Goal: Task Accomplishment & Management: Complete application form

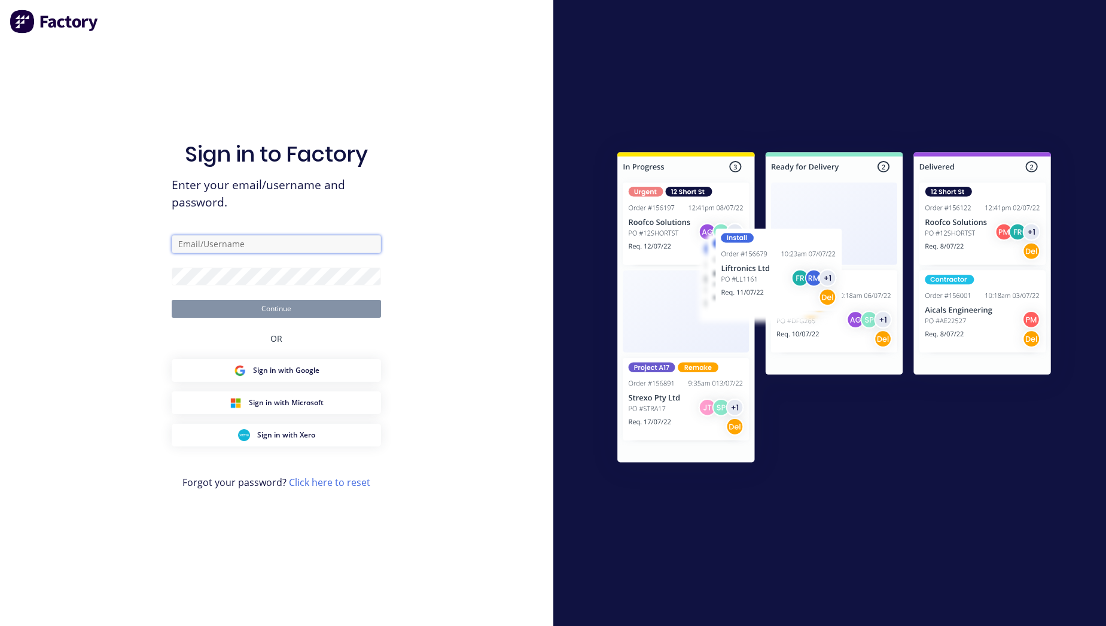
type input "[PERSON_NAME][EMAIL_ADDRESS][DOMAIN_NAME]"
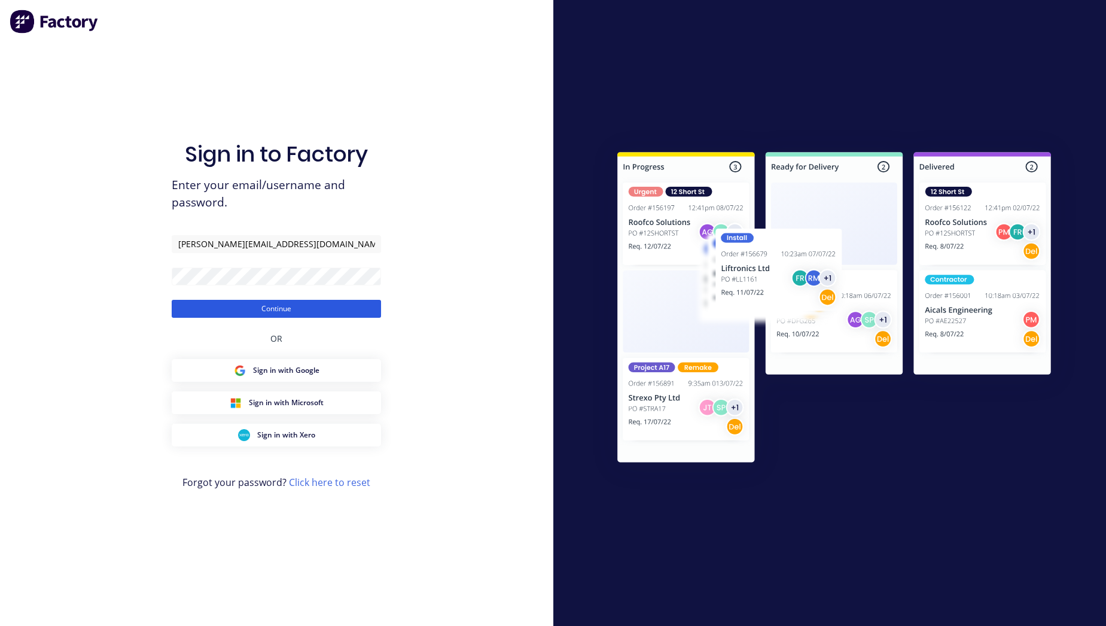
click at [355, 307] on button "Continue" at bounding box center [276, 309] width 209 height 18
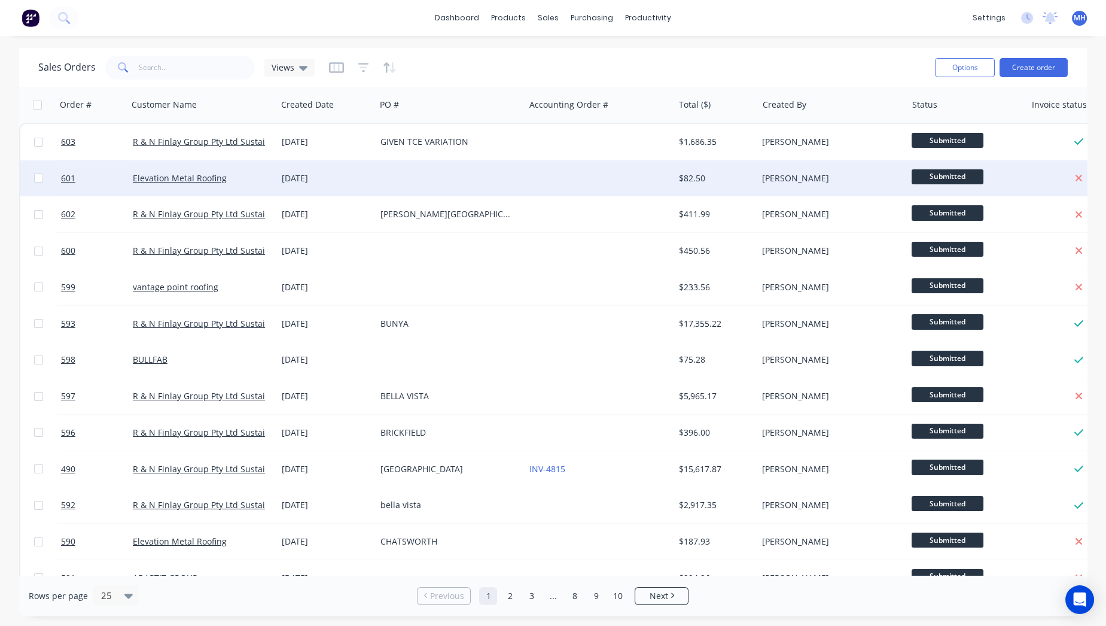
click at [400, 178] on div at bounding box center [450, 178] width 149 height 36
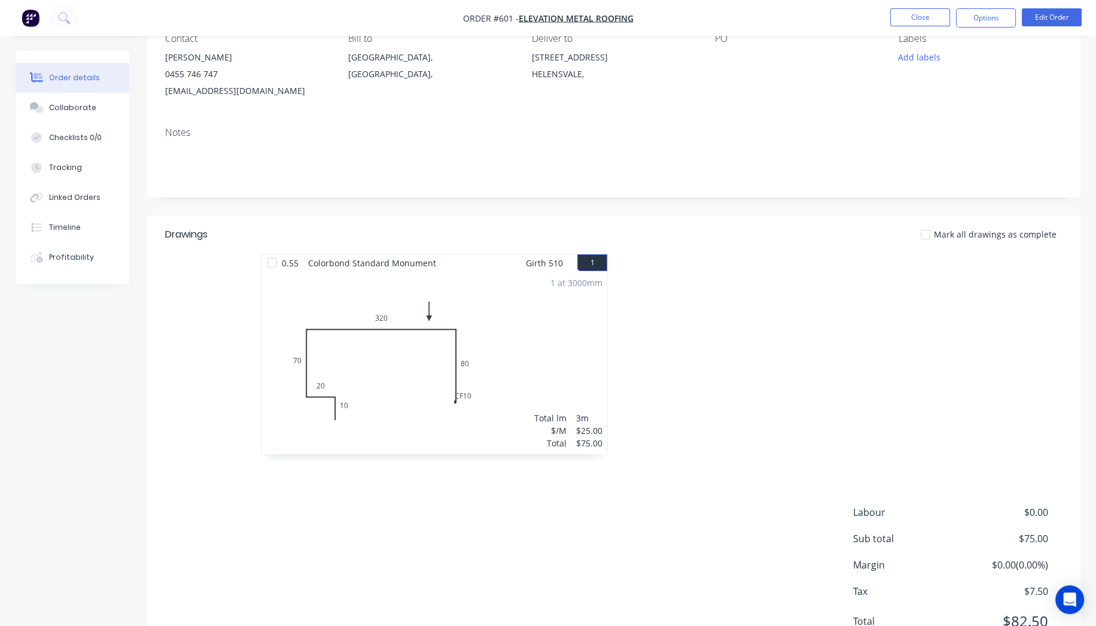
scroll to position [171, 0]
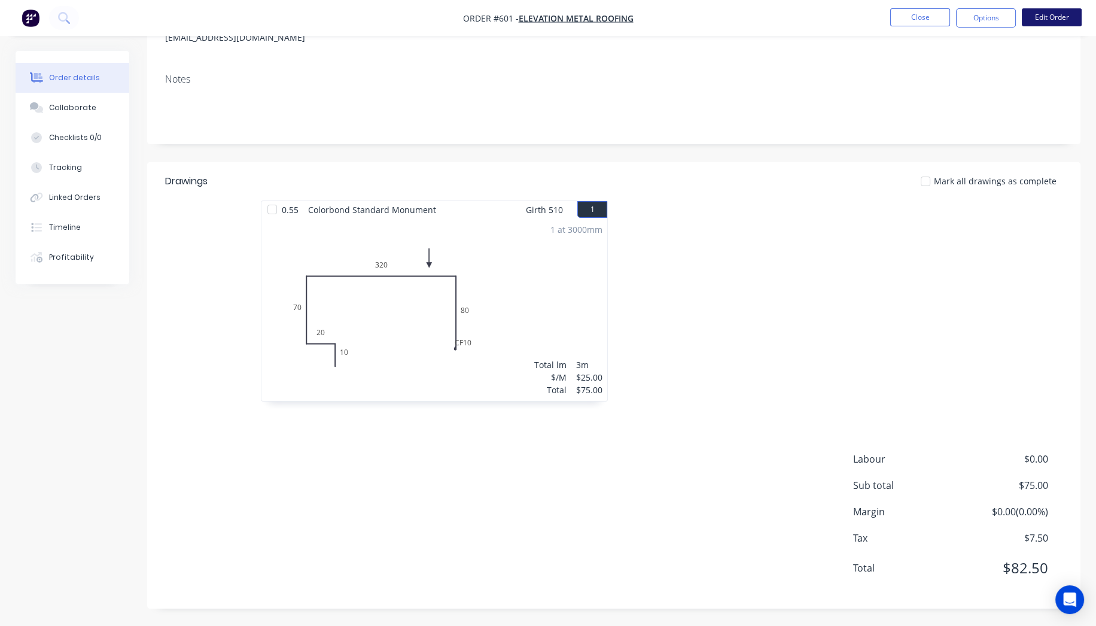
click at [1044, 13] on button "Edit Order" at bounding box center [1052, 17] width 60 height 18
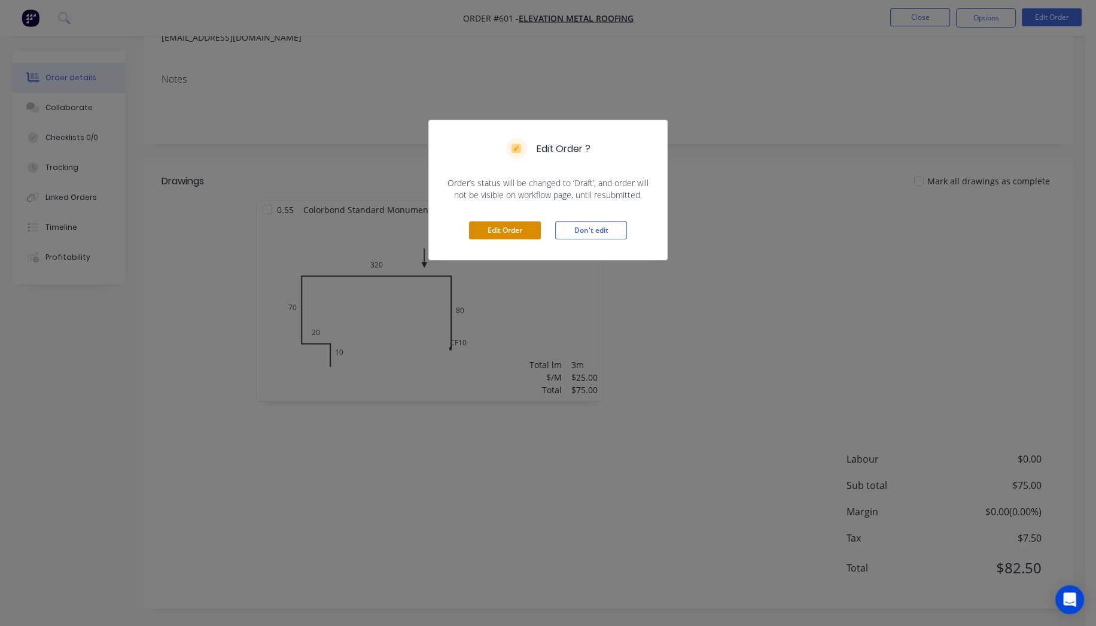
click at [532, 228] on button "Edit Order" at bounding box center [505, 230] width 72 height 18
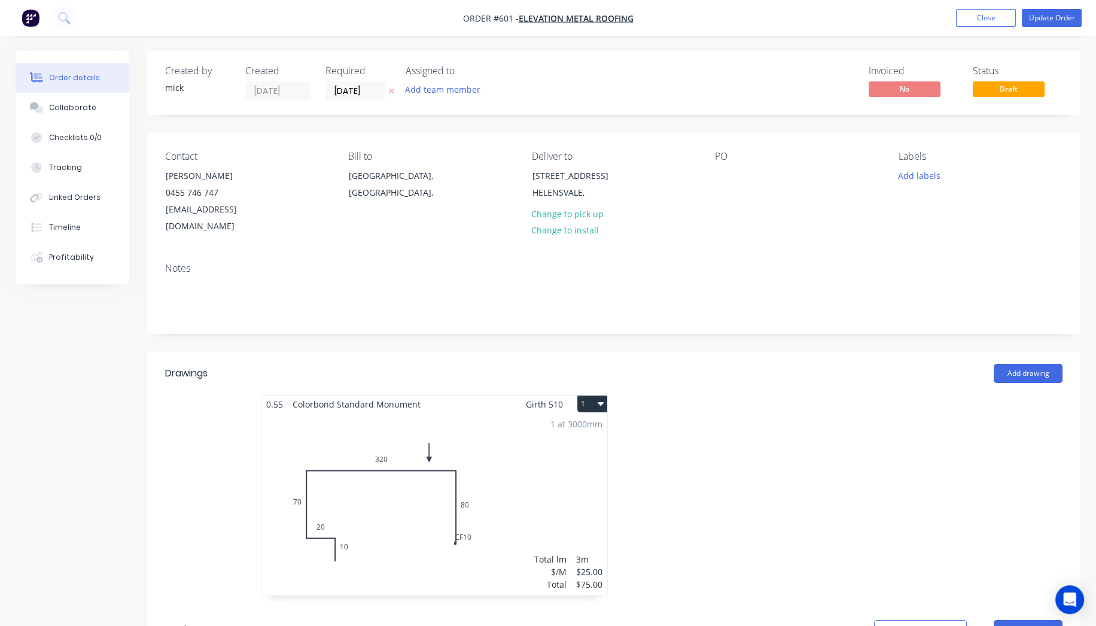
scroll to position [351, 0]
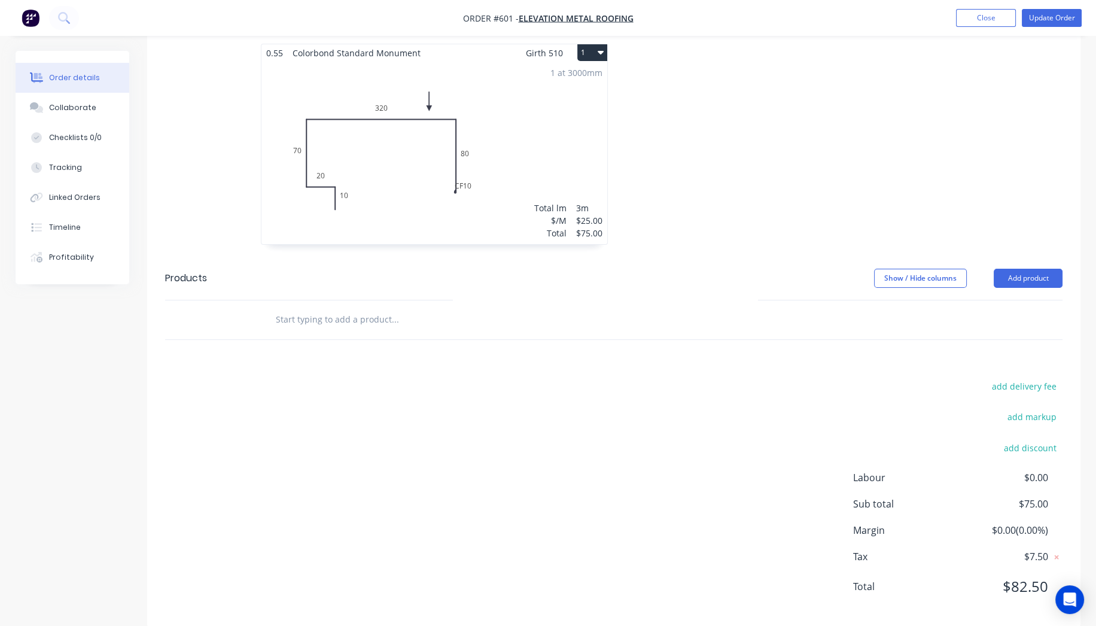
click at [383, 308] on input "text" at bounding box center [394, 320] width 239 height 24
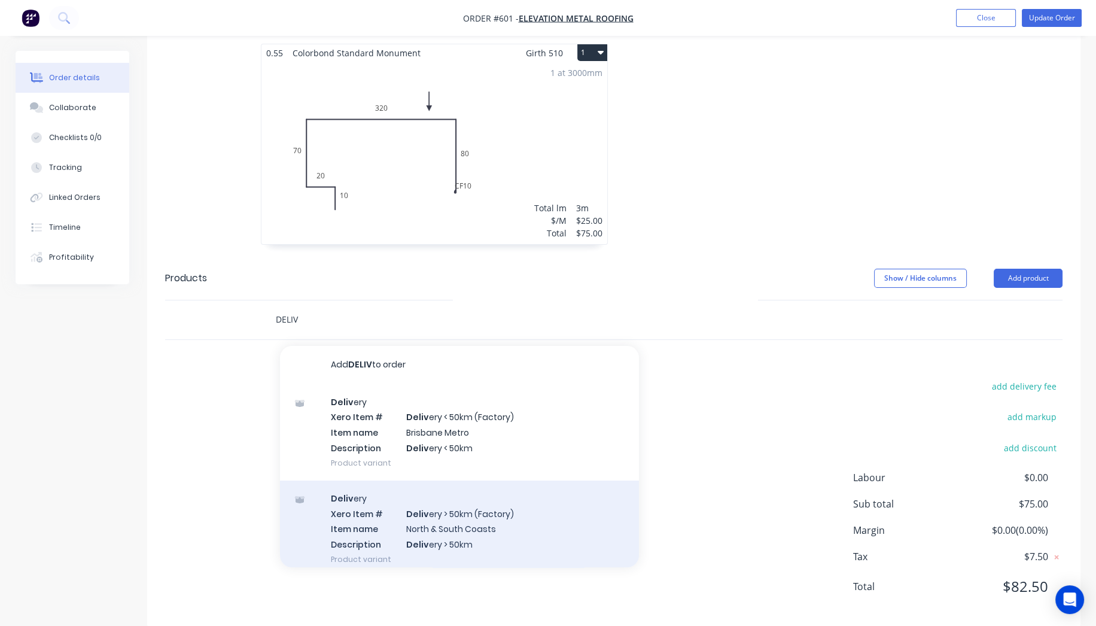
scroll to position [60, 0]
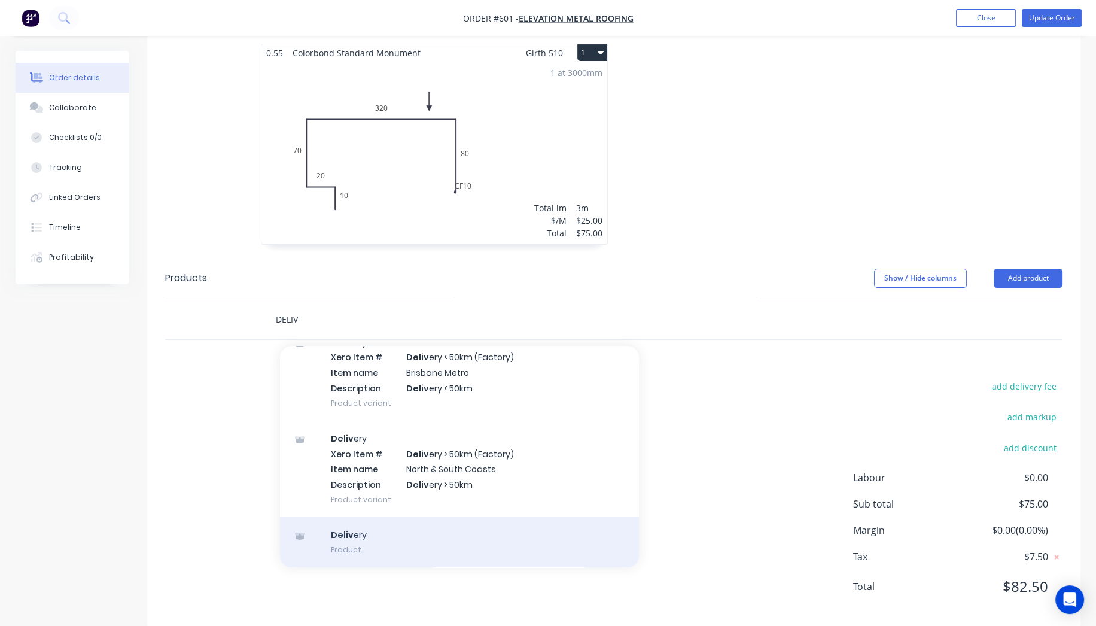
type input "DELIV"
click at [417, 528] on div "Deliv ery Product" at bounding box center [459, 542] width 359 height 50
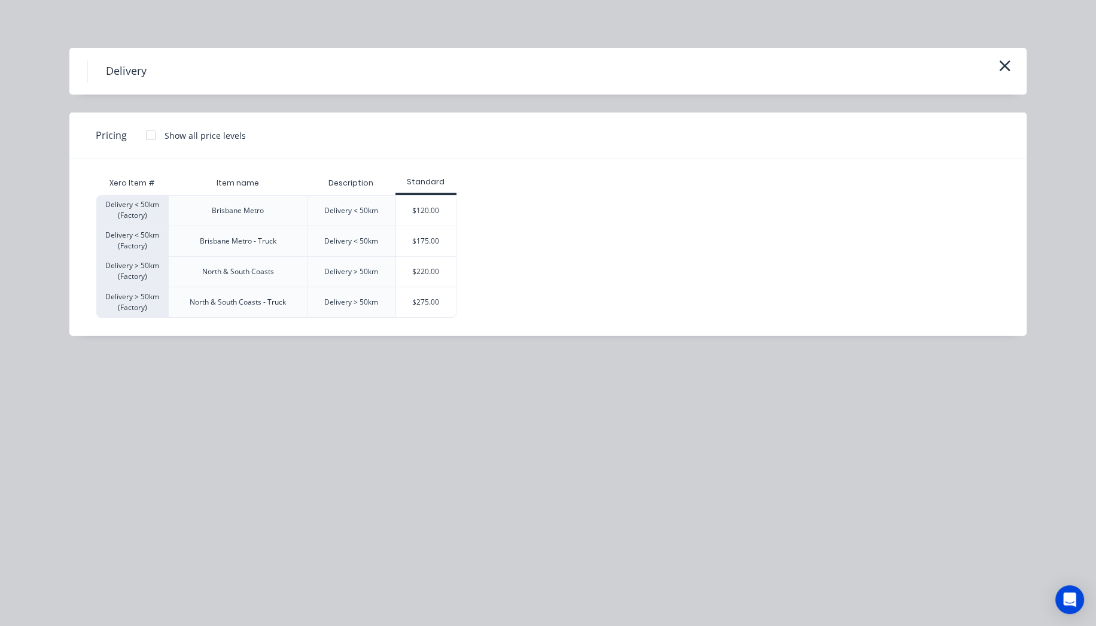
click at [158, 132] on div at bounding box center [151, 135] width 24 height 24
click at [427, 221] on div "$120.00" at bounding box center [426, 211] width 60 height 30
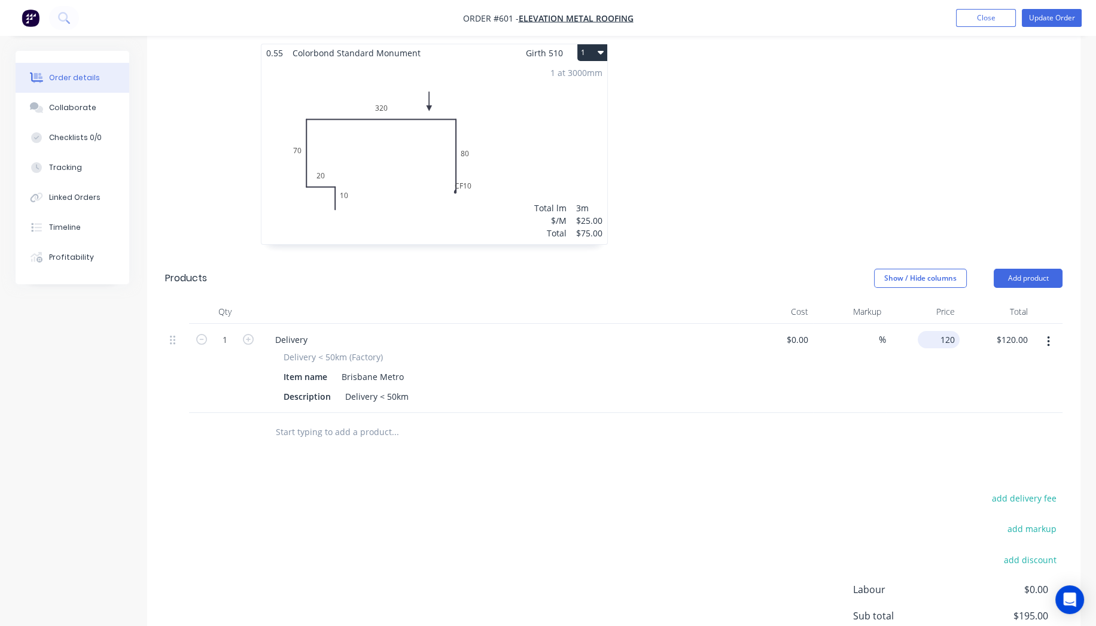
click at [944, 331] on input "120" at bounding box center [941, 339] width 37 height 17
click at [974, 108] on div "0.55 Colorbond Standard Monument Girth 510 1 0 10 20 70 320 CF 10 80 0 10 20 70…" at bounding box center [613, 150] width 933 height 213
type input "$85.00"
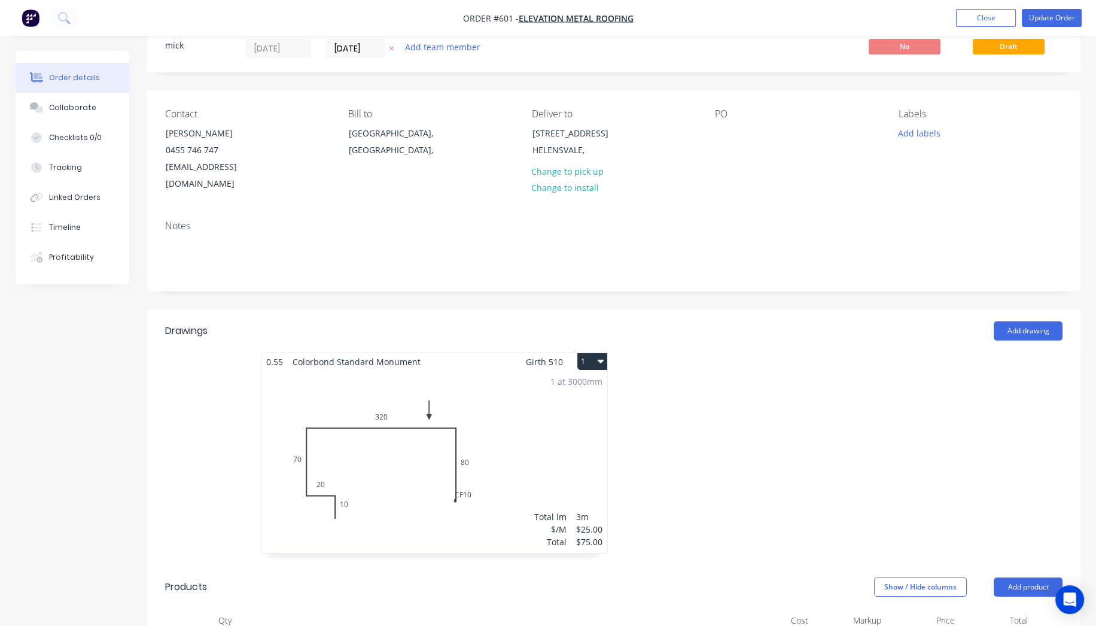
scroll to position [0, 0]
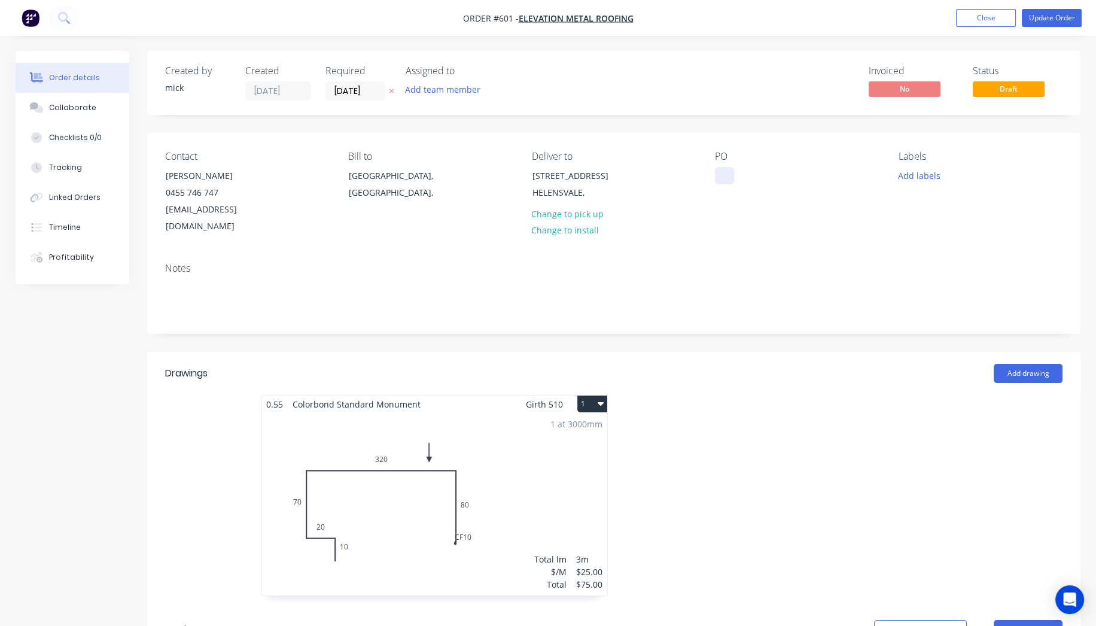
drag, startPoint x: 723, startPoint y: 169, endPoint x: 718, endPoint y: 174, distance: 7.2
click at [723, 170] on div at bounding box center [724, 175] width 19 height 17
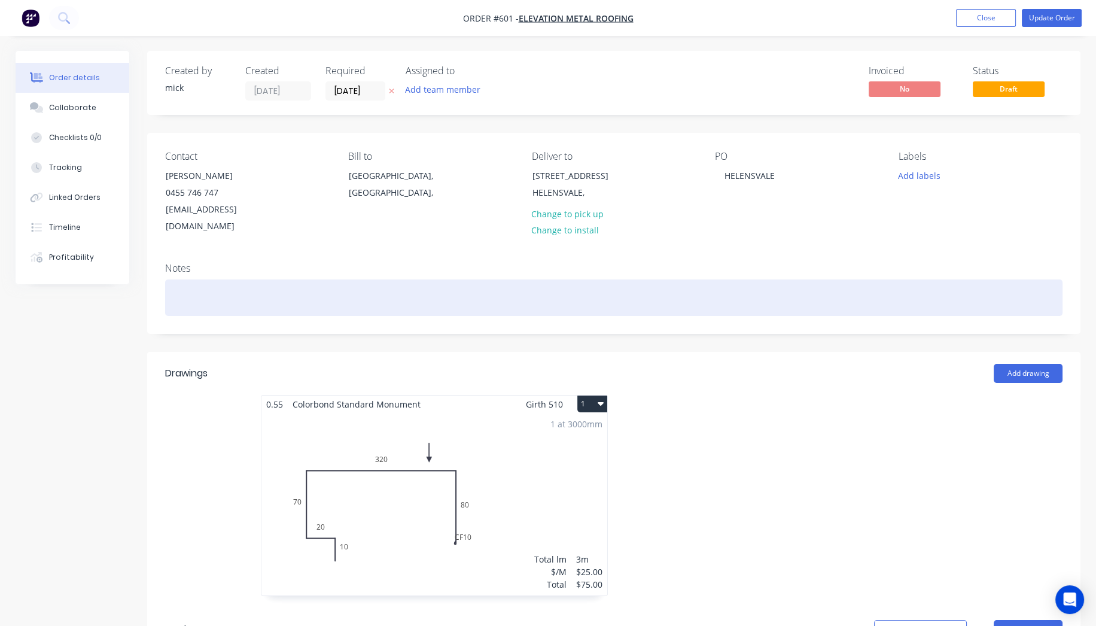
click at [771, 279] on div at bounding box center [613, 297] width 897 height 36
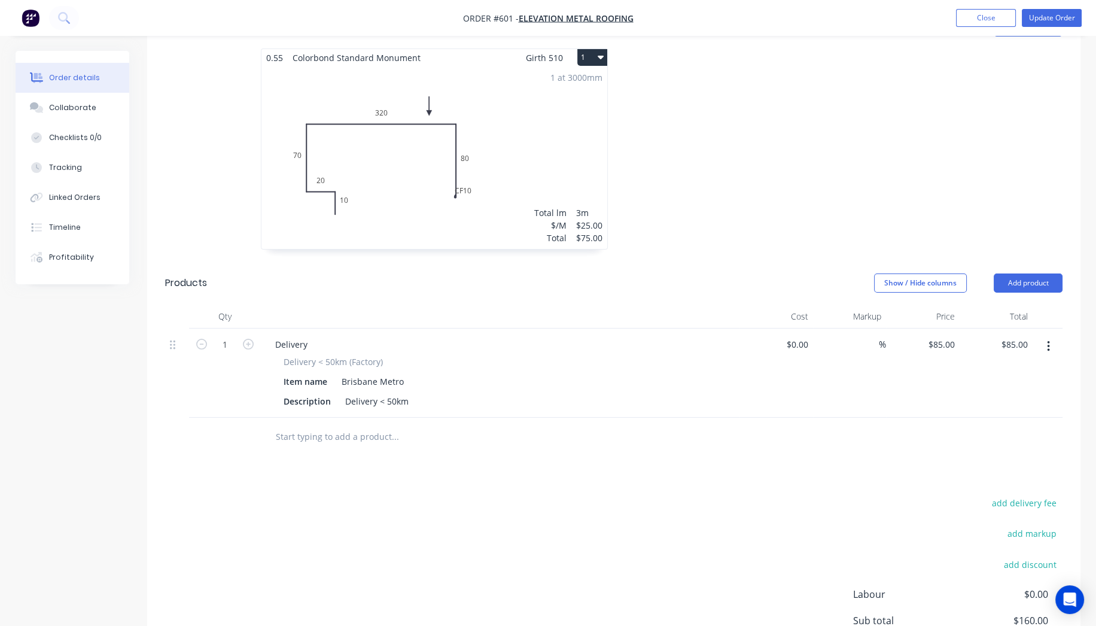
scroll to position [463, 0]
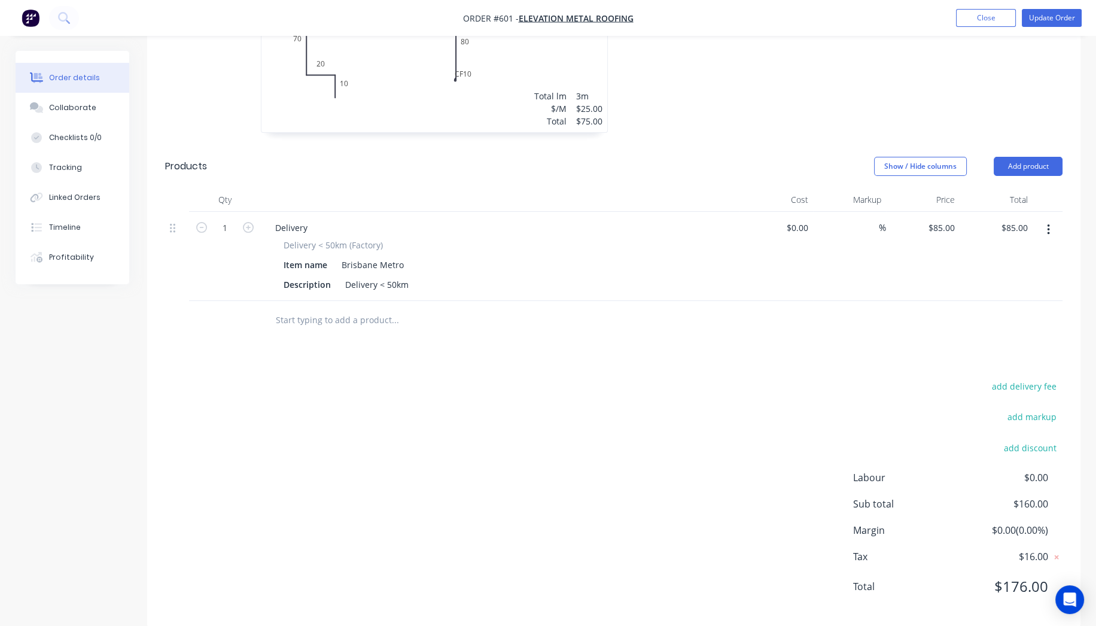
click at [316, 308] on input "text" at bounding box center [394, 320] width 239 height 24
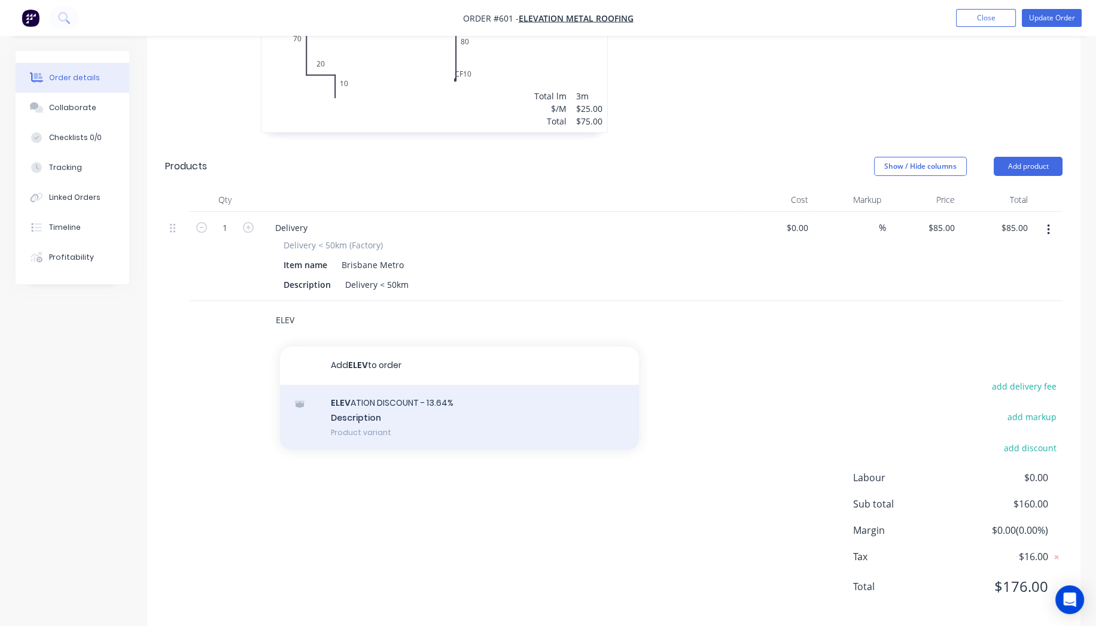
type input "ELEV"
click at [427, 385] on div "ELEV ATION DISCOUNT - 13.64% Description Product variant" at bounding box center [459, 418] width 359 height 66
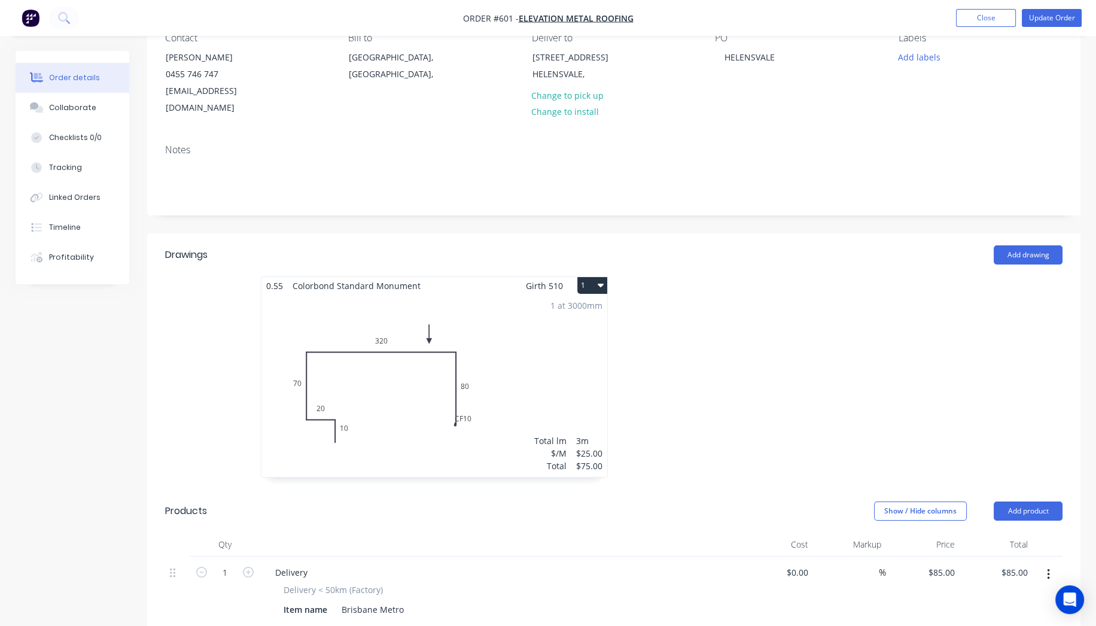
scroll to position [518, 0]
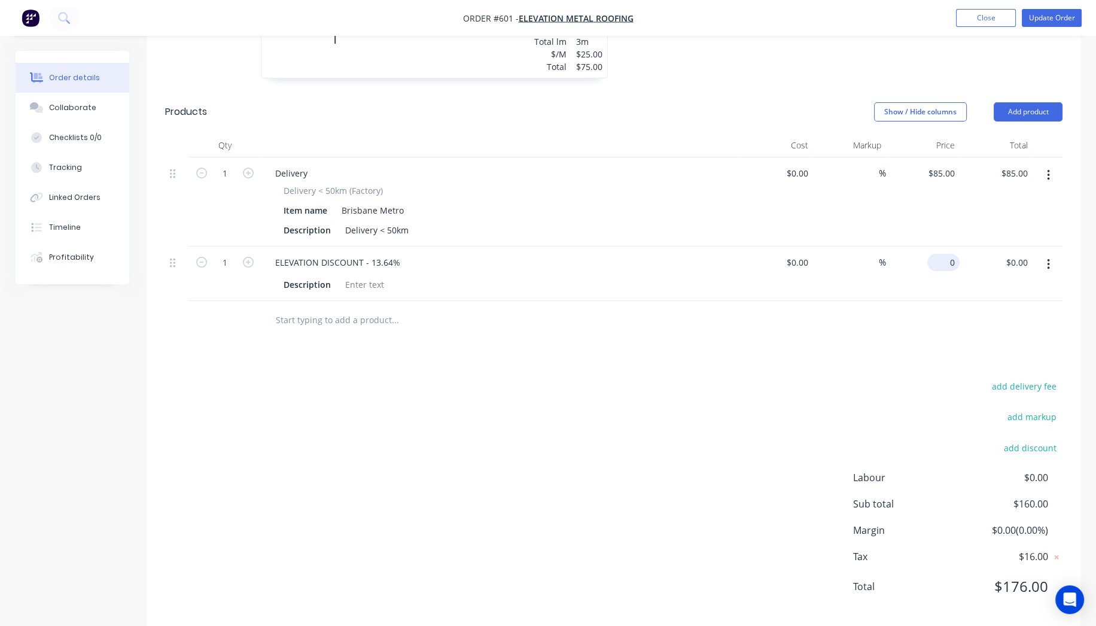
click at [941, 254] on div "0 $0.00" at bounding box center [943, 262] width 32 height 17
type input "$-10.23"
click at [661, 462] on div "add delivery fee add markup add discount Labour $0.00 Sub total $160.00 Margin …" at bounding box center [613, 493] width 897 height 231
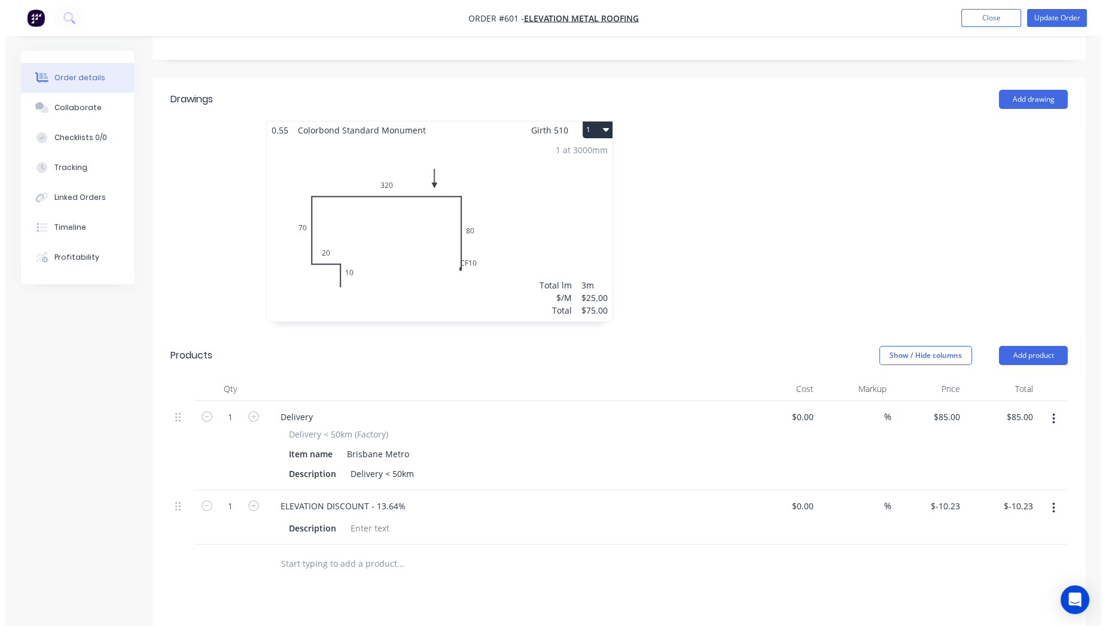
scroll to position [118, 0]
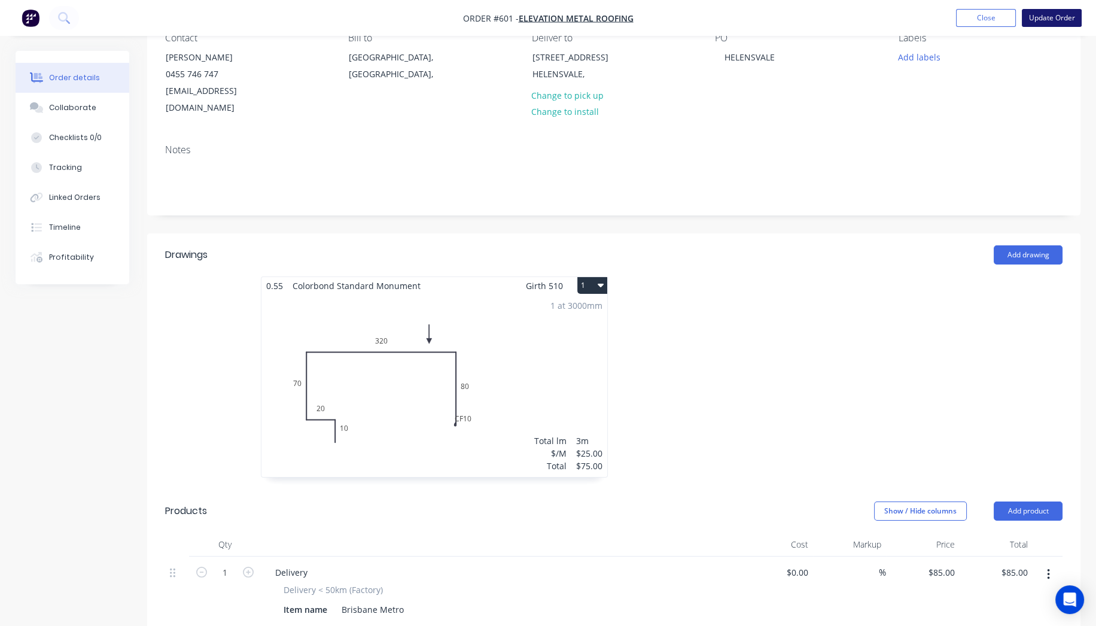
click at [1058, 16] on button "Update Order" at bounding box center [1052, 18] width 60 height 18
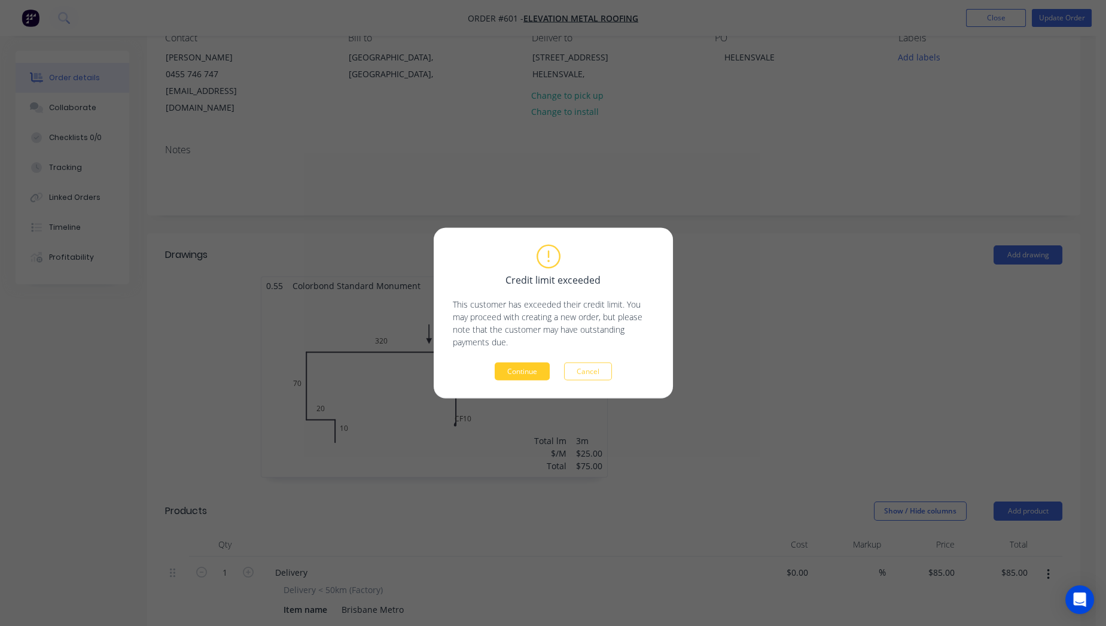
click at [519, 369] on button "Continue" at bounding box center [522, 372] width 55 height 18
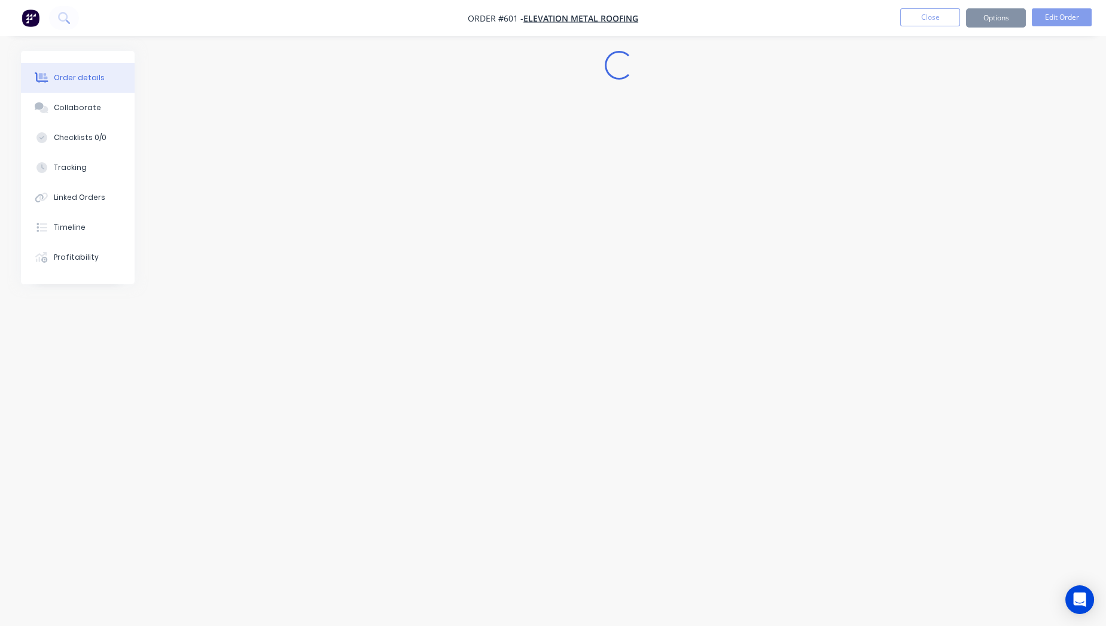
scroll to position [0, 0]
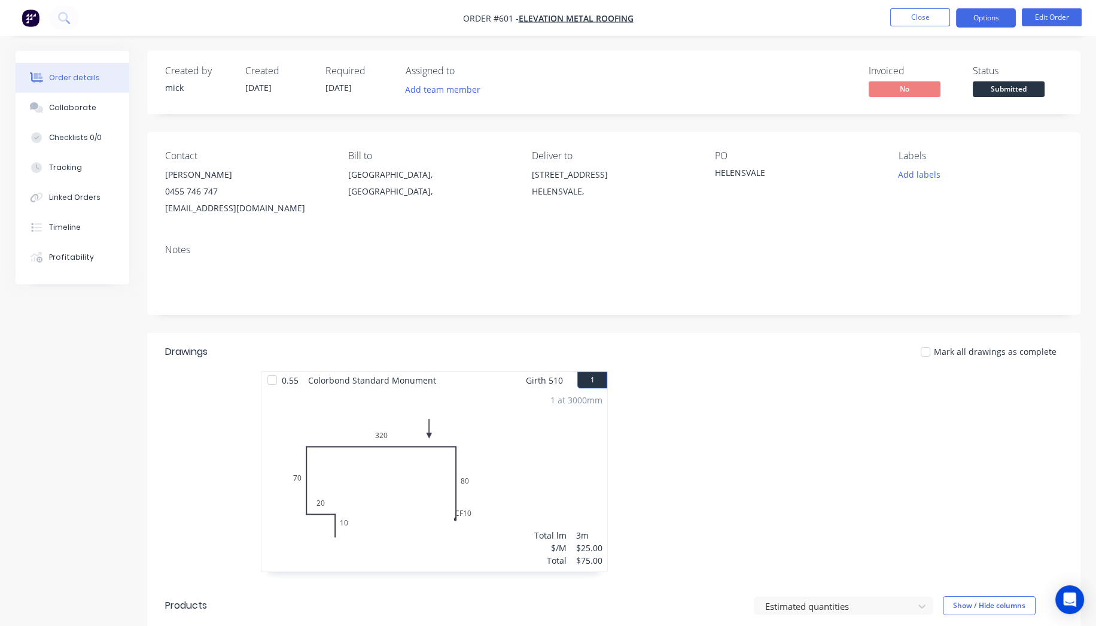
click at [990, 22] on button "Options" at bounding box center [986, 17] width 60 height 19
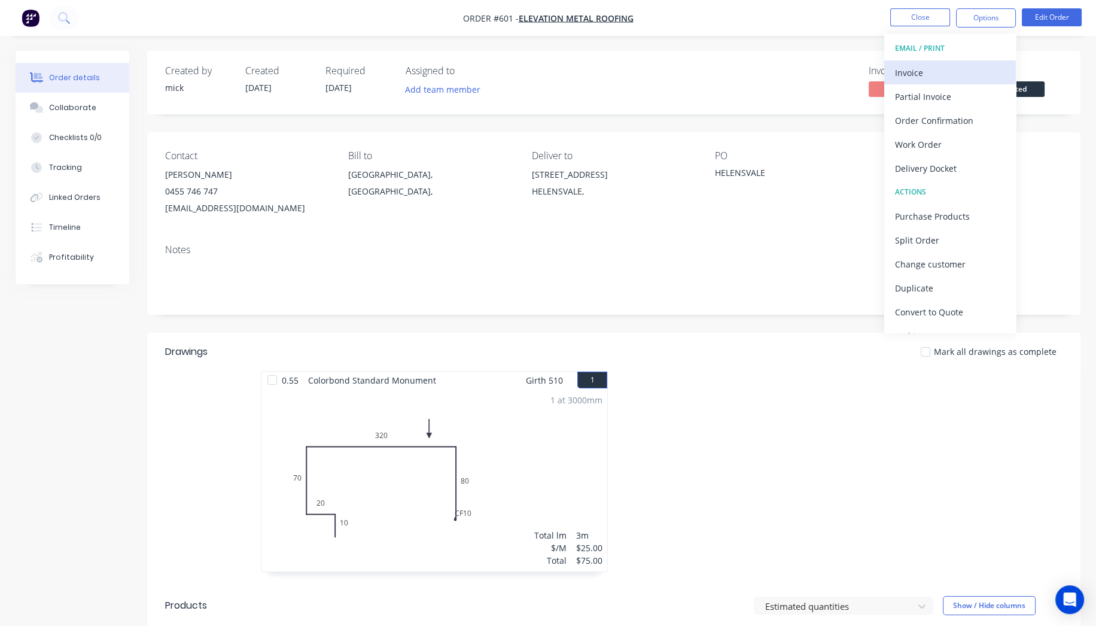
click at [961, 66] on div "Invoice" at bounding box center [950, 72] width 110 height 17
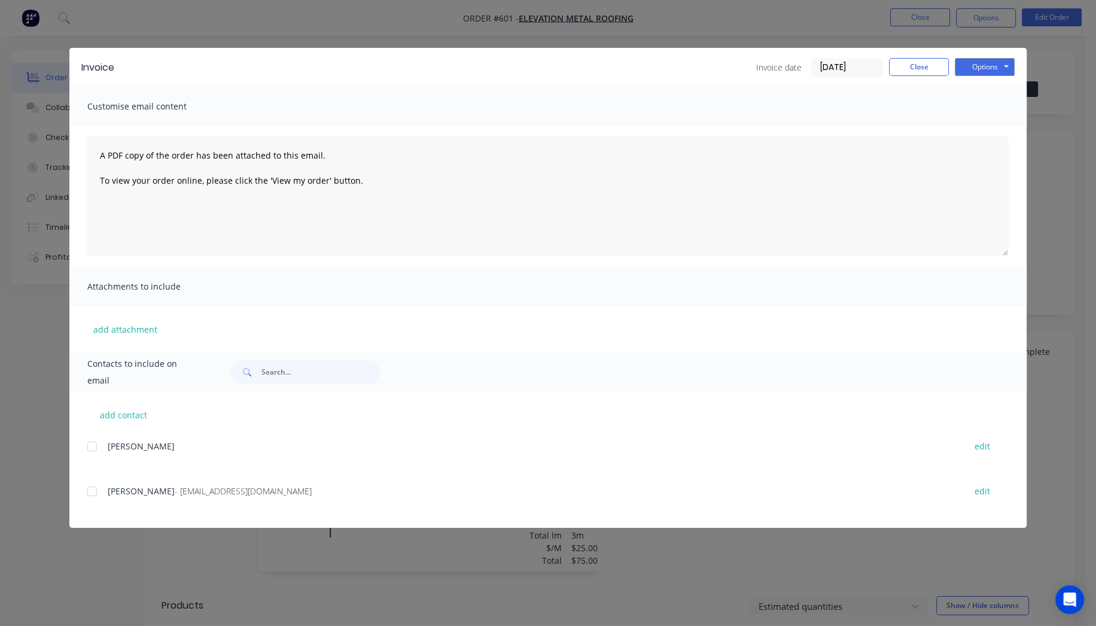
click at [90, 493] on div at bounding box center [92, 491] width 24 height 24
click at [1007, 61] on button "Options" at bounding box center [985, 67] width 60 height 18
click at [1004, 126] on button "Email" at bounding box center [993, 128] width 77 height 20
click at [918, 73] on button "Close" at bounding box center [919, 67] width 60 height 18
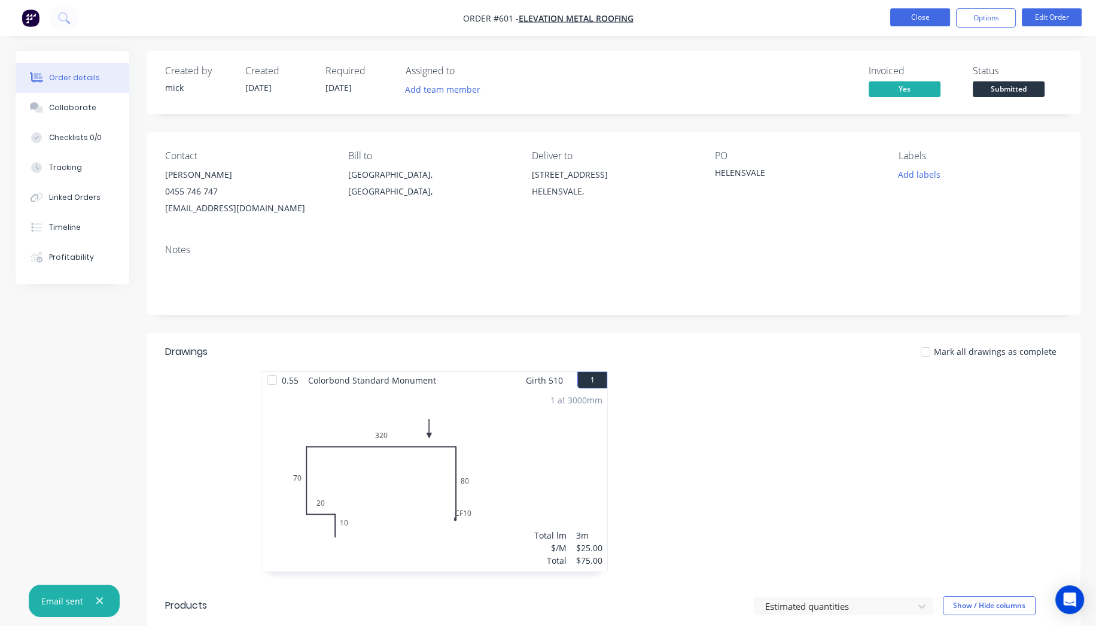
click at [924, 17] on button "Close" at bounding box center [920, 17] width 60 height 18
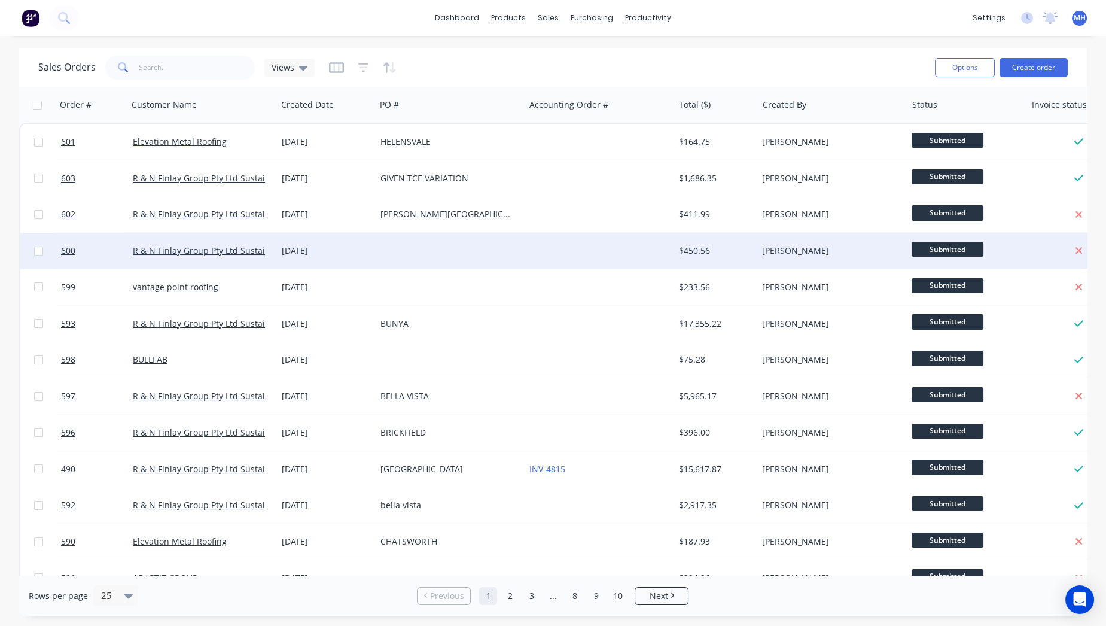
click at [354, 257] on div "[DATE]" at bounding box center [326, 251] width 99 height 36
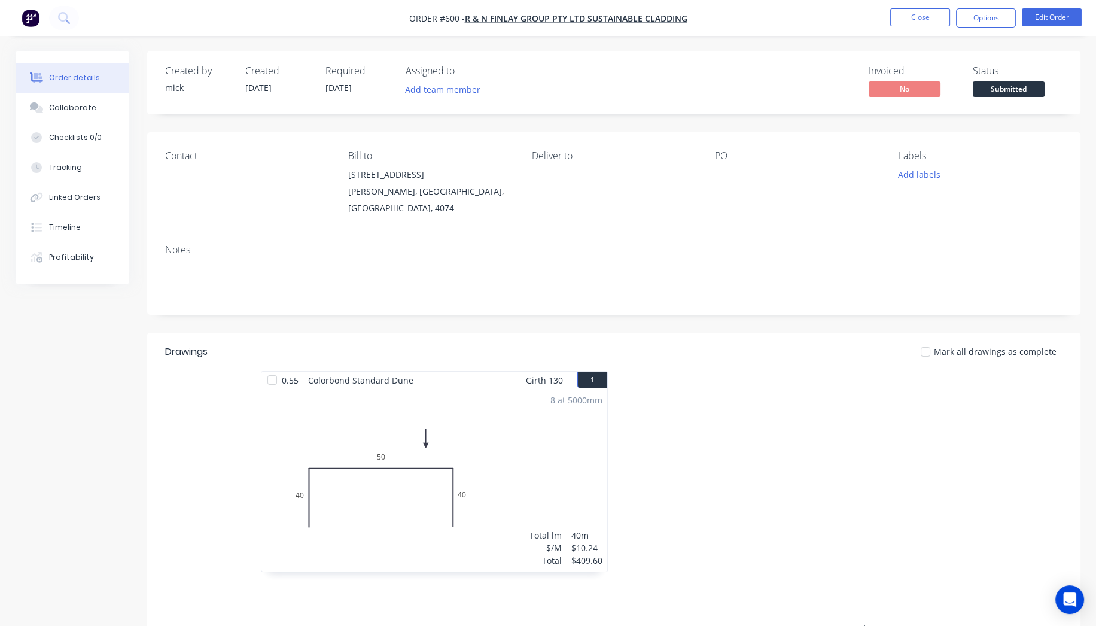
click at [726, 173] on div at bounding box center [790, 174] width 150 height 17
click at [1068, 19] on button "Edit Order" at bounding box center [1052, 17] width 60 height 18
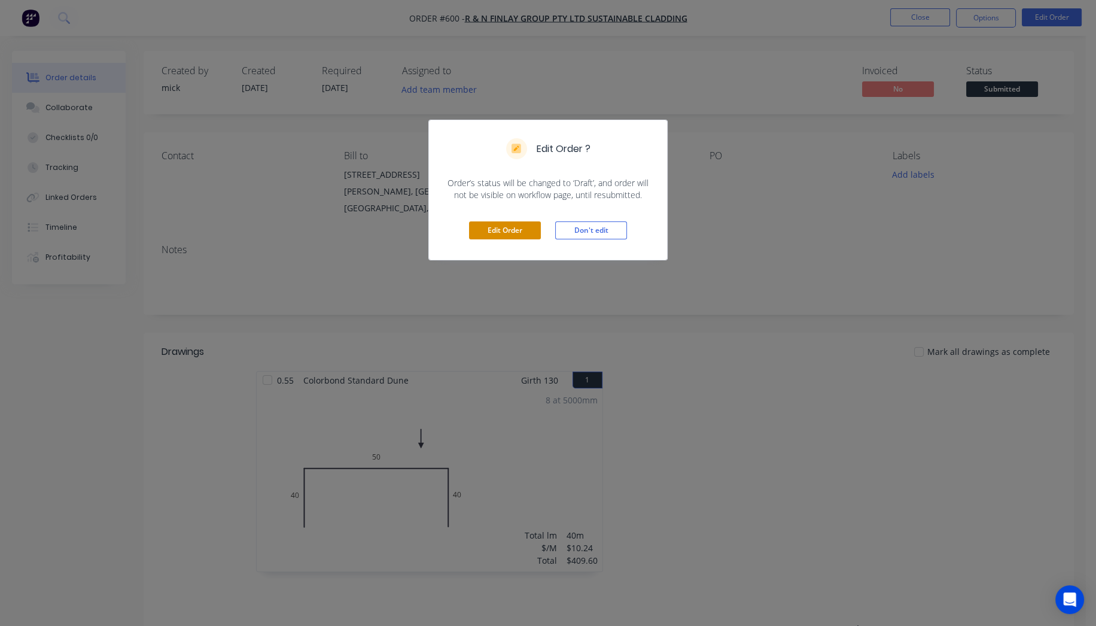
click at [513, 232] on button "Edit Order" at bounding box center [505, 230] width 72 height 18
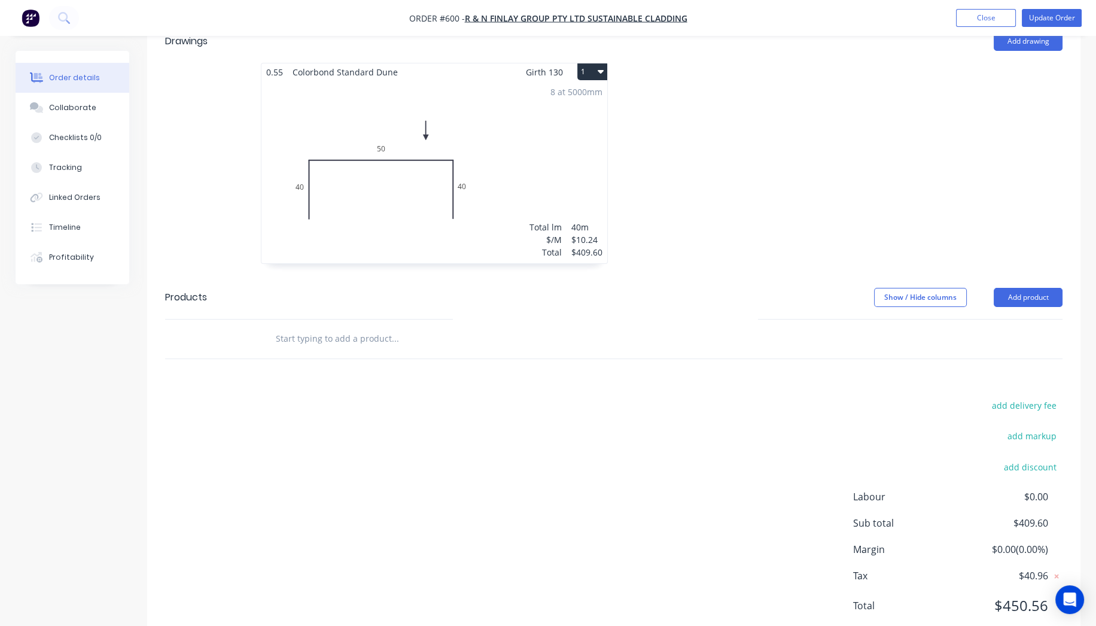
scroll to position [351, 0]
click at [400, 324] on input "text" at bounding box center [394, 336] width 239 height 24
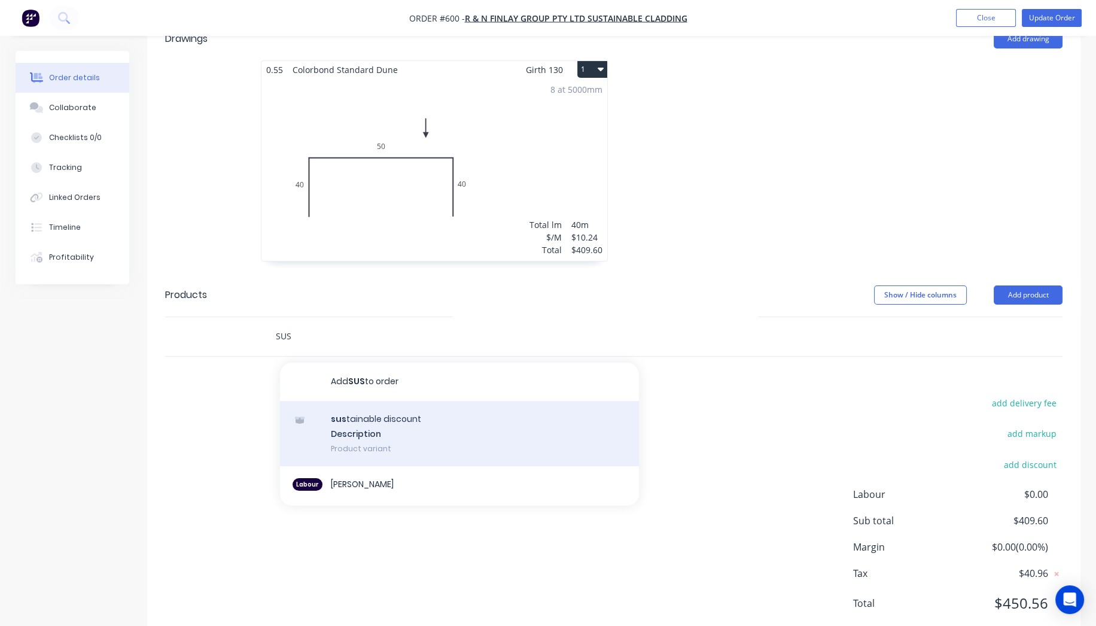
type input "SUS"
click at [385, 401] on div "sus tainable discount Description Product variant" at bounding box center [459, 434] width 359 height 66
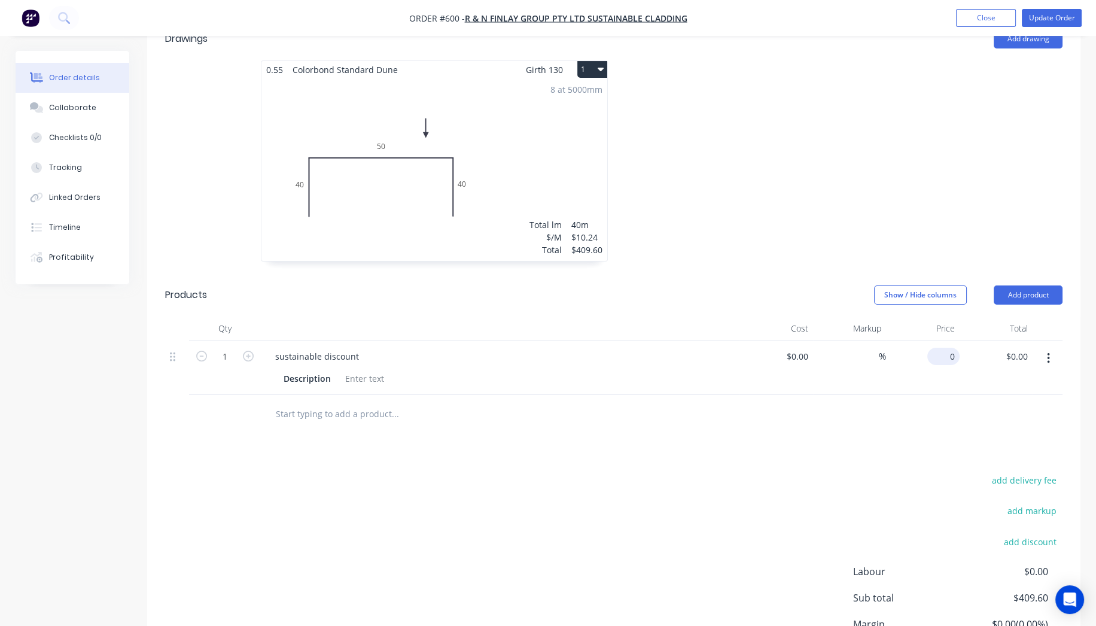
click at [954, 348] on input "0" at bounding box center [946, 356] width 28 height 17
type input "$-32.76"
click at [690, 472] on div "add delivery fee add markup add discount Labour $0.00 Sub total $409.60 Margin …" at bounding box center [613, 587] width 897 height 231
click at [1064, 16] on button "Update Order" at bounding box center [1052, 18] width 60 height 18
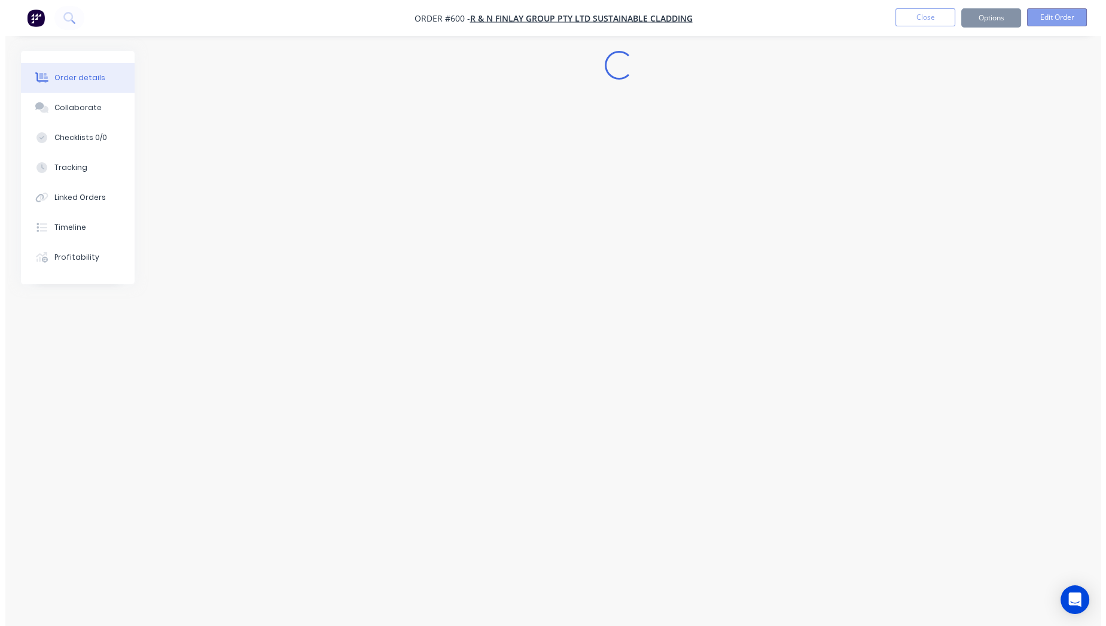
scroll to position [0, 0]
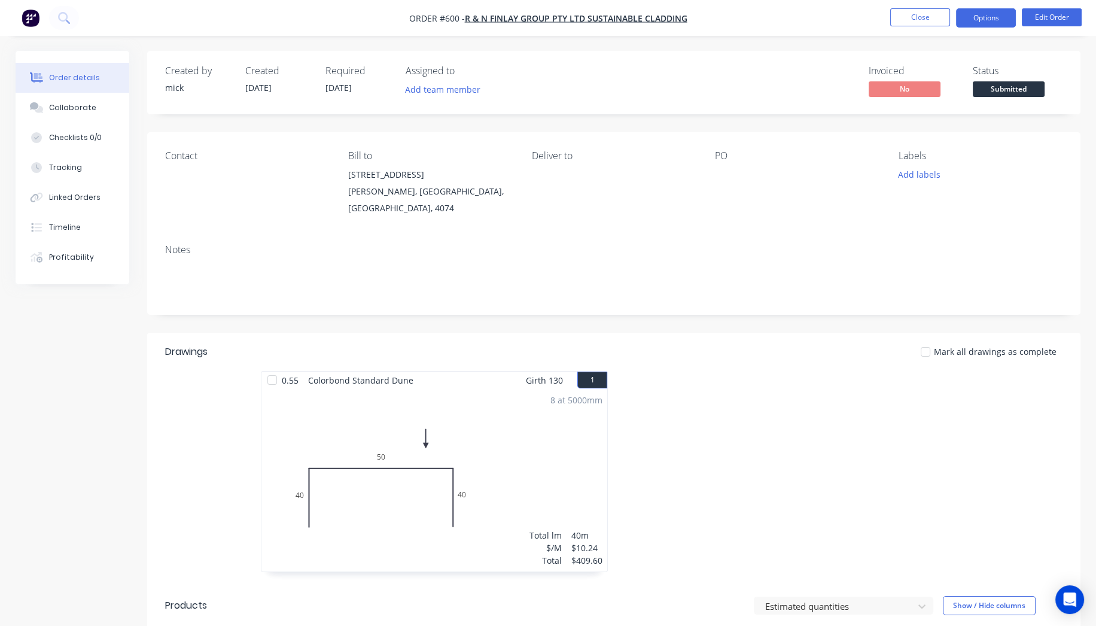
click at [984, 16] on button "Options" at bounding box center [986, 17] width 60 height 19
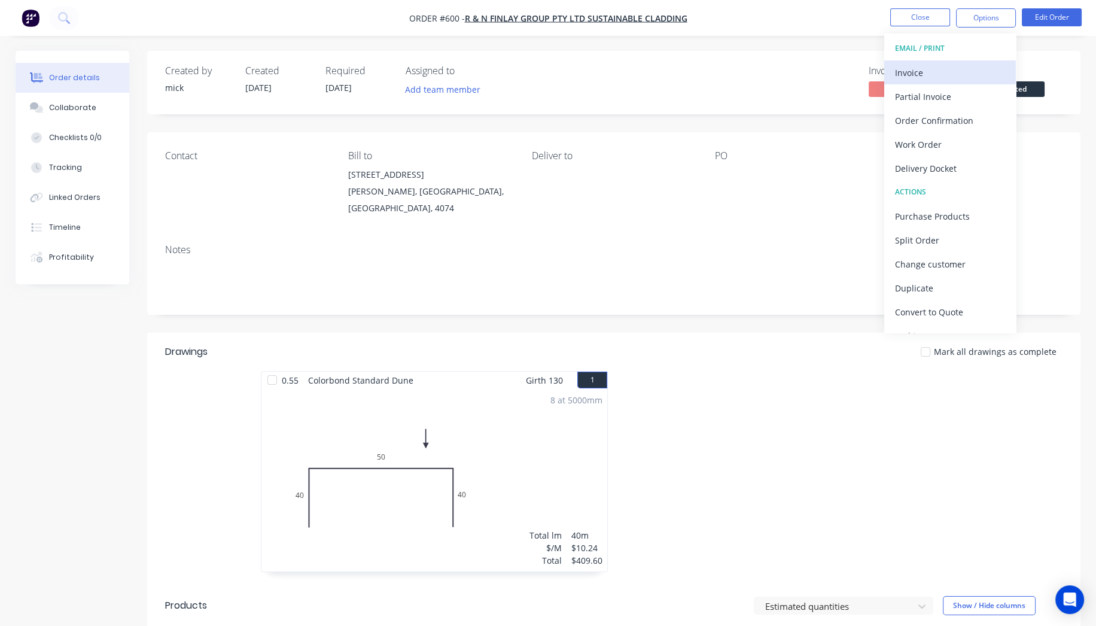
click at [958, 66] on div "Invoice" at bounding box center [950, 72] width 110 height 17
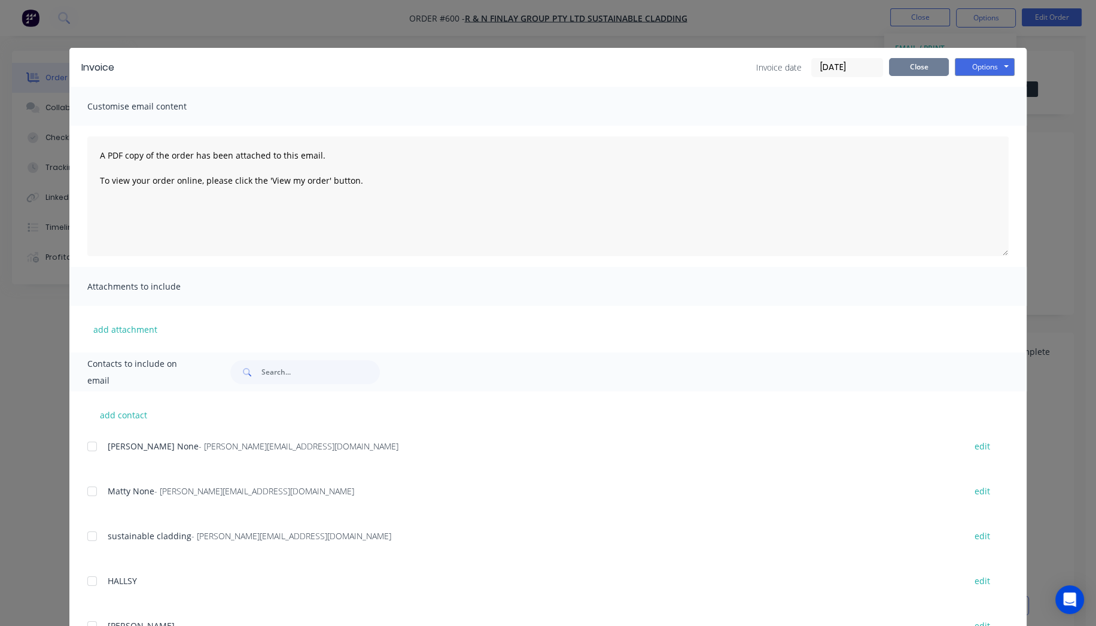
click at [920, 77] on div "Invoice Invoice date [DATE] Close Options Preview Print Email" at bounding box center [547, 67] width 957 height 39
click at [920, 62] on button "Close" at bounding box center [919, 67] width 60 height 18
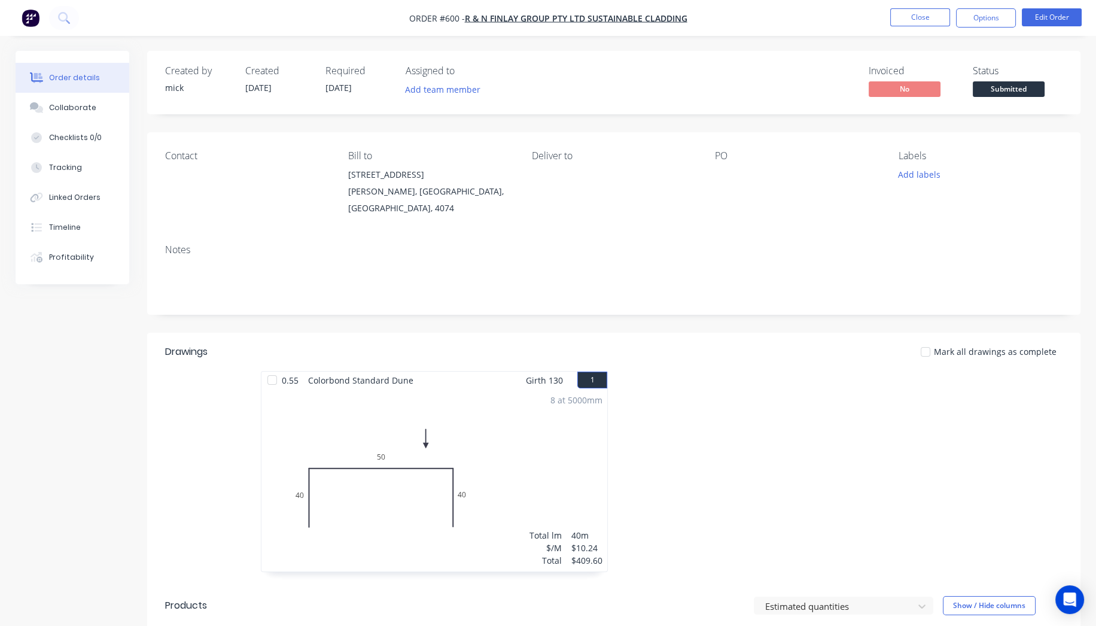
click at [721, 168] on div at bounding box center [790, 174] width 150 height 17
click at [1038, 18] on button "Edit Order" at bounding box center [1052, 17] width 60 height 18
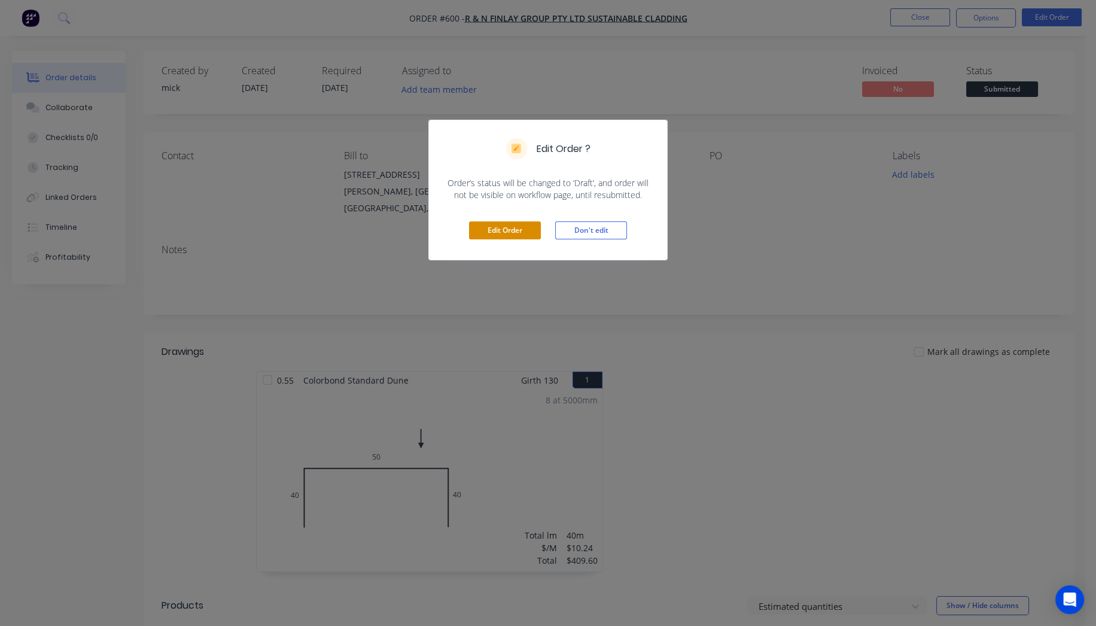
click at [534, 232] on button "Edit Order" at bounding box center [505, 230] width 72 height 18
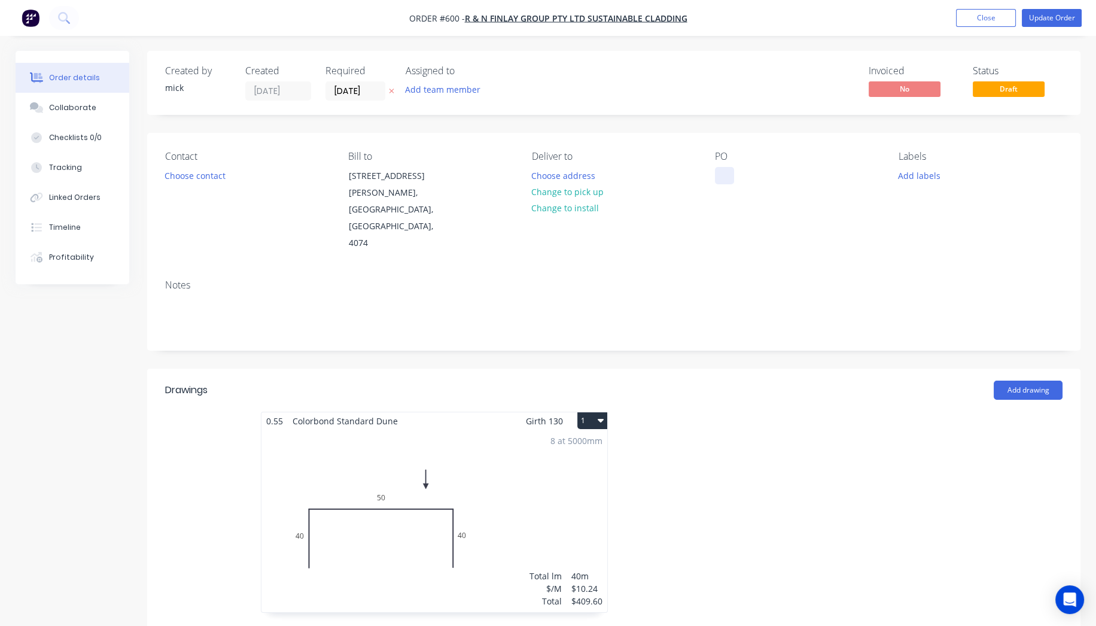
click at [732, 178] on div at bounding box center [724, 175] width 19 height 17
click at [787, 306] on div "Notes" at bounding box center [613, 310] width 933 height 80
click at [1045, 4] on nav "Order #600 - R & N Finlay Group Pty Ltd Sustainable Cladding Add product Close …" at bounding box center [548, 18] width 1096 height 36
click at [1051, 14] on button "Update Order" at bounding box center [1052, 18] width 60 height 18
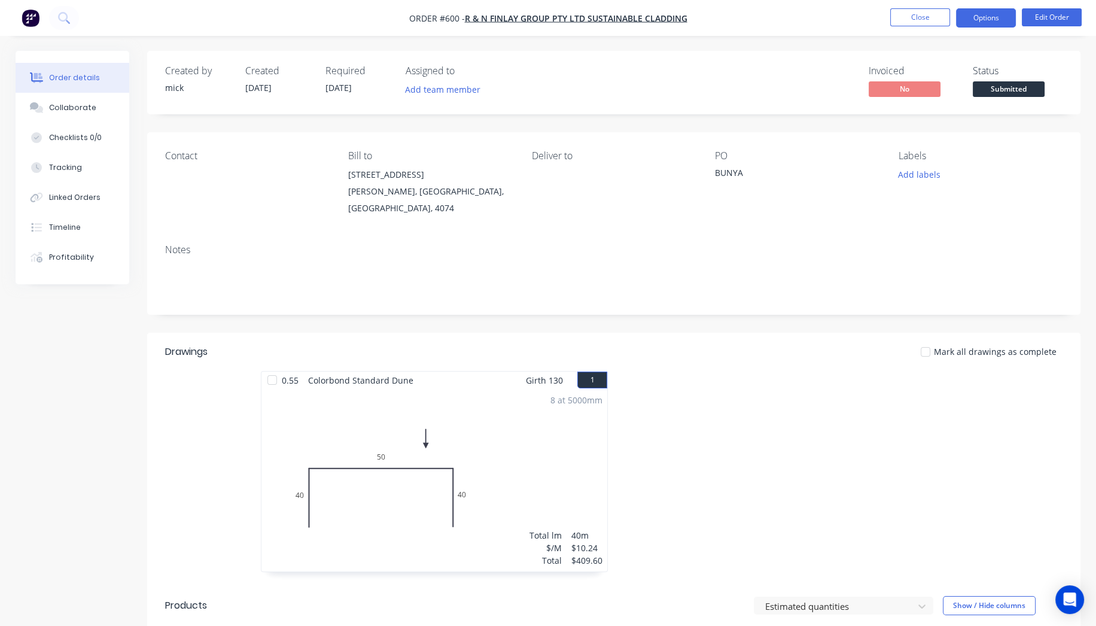
click at [990, 21] on button "Options" at bounding box center [986, 17] width 60 height 19
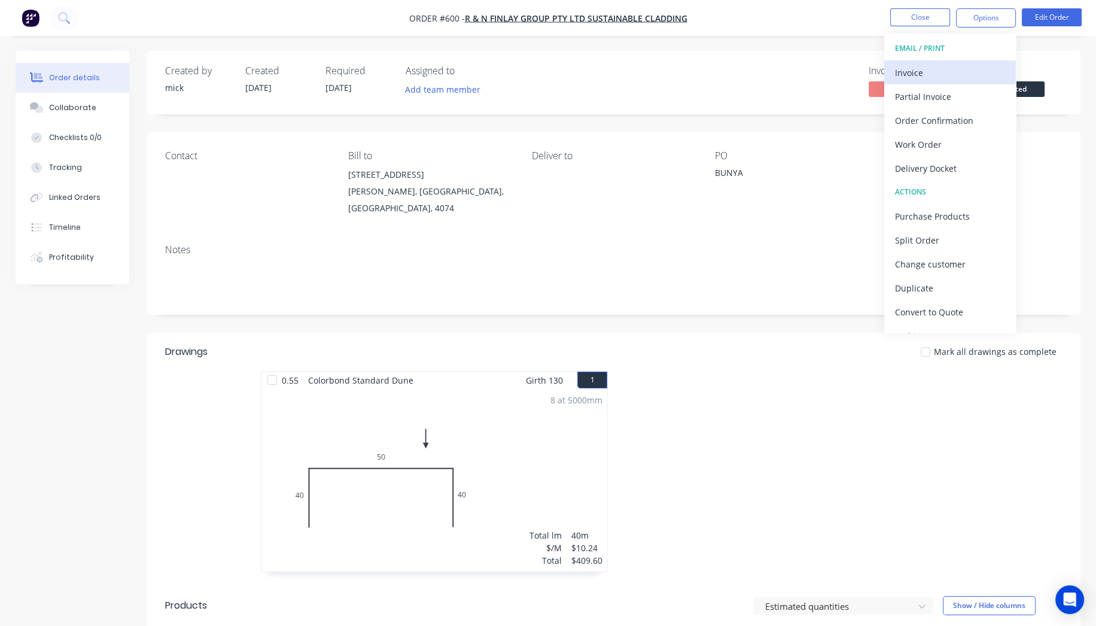
click at [955, 70] on div "Invoice" at bounding box center [950, 72] width 110 height 17
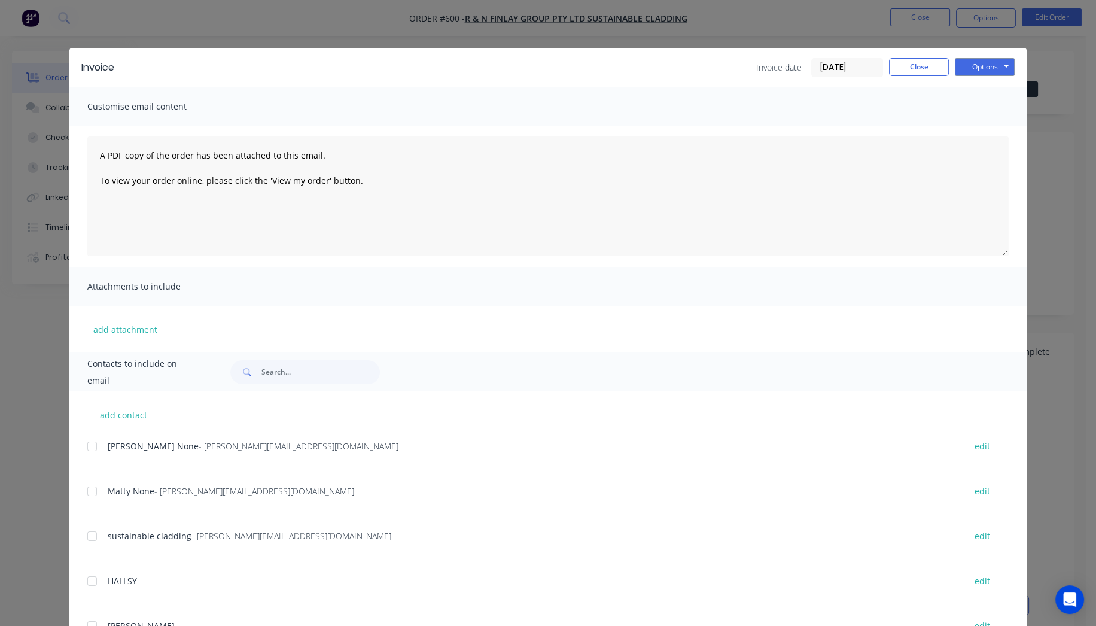
click at [88, 445] on div at bounding box center [92, 446] width 24 height 24
click at [86, 492] on div at bounding box center [92, 491] width 24 height 24
click at [974, 69] on button "Options" at bounding box center [985, 67] width 60 height 18
click at [978, 123] on button "Email" at bounding box center [993, 128] width 77 height 20
click at [933, 74] on button "Close" at bounding box center [919, 67] width 60 height 18
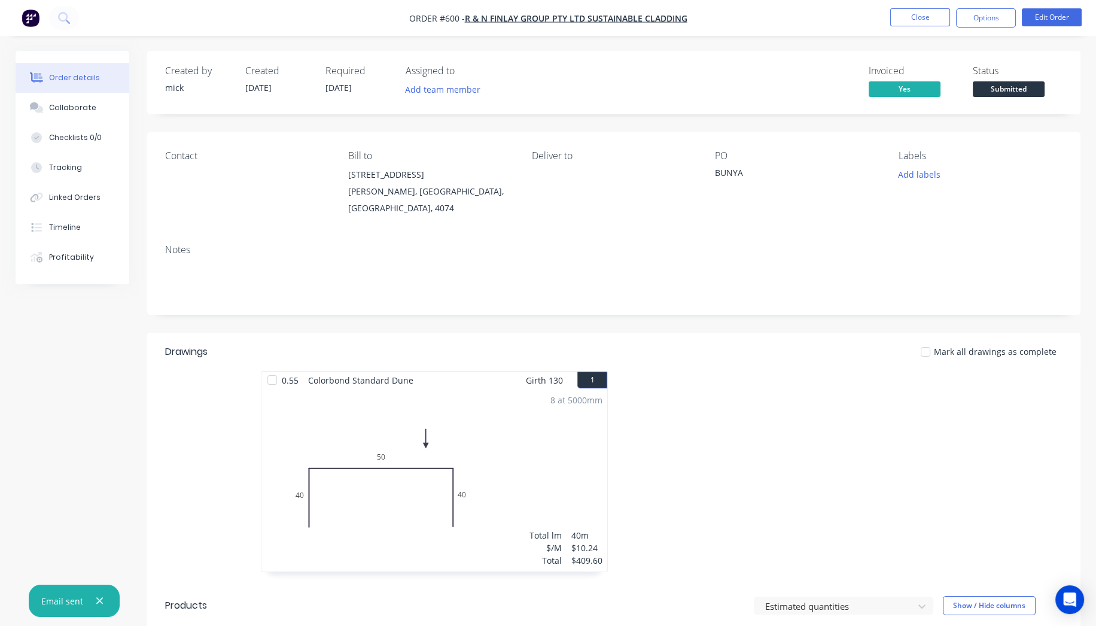
click at [39, 14] on img "button" at bounding box center [31, 18] width 18 height 18
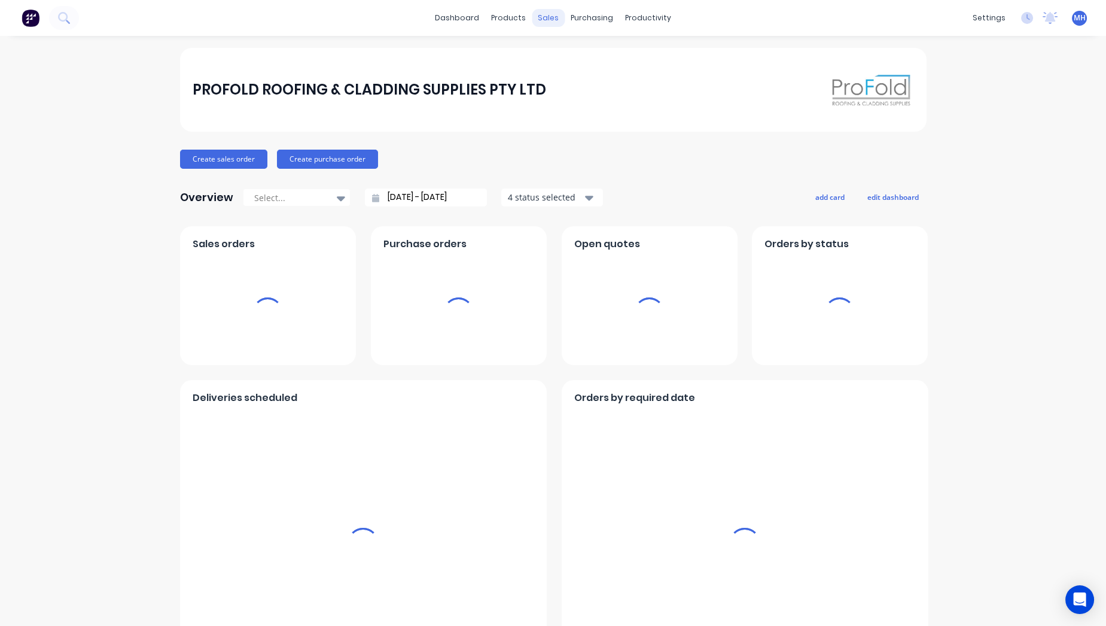
click at [547, 9] on div "sales" at bounding box center [548, 18] width 33 height 18
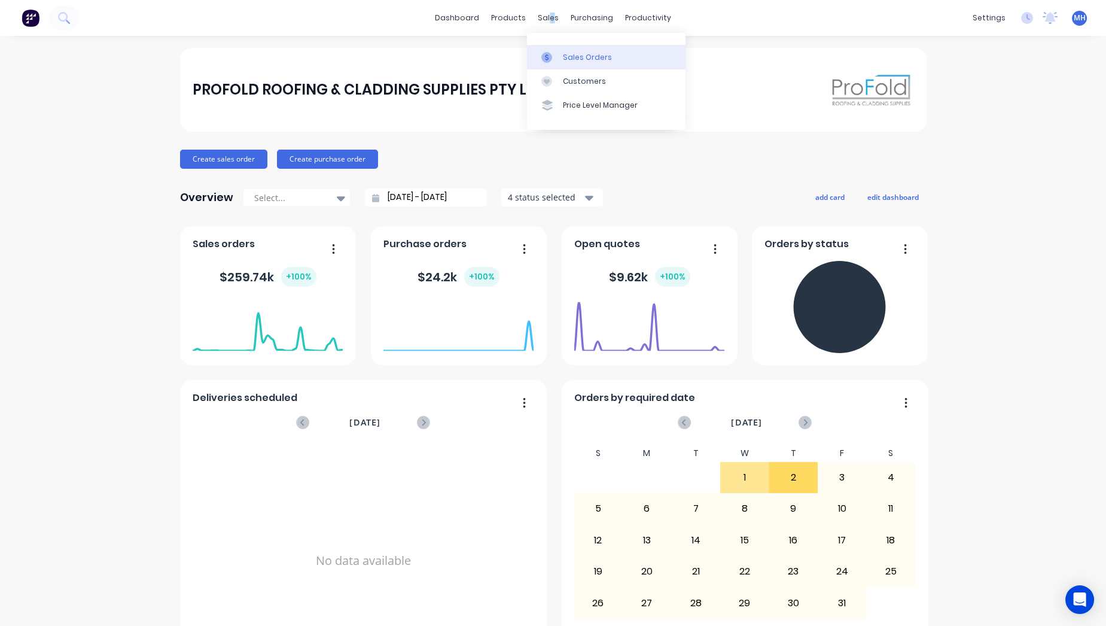
click at [566, 51] on link "Sales Orders" at bounding box center [606, 57] width 159 height 24
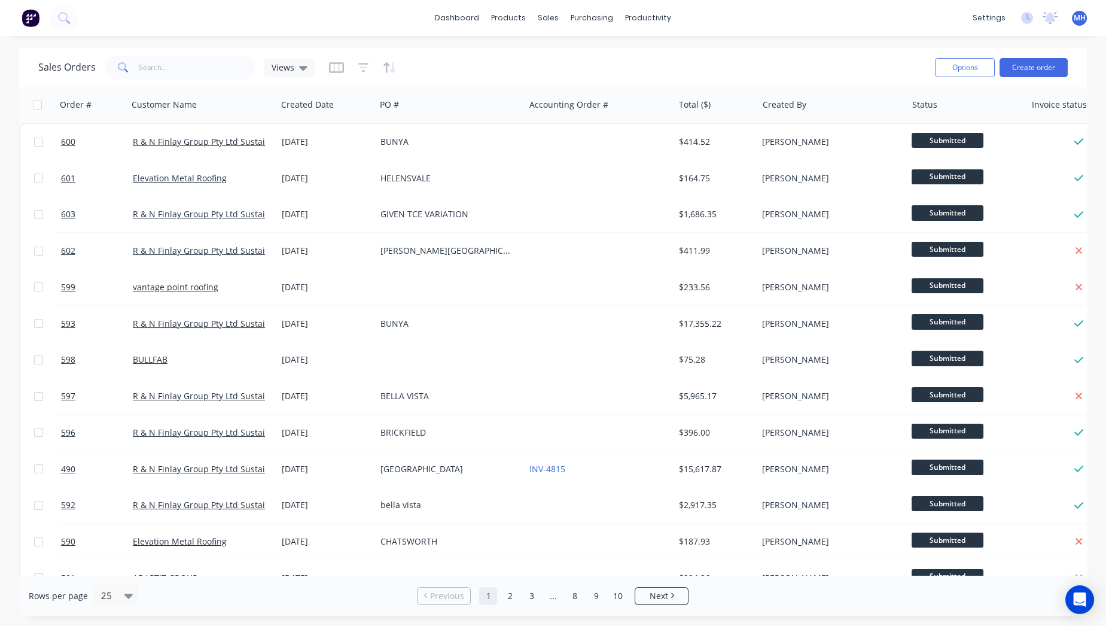
drag, startPoint x: 598, startPoint y: 574, endPoint x: 784, endPoint y: 573, distance: 186.1
click at [784, 573] on div "Sales Orders Views Options Create order Order # Customer Name Created Date PO #…" at bounding box center [553, 332] width 1068 height 568
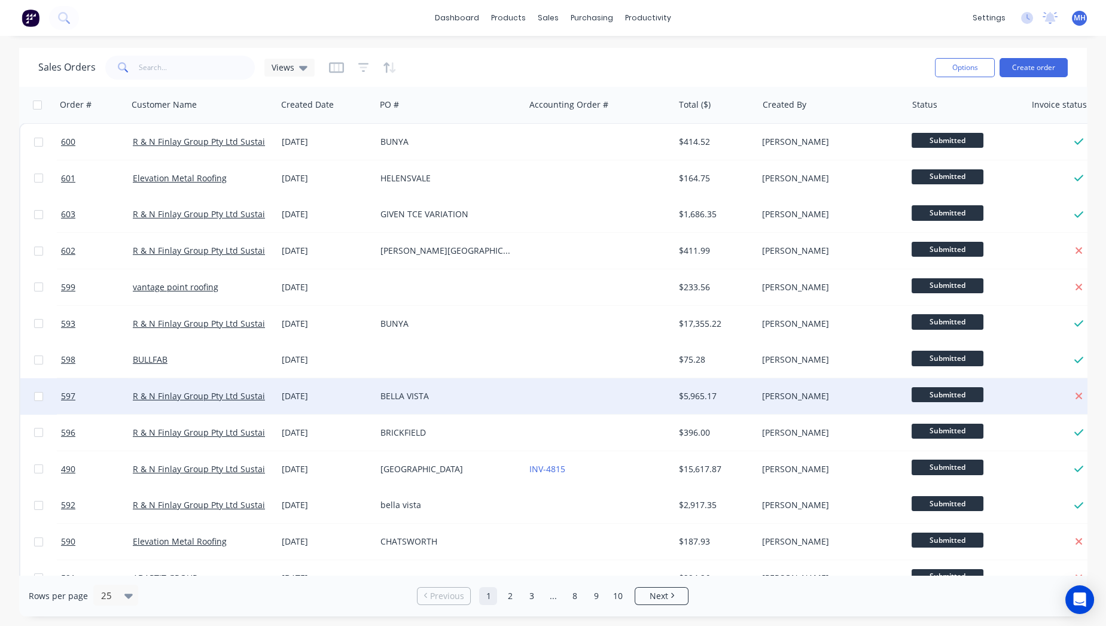
click at [366, 397] on div "[DATE]" at bounding box center [326, 396] width 89 height 12
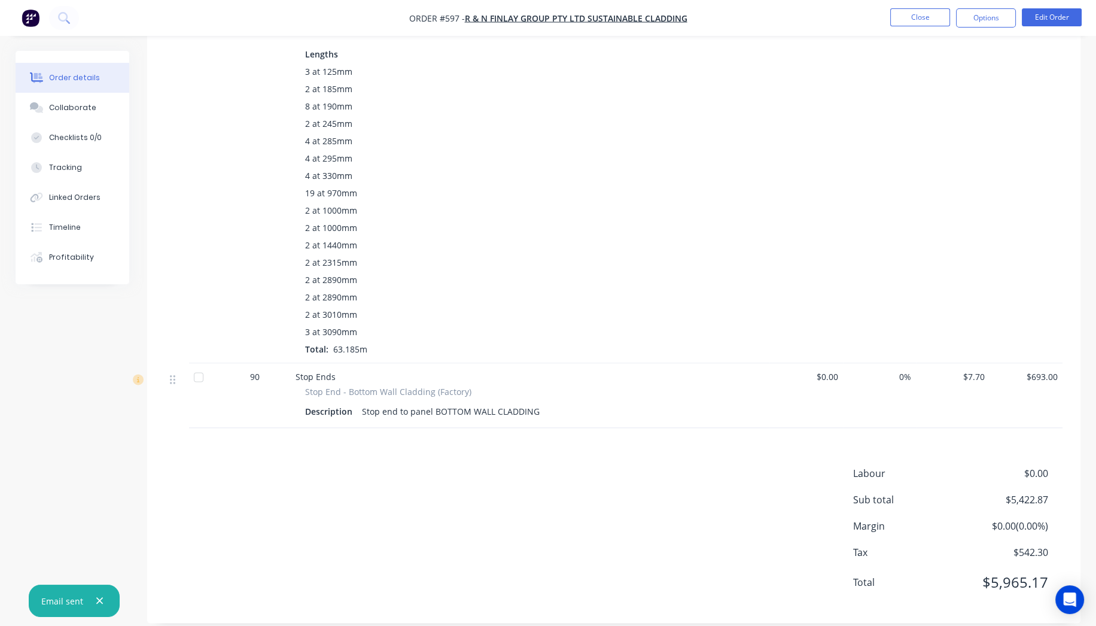
scroll to position [2329, 0]
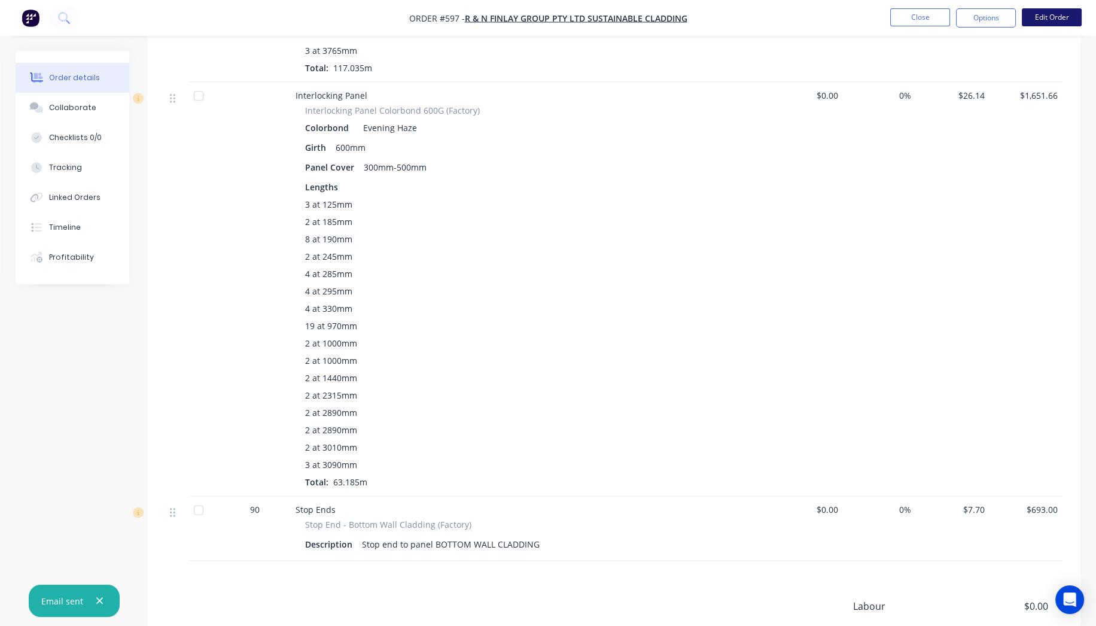
click at [1057, 20] on button "Edit Order" at bounding box center [1052, 17] width 60 height 18
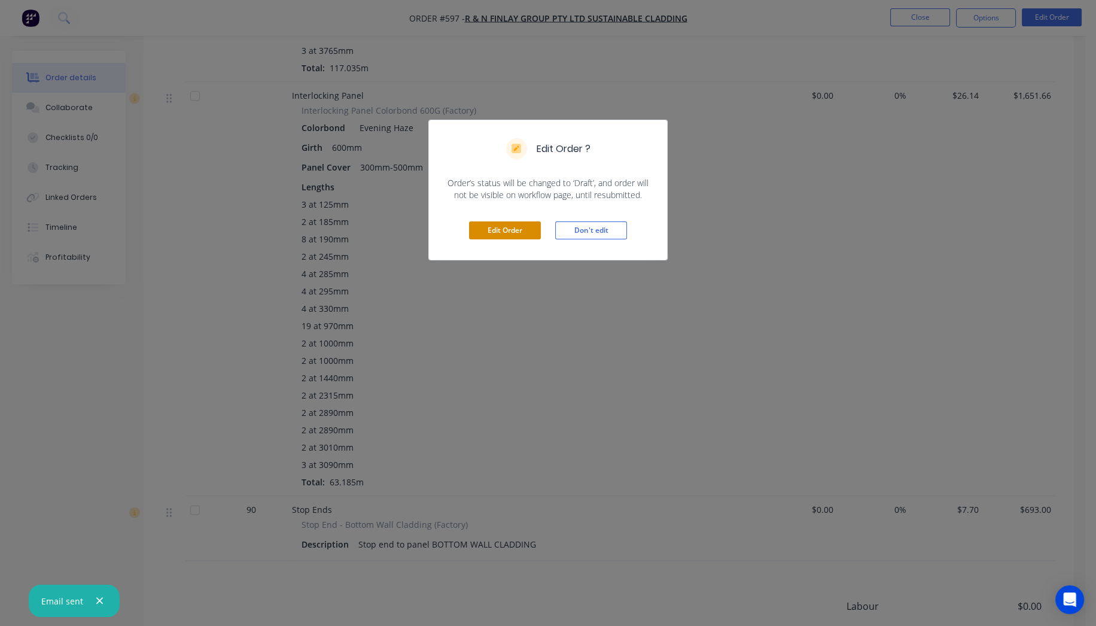
click at [531, 225] on button "Edit Order" at bounding box center [505, 230] width 72 height 18
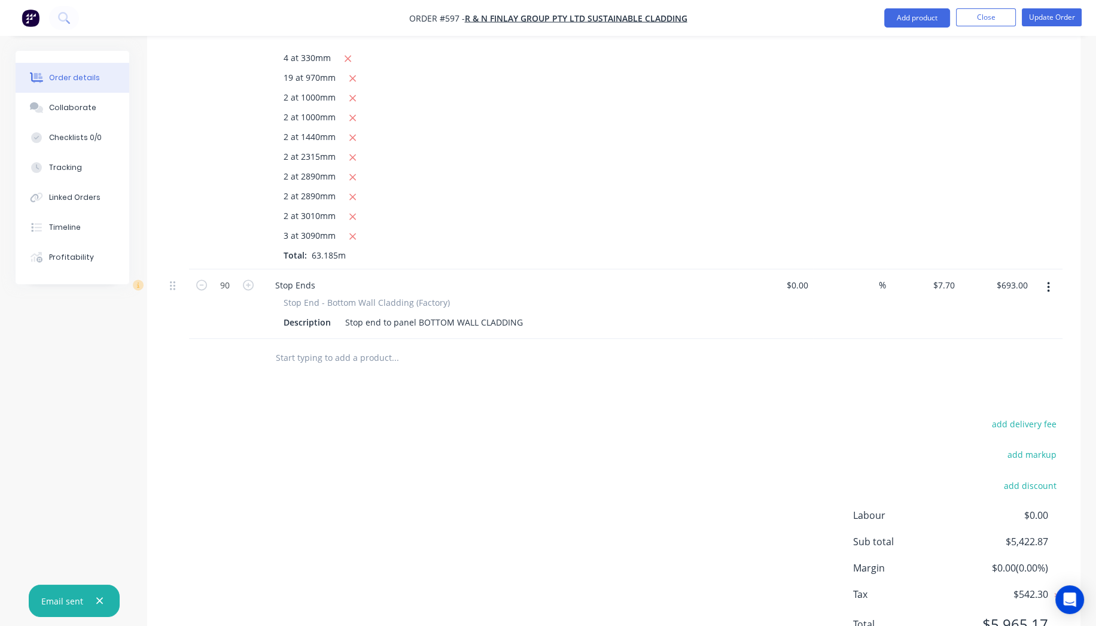
scroll to position [2721, 0]
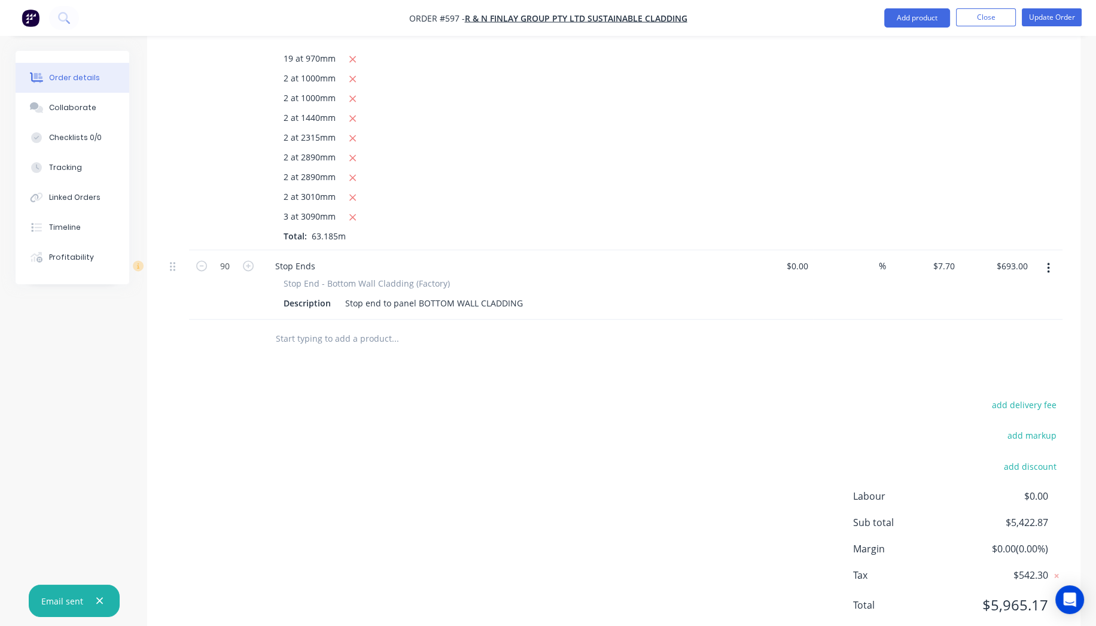
click at [328, 327] on input "text" at bounding box center [394, 339] width 239 height 24
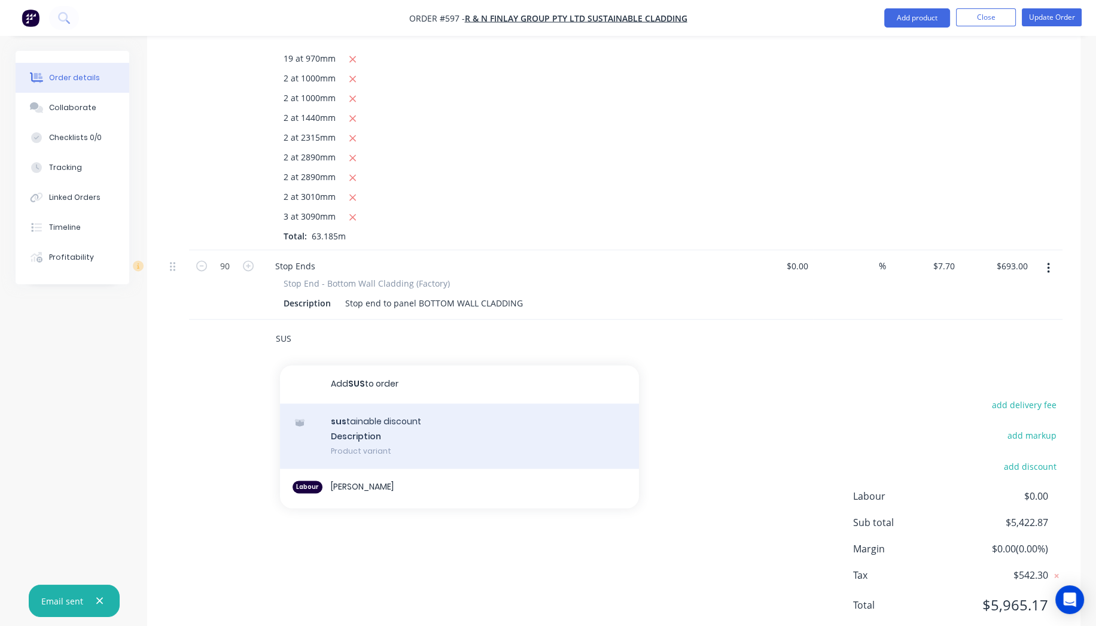
type input "SUS"
click at [367, 403] on div "sus tainable discount Description Product variant" at bounding box center [459, 436] width 359 height 66
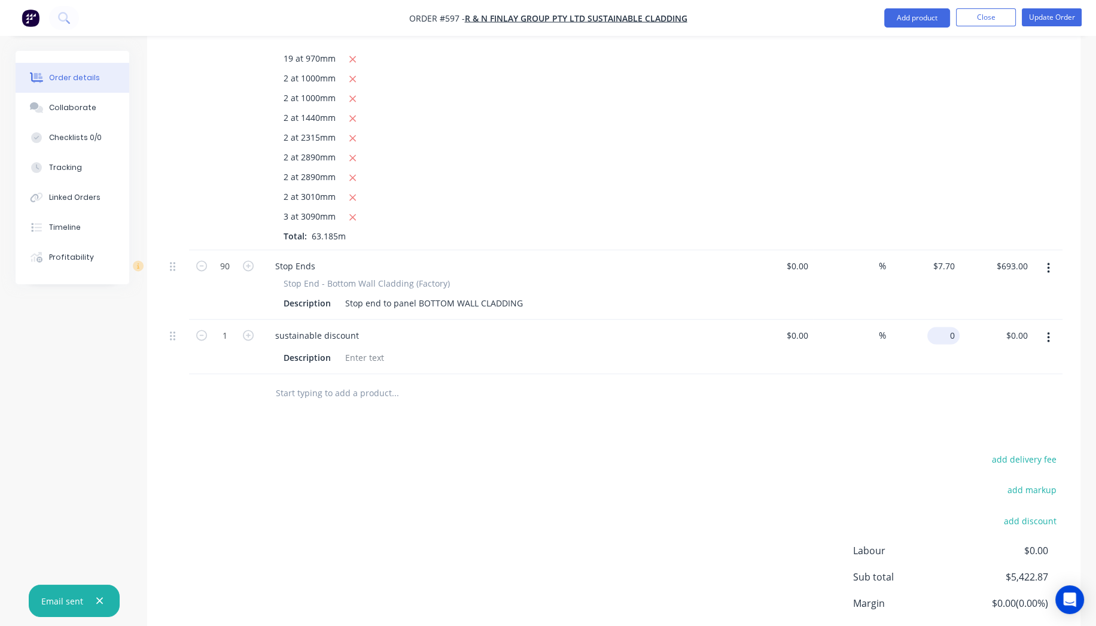
click at [943, 327] on div "0 $0.00" at bounding box center [943, 335] width 32 height 17
click at [842, 451] on div "add delivery fee add markup add discount Labour $0.00 Sub total $5,422.87 Margi…" at bounding box center [613, 566] width 897 height 231
type input "$-421.77"
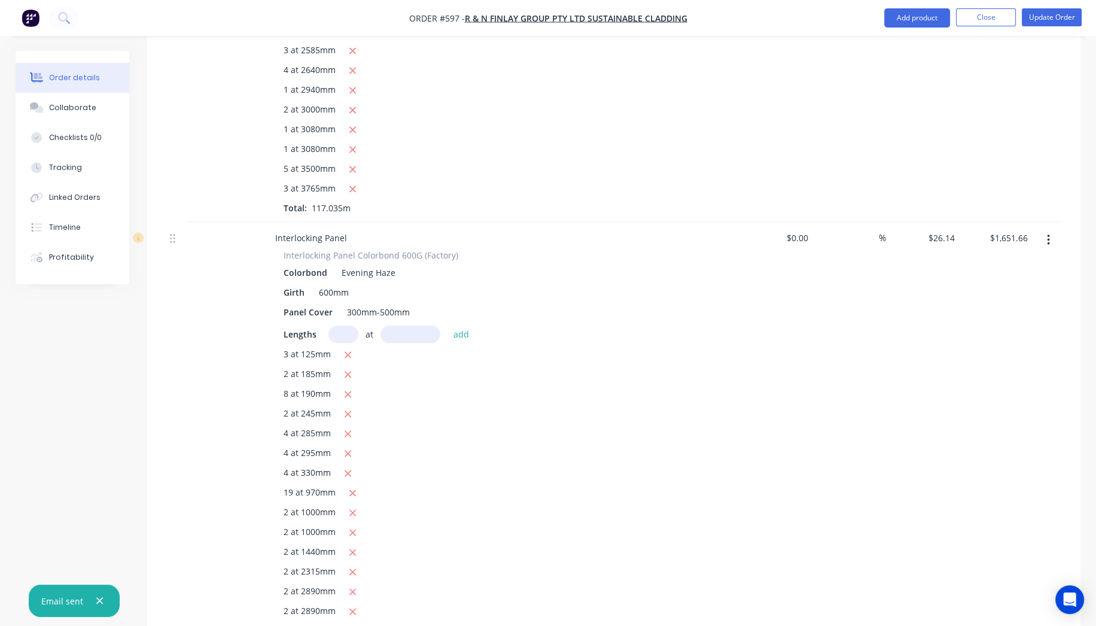
scroll to position [2243, 0]
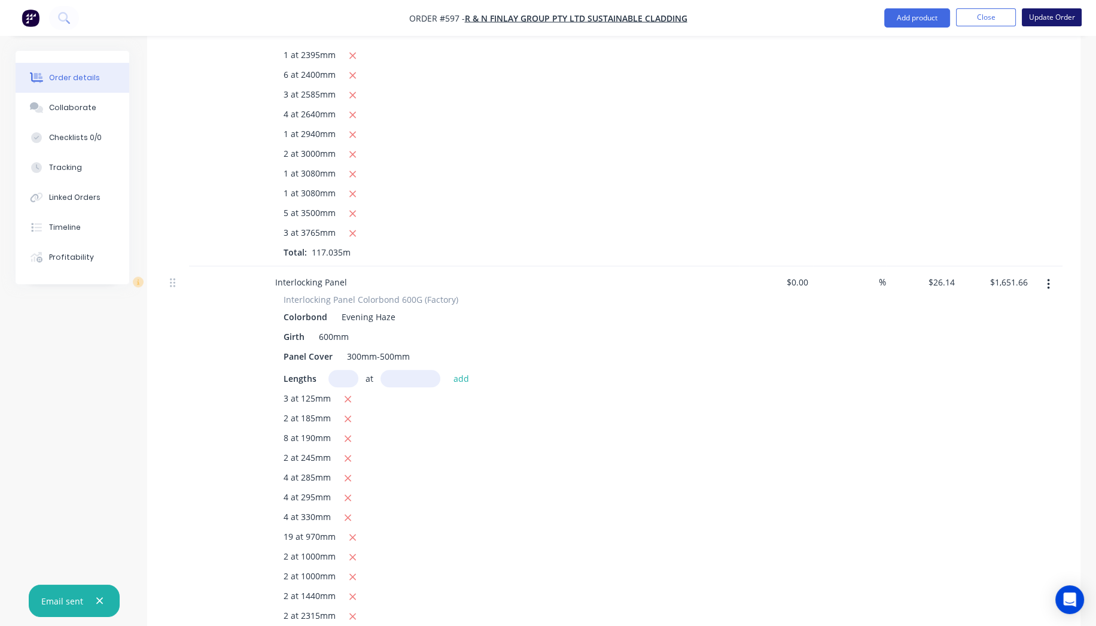
click at [1066, 16] on button "Update Order" at bounding box center [1052, 17] width 60 height 18
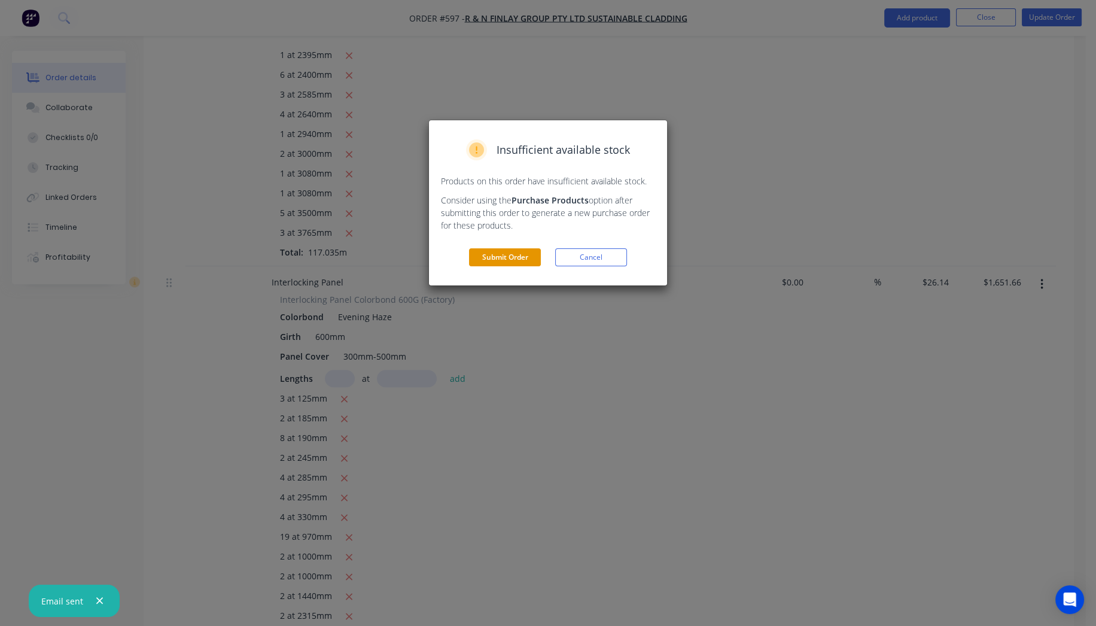
click at [518, 255] on button "Submit Order" at bounding box center [505, 257] width 72 height 18
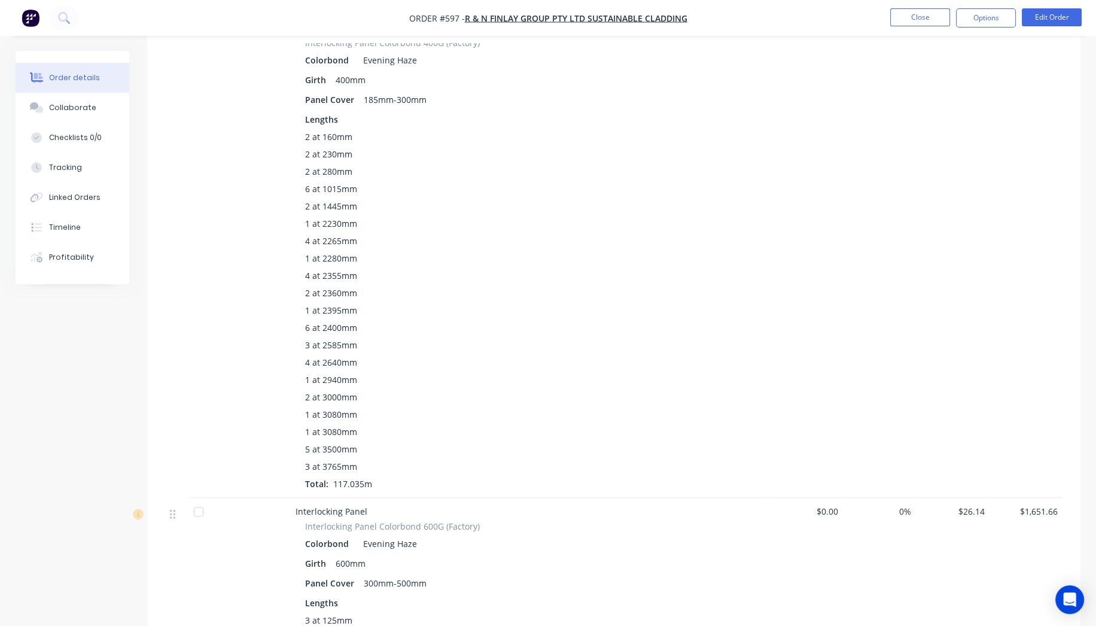
scroll to position [2512, 0]
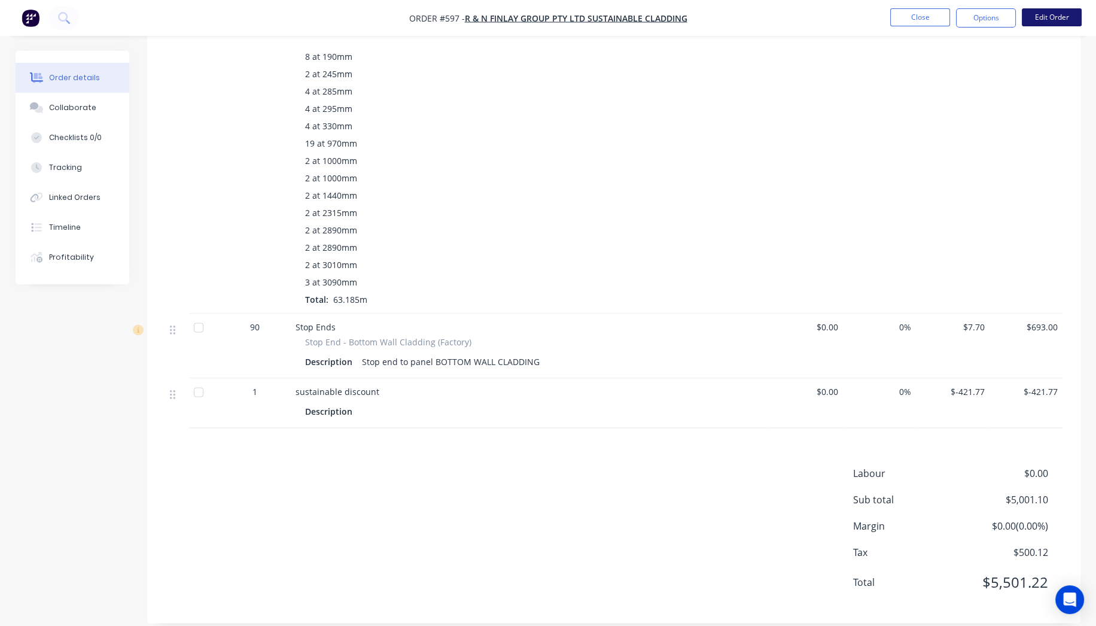
click at [1043, 13] on button "Edit Order" at bounding box center [1052, 17] width 60 height 18
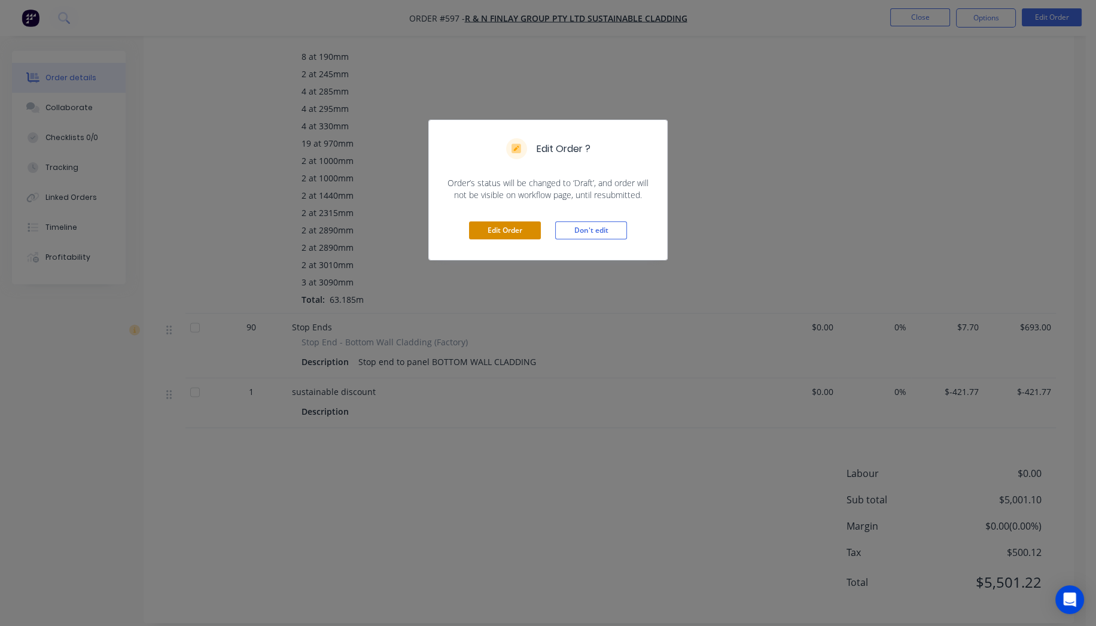
click at [499, 231] on button "Edit Order" at bounding box center [505, 230] width 72 height 18
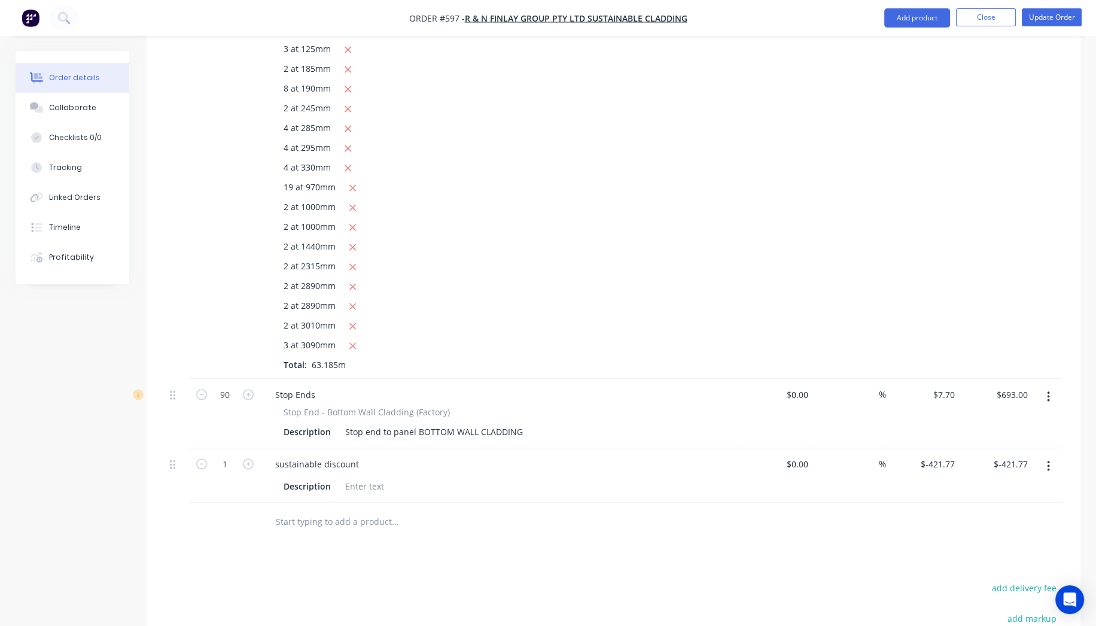
scroll to position [2775, 0]
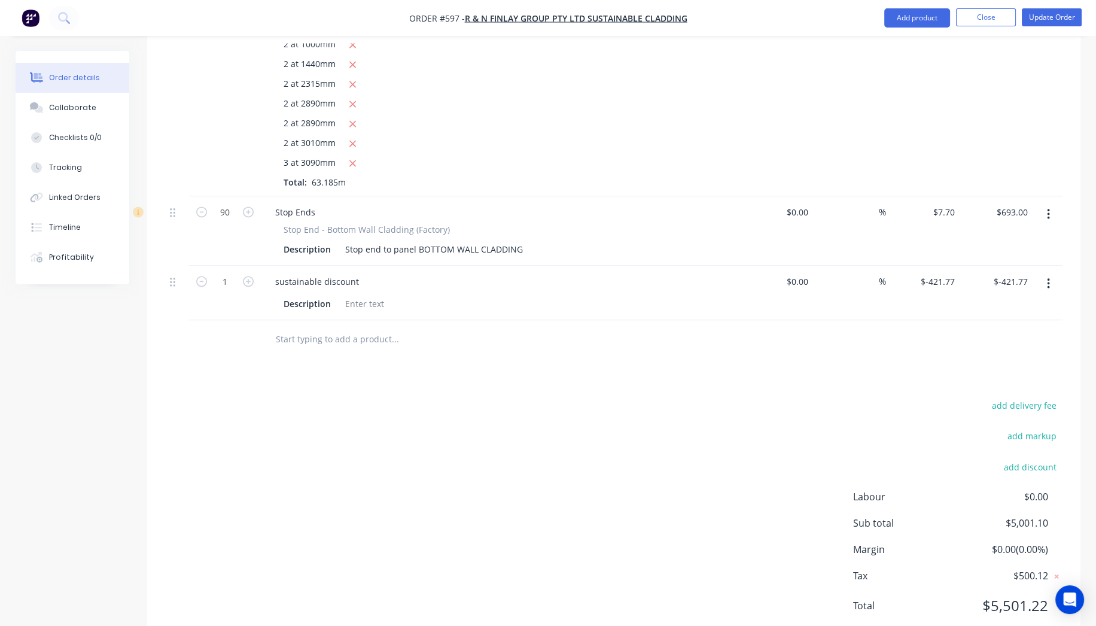
click at [344, 327] on input "text" at bounding box center [394, 339] width 239 height 24
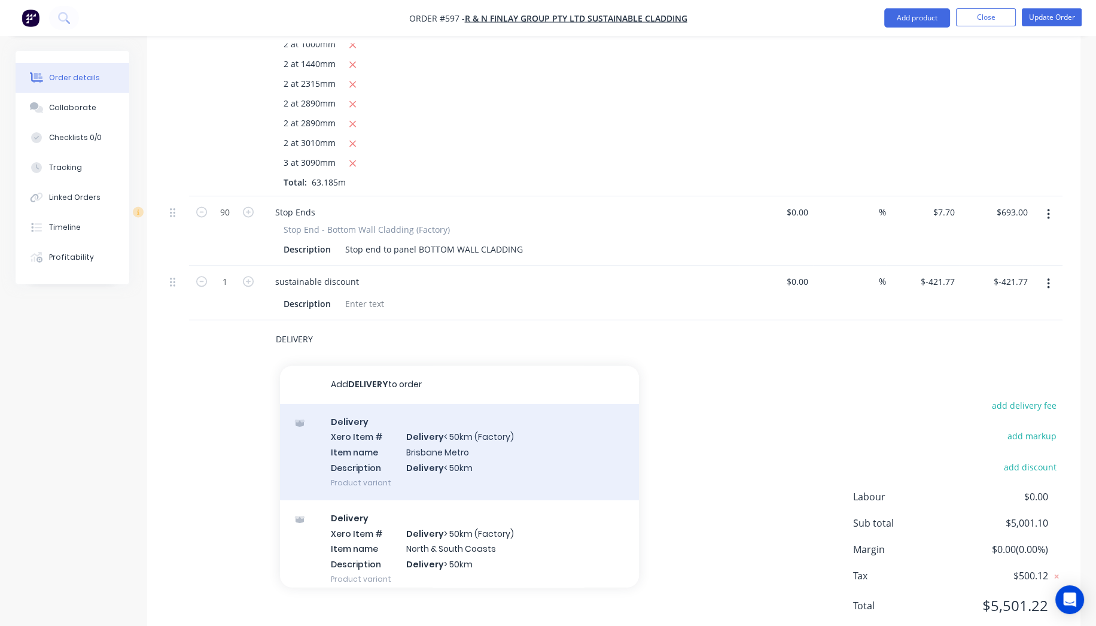
scroll to position [60, 0]
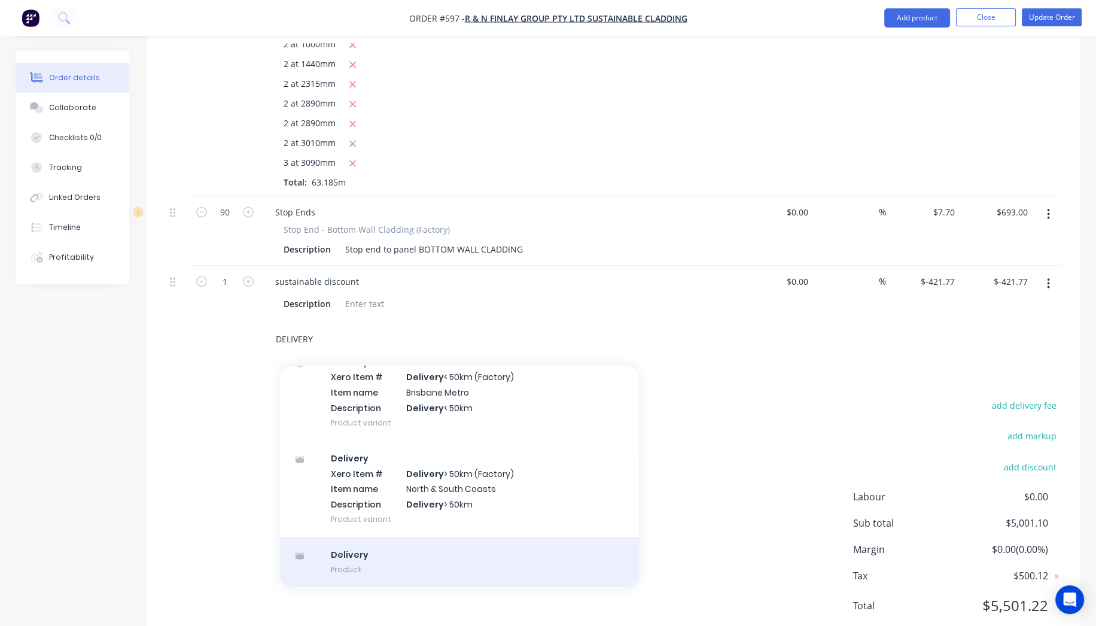
type input "DELIVERY"
click at [378, 537] on div "Delivery Product" at bounding box center [459, 562] width 359 height 50
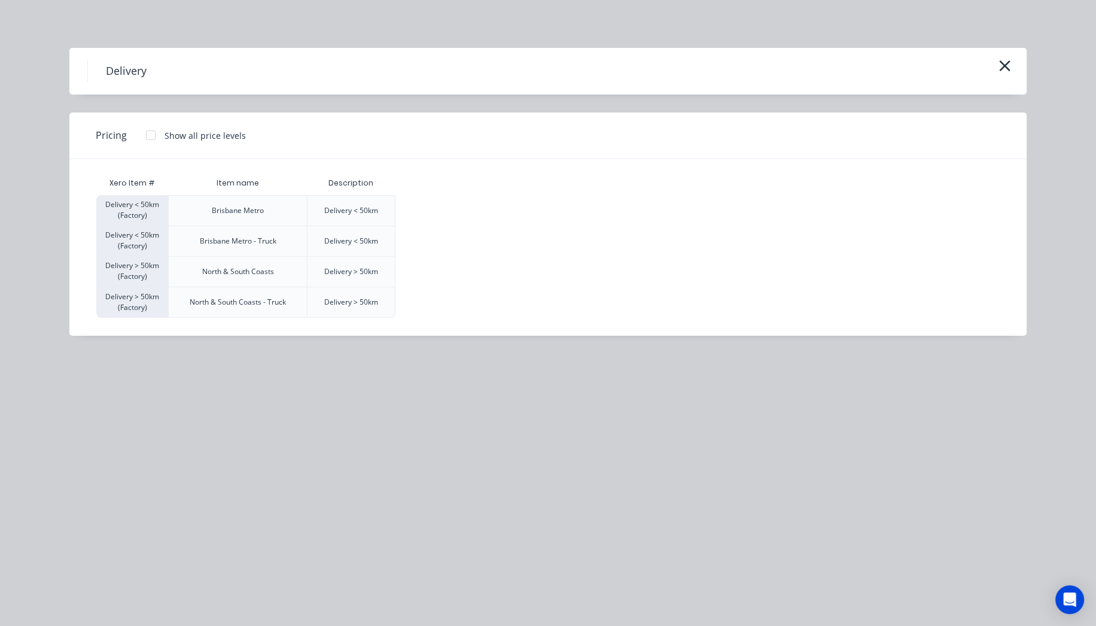
click at [154, 137] on div at bounding box center [151, 135] width 24 height 24
click at [411, 208] on div "$120.00" at bounding box center [426, 211] width 60 height 30
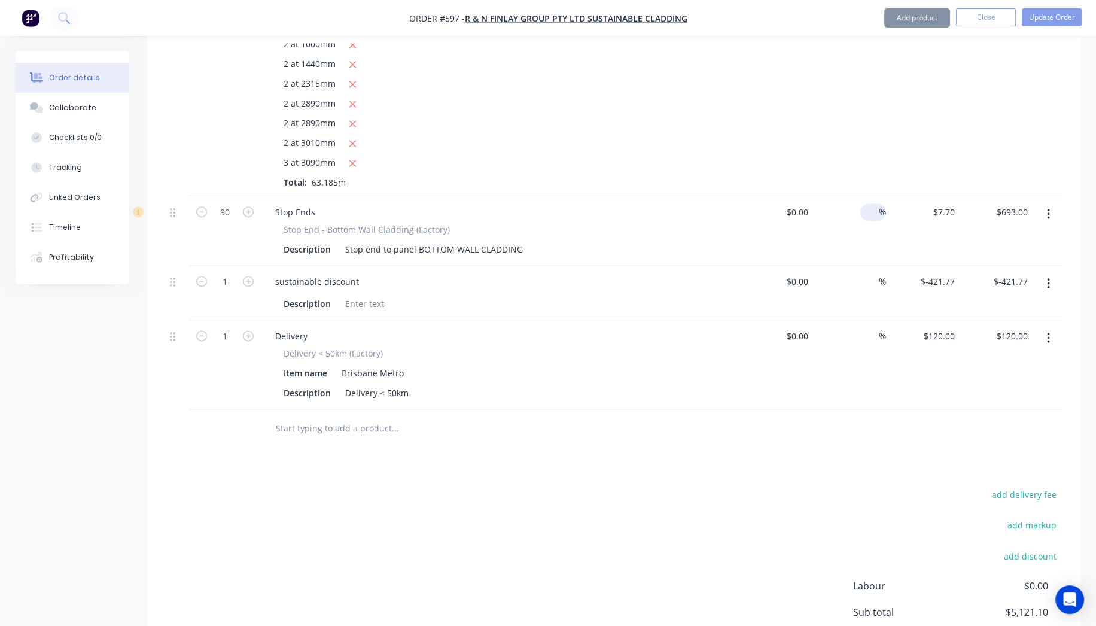
type input "$120.00"
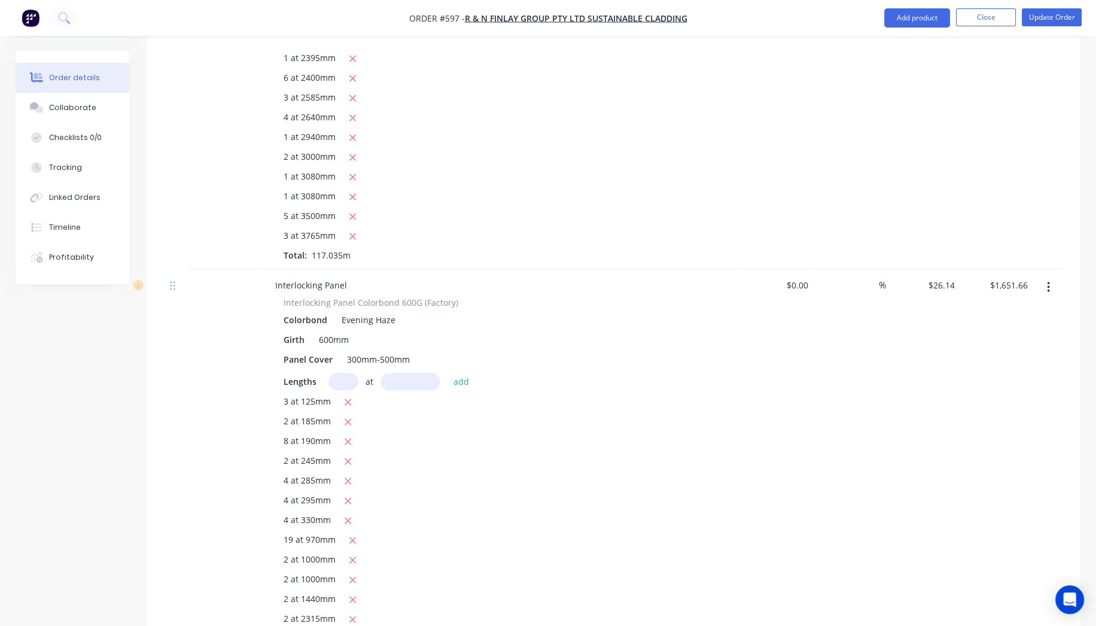
scroll to position [2199, 0]
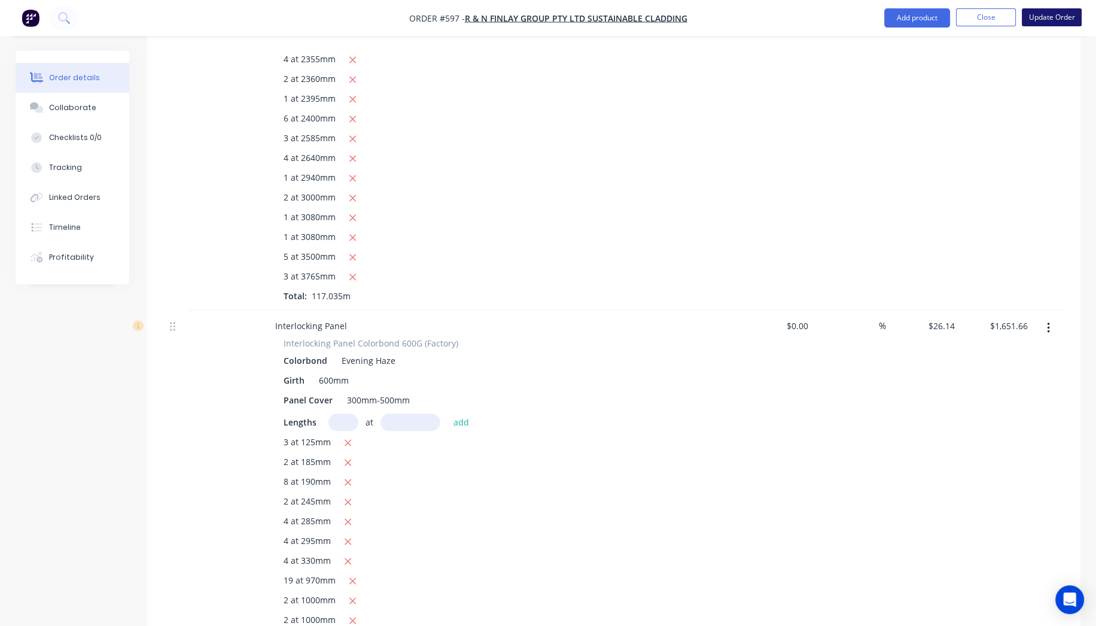
click at [1069, 21] on button "Update Order" at bounding box center [1052, 17] width 60 height 18
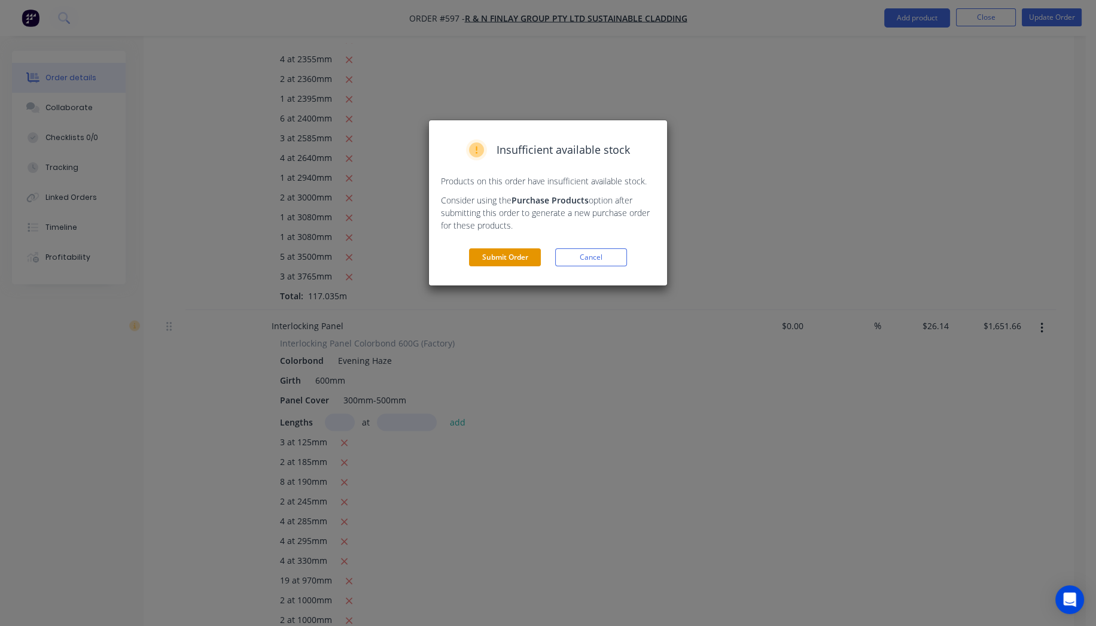
click at [504, 255] on button "Submit Order" at bounding box center [505, 257] width 72 height 18
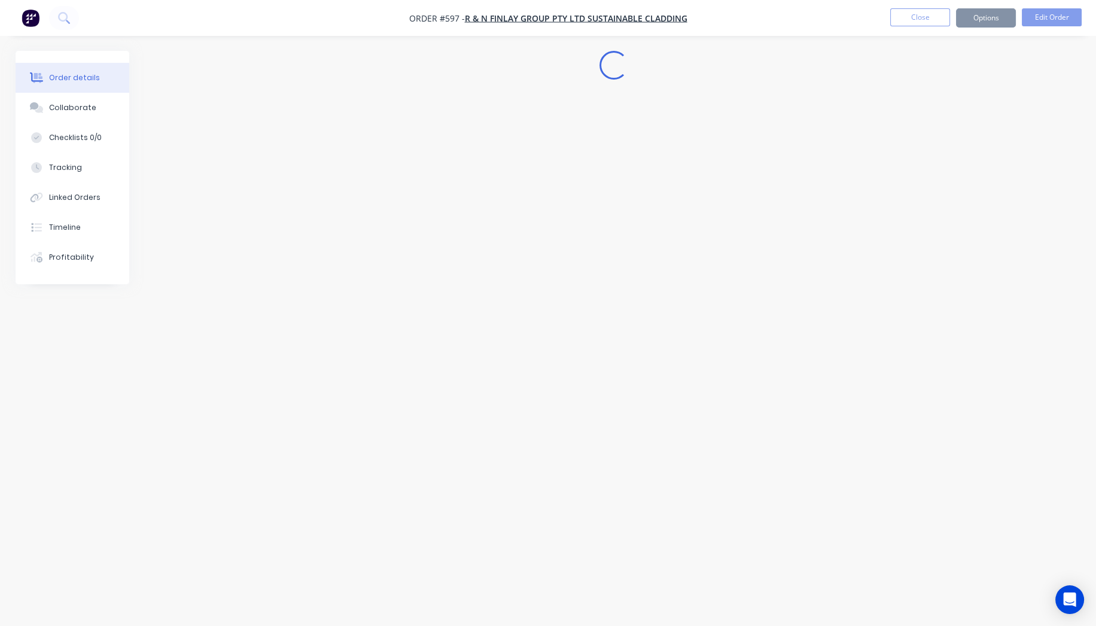
scroll to position [0, 0]
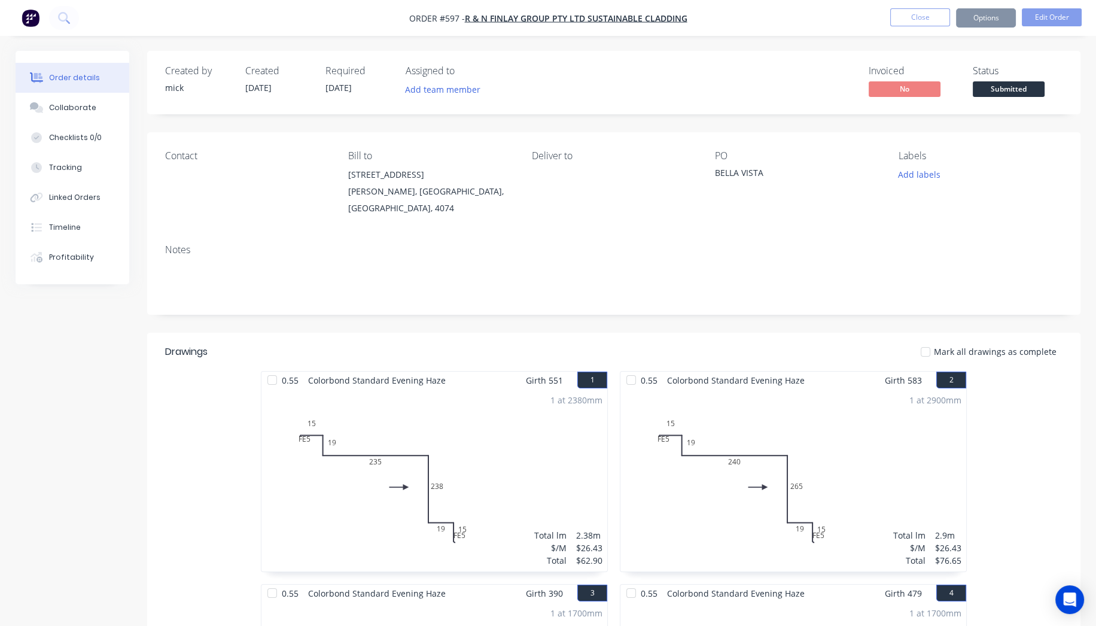
click at [996, 25] on button "Options" at bounding box center [986, 17] width 60 height 19
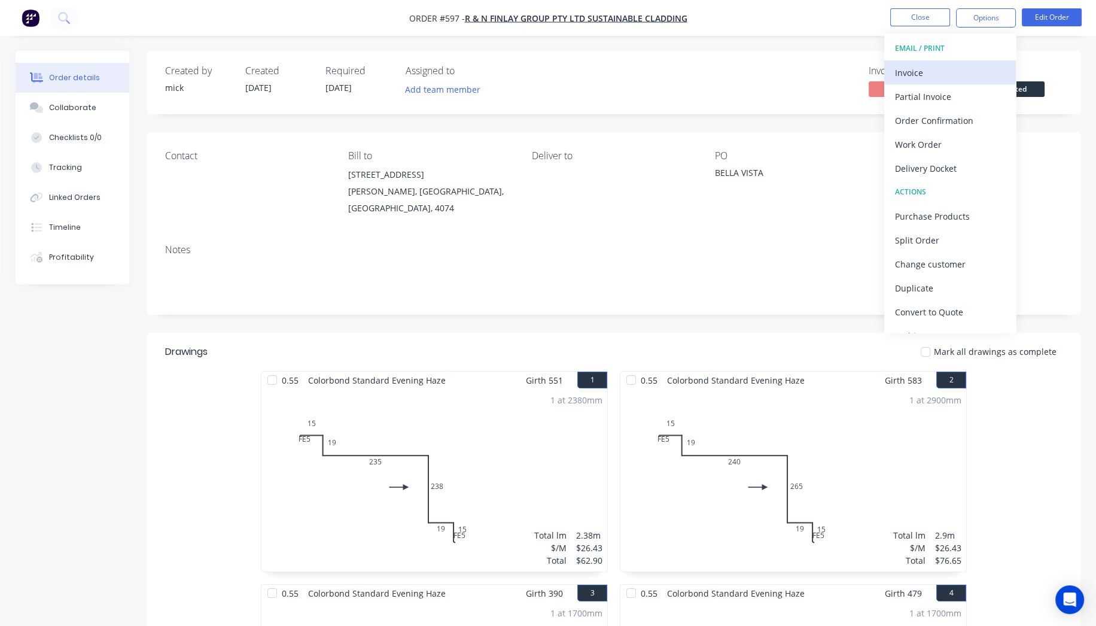
click at [934, 79] on div "Invoice" at bounding box center [950, 72] width 110 height 17
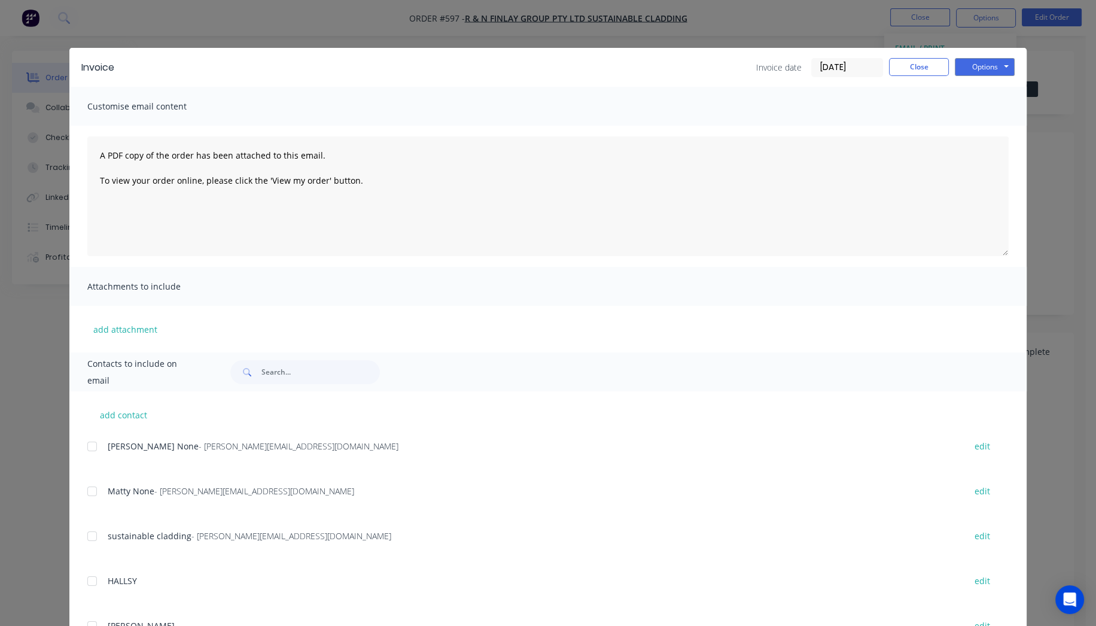
click at [90, 444] on div at bounding box center [92, 446] width 24 height 24
click at [92, 489] on div at bounding box center [92, 491] width 24 height 24
click at [973, 74] on button "Options" at bounding box center [985, 67] width 60 height 18
click at [994, 124] on button "Email" at bounding box center [993, 128] width 77 height 20
click at [911, 66] on button "Close" at bounding box center [919, 67] width 60 height 18
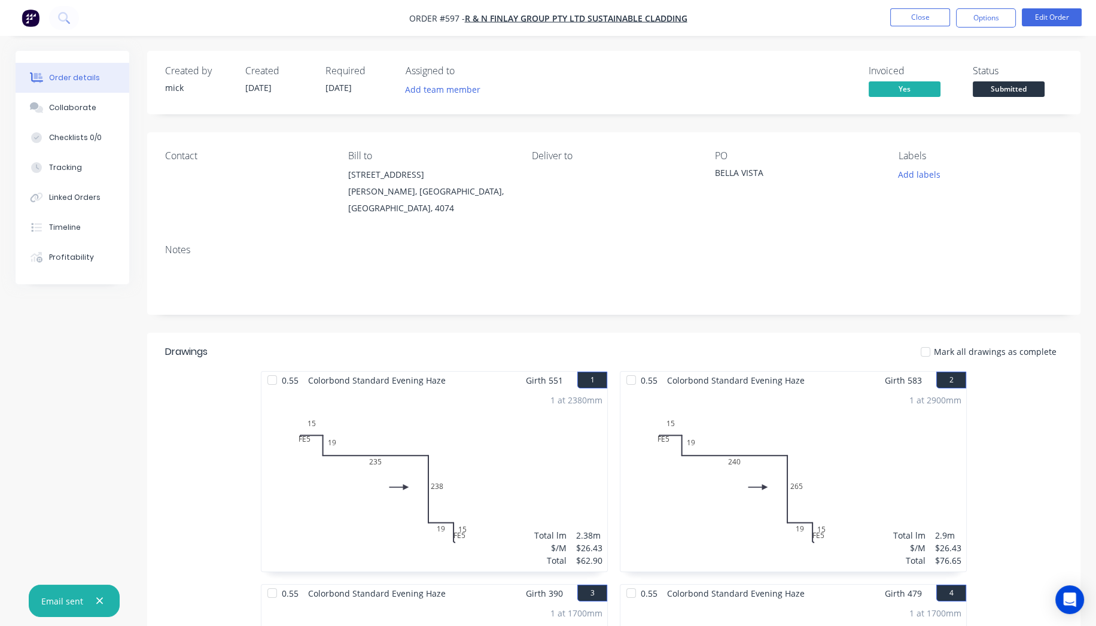
click at [38, 13] on img "button" at bounding box center [31, 18] width 18 height 18
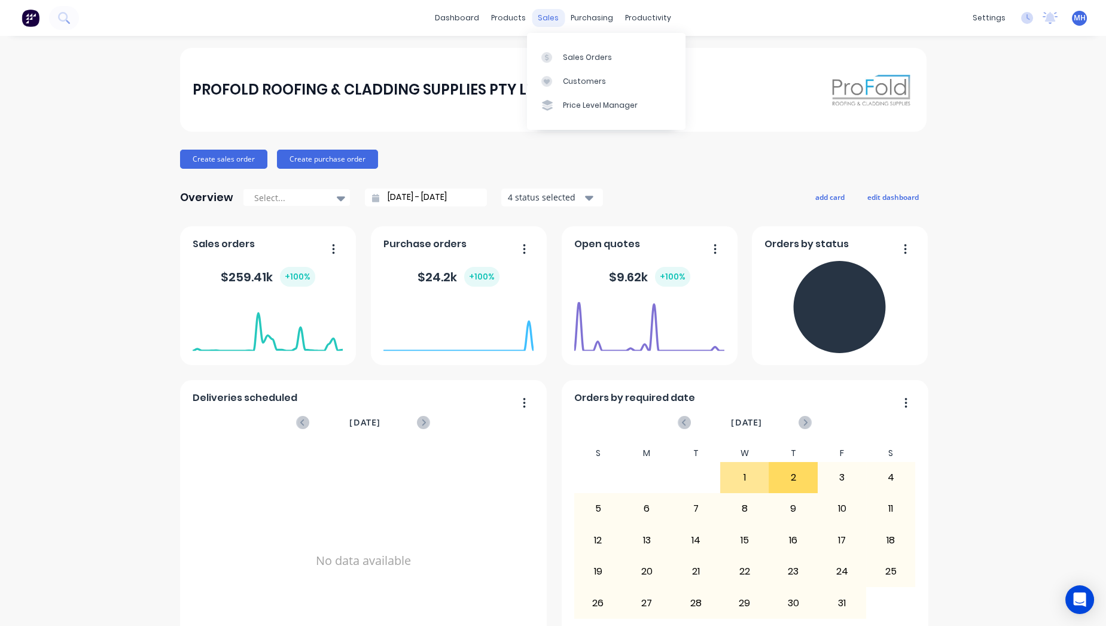
click at [544, 14] on div "sales" at bounding box center [548, 18] width 33 height 18
click at [565, 48] on link "Sales Orders" at bounding box center [606, 57] width 159 height 24
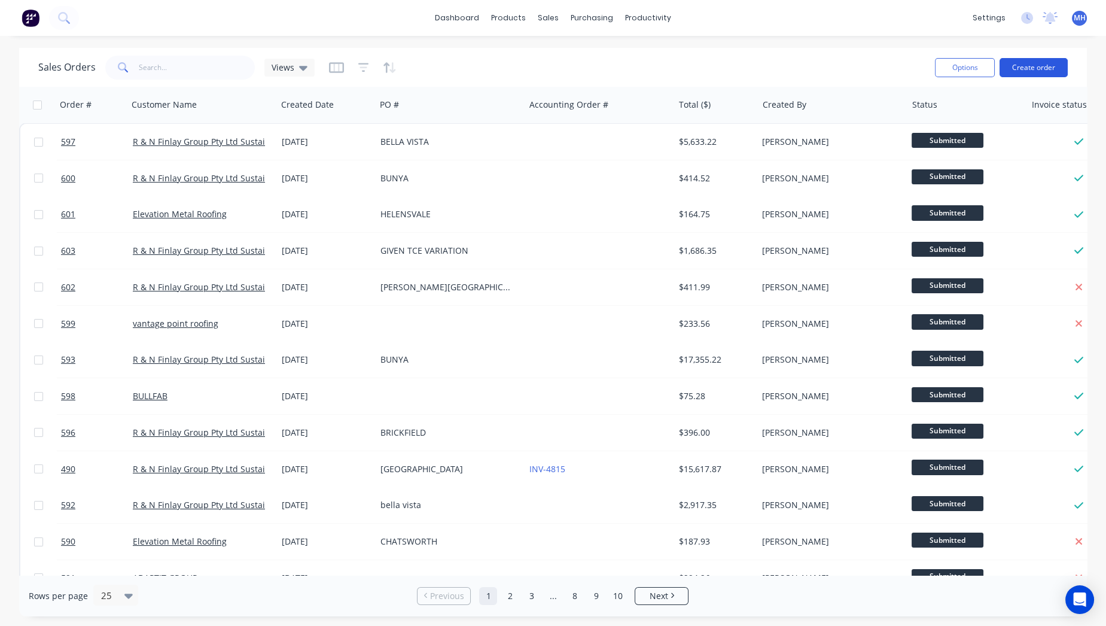
click at [1043, 67] on button "Create order" at bounding box center [1034, 67] width 68 height 19
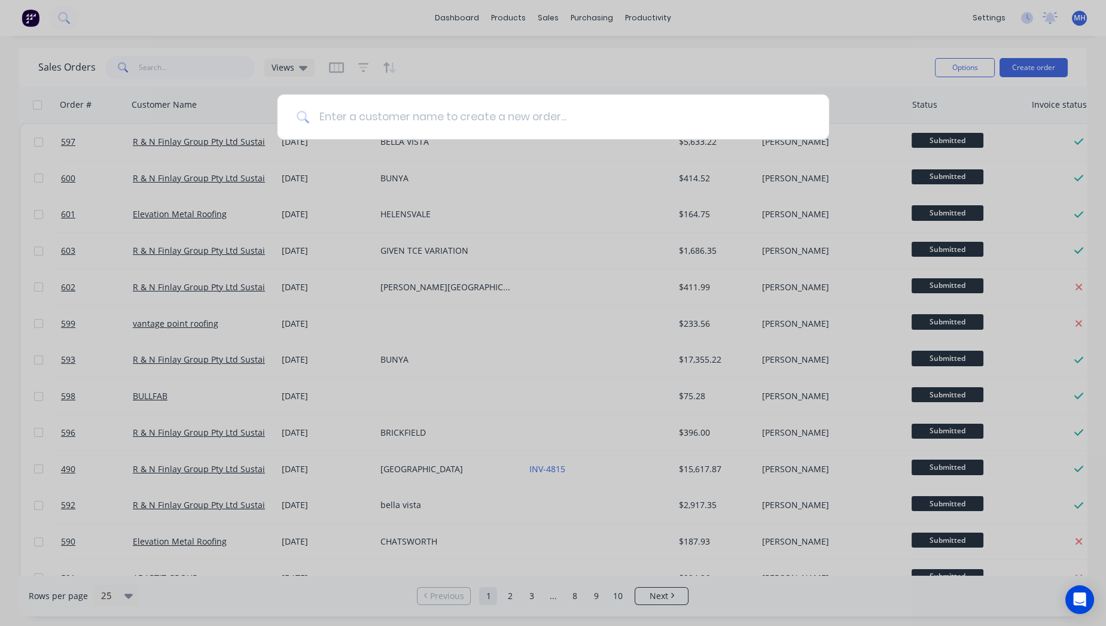
click at [491, 118] on input at bounding box center [559, 117] width 501 height 45
click at [491, 114] on input at bounding box center [559, 117] width 501 height 45
type input "VANTAG"
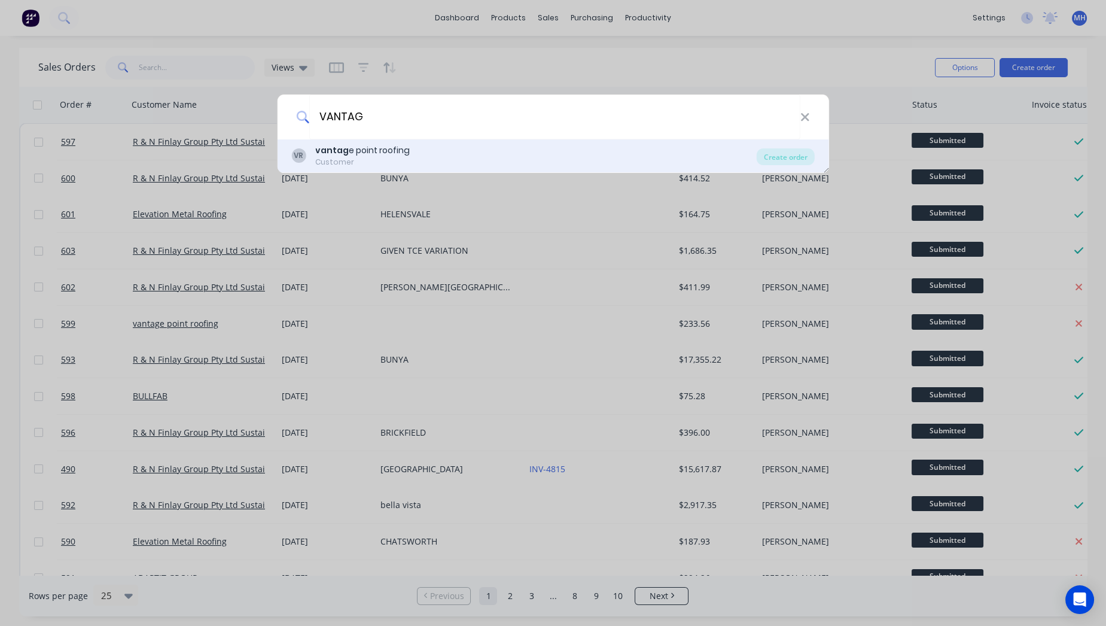
click at [439, 148] on div "VR vantag e point roofing Customer" at bounding box center [523, 155] width 465 height 23
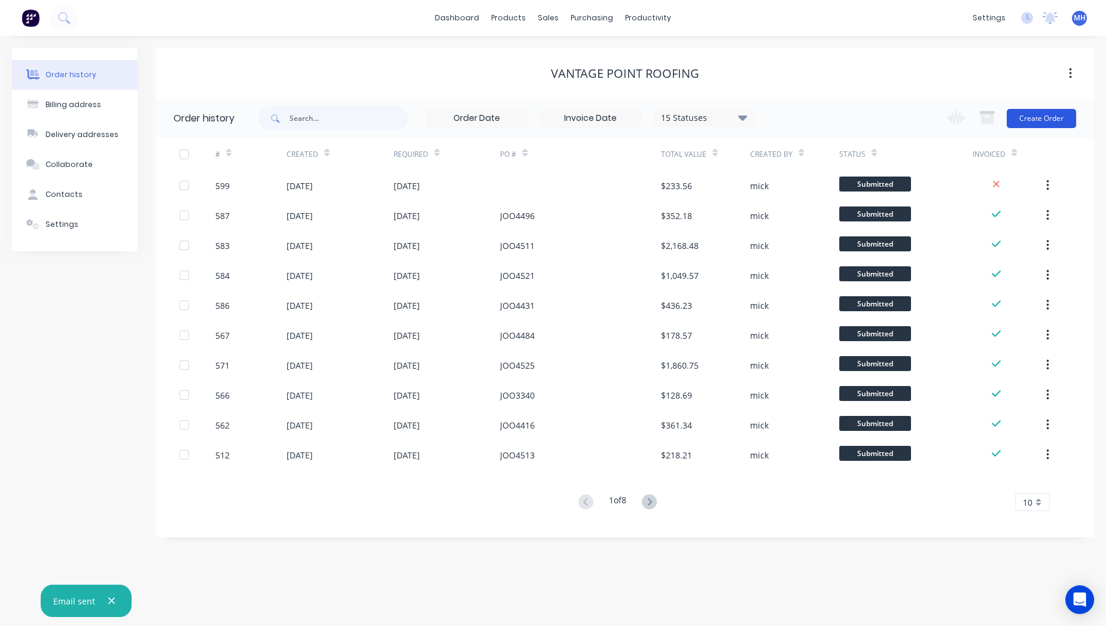
click at [1049, 115] on button "Create Order" at bounding box center [1041, 118] width 69 height 19
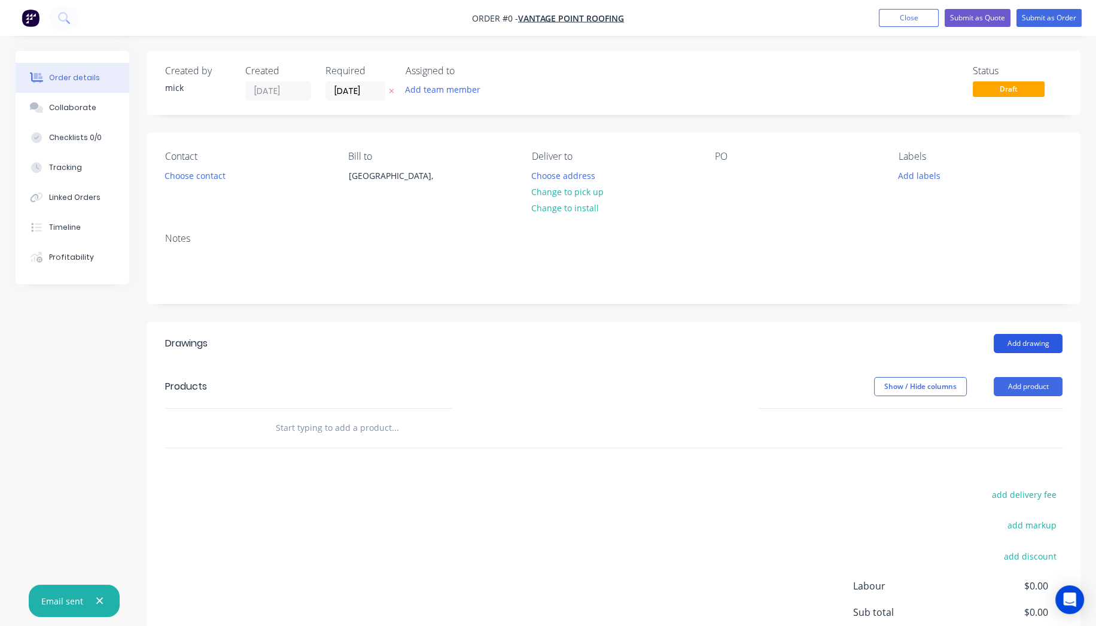
click at [1046, 340] on button "Add drawing" at bounding box center [1028, 343] width 69 height 19
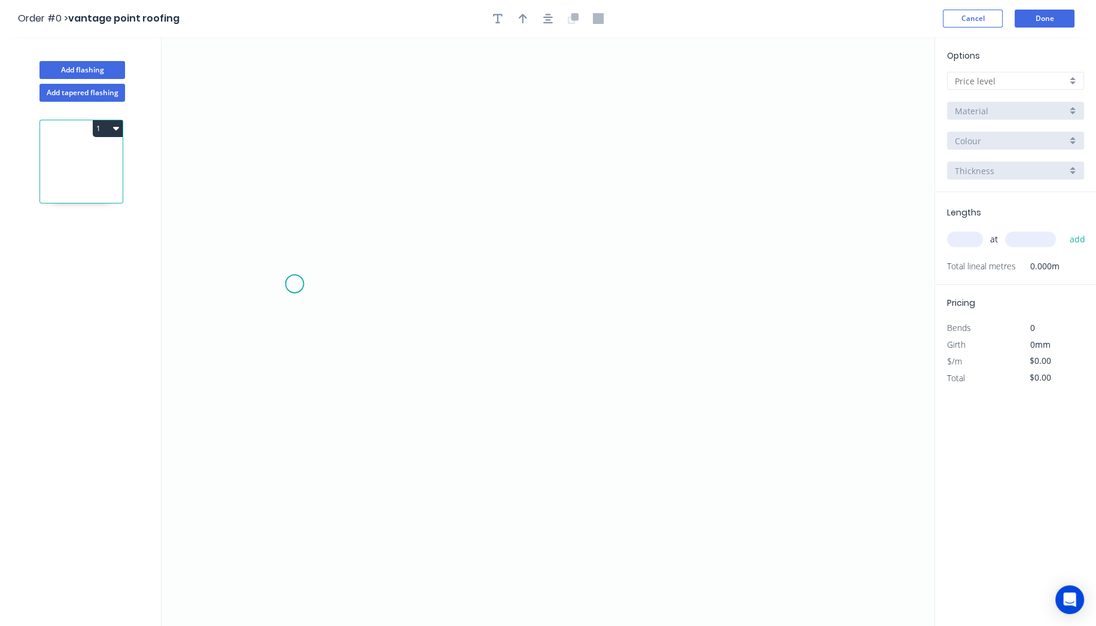
click at [294, 284] on icon "0" at bounding box center [548, 331] width 773 height 589
click at [370, 218] on icon "0" at bounding box center [548, 331] width 773 height 589
click at [765, 205] on icon "0 ?" at bounding box center [548, 331] width 773 height 589
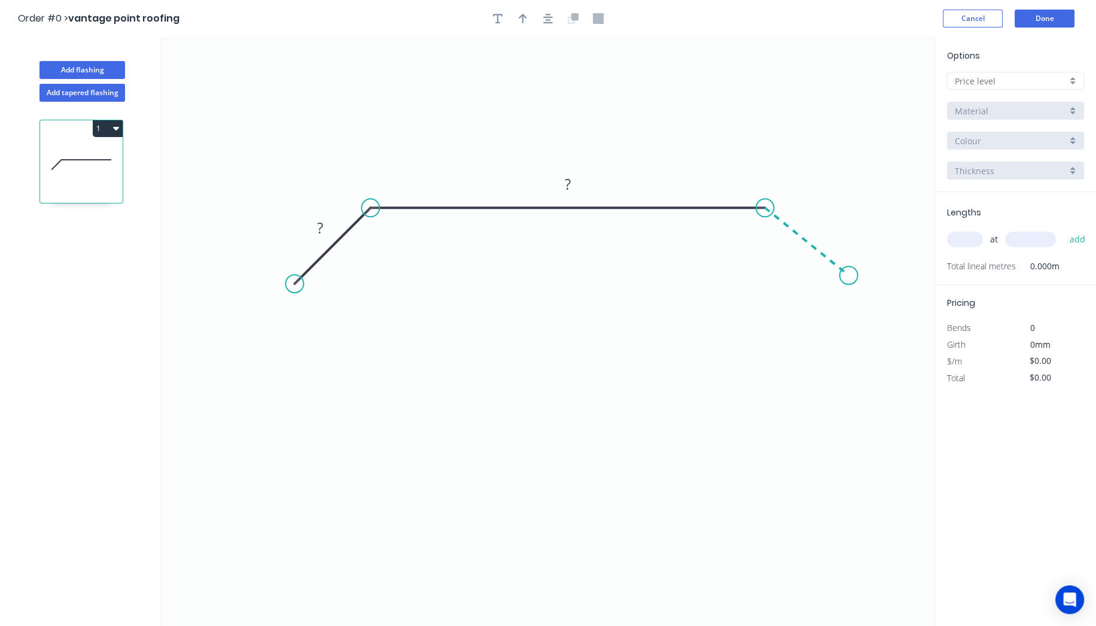
click at [849, 275] on icon "0 ? ?" at bounding box center [548, 331] width 773 height 589
click at [849, 275] on circle at bounding box center [849, 275] width 18 height 18
click at [399, 254] on div "Show angle" at bounding box center [432, 250] width 120 height 25
drag, startPoint x: 851, startPoint y: 278, endPoint x: 851, endPoint y: 288, distance: 10.2
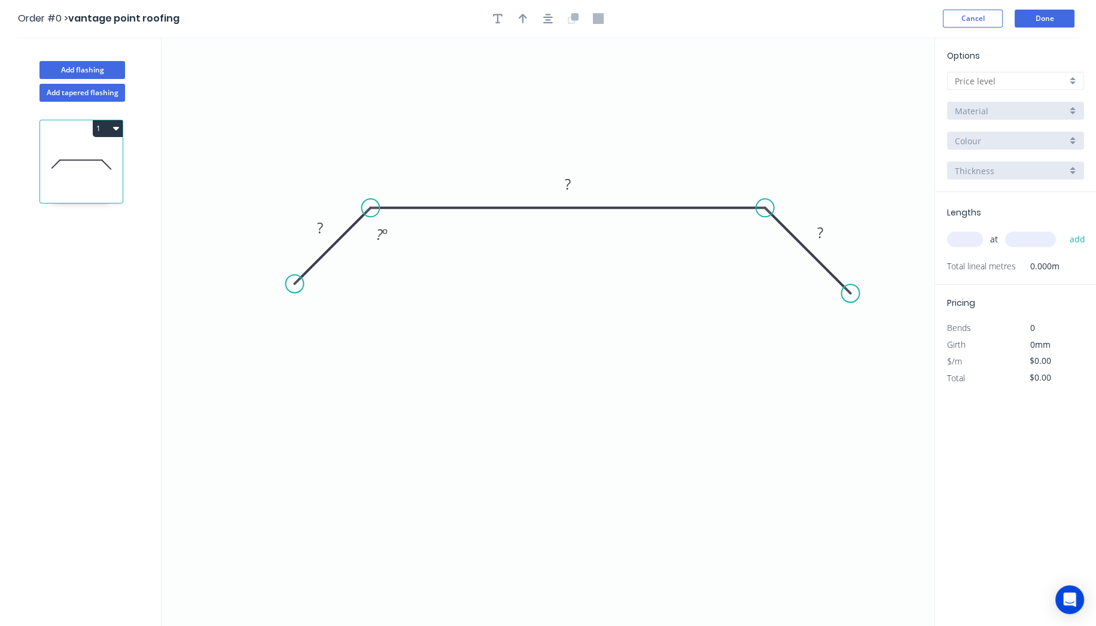
click at [851, 288] on circle at bounding box center [851, 293] width 18 height 18
click at [786, 247] on div "Show angle" at bounding box center [819, 251] width 120 height 25
click at [320, 224] on tspan "?" at bounding box center [320, 227] width 6 height 20
click at [1018, 86] on input "text" at bounding box center [1011, 81] width 112 height 13
click at [997, 106] on div "A" at bounding box center [1016, 103] width 136 height 21
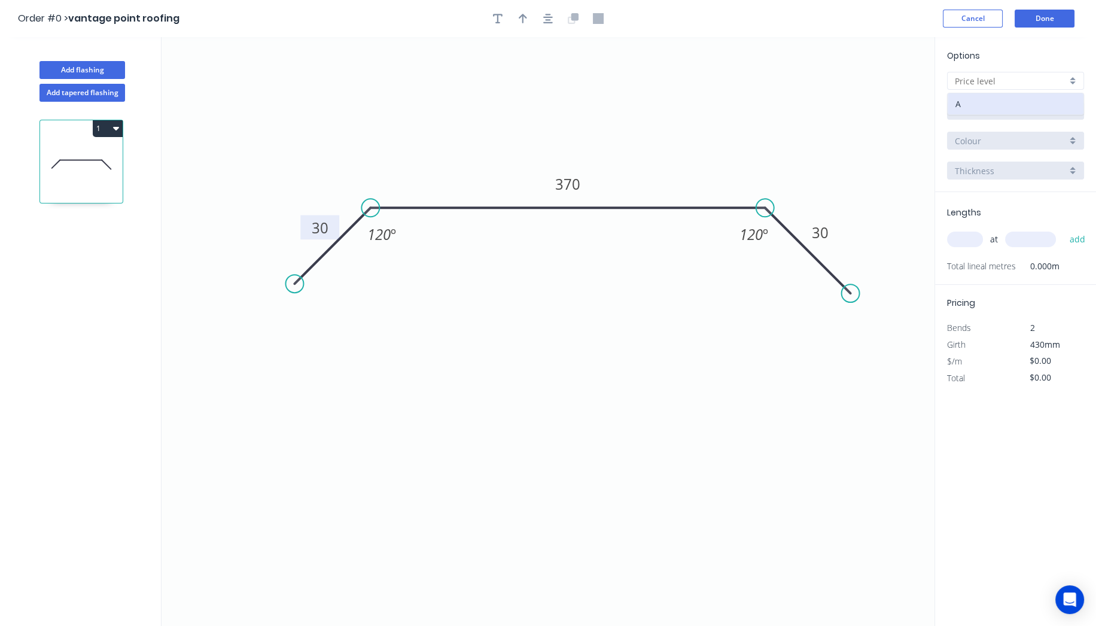
type input "A"
click at [996, 112] on input "Aluminium 5005 (Sheets)" at bounding box center [1011, 111] width 112 height 13
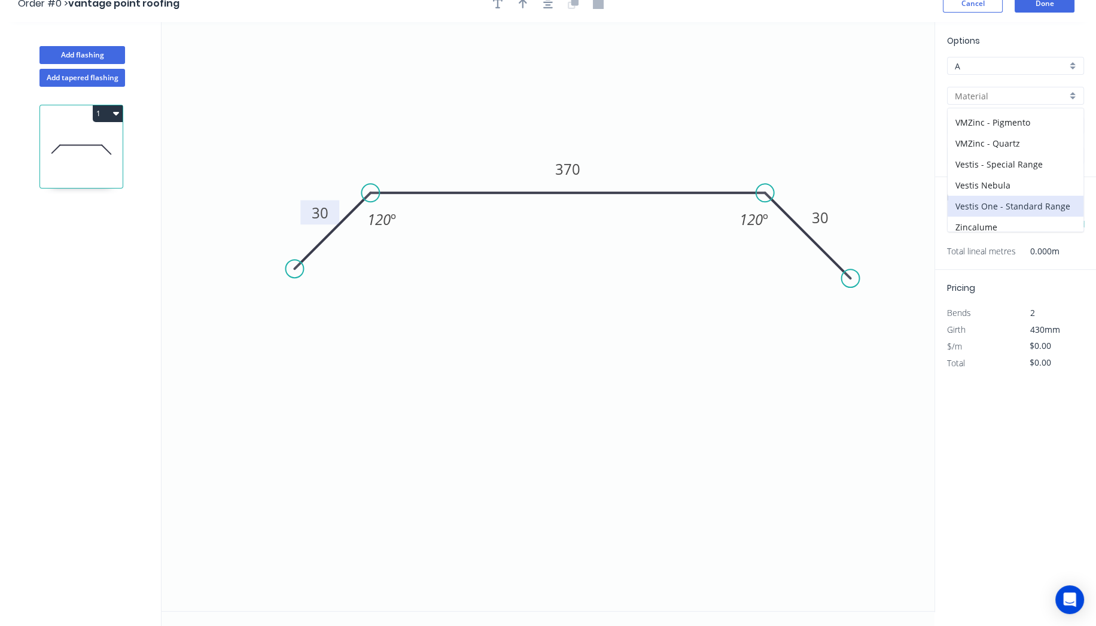
scroll to position [21, 0]
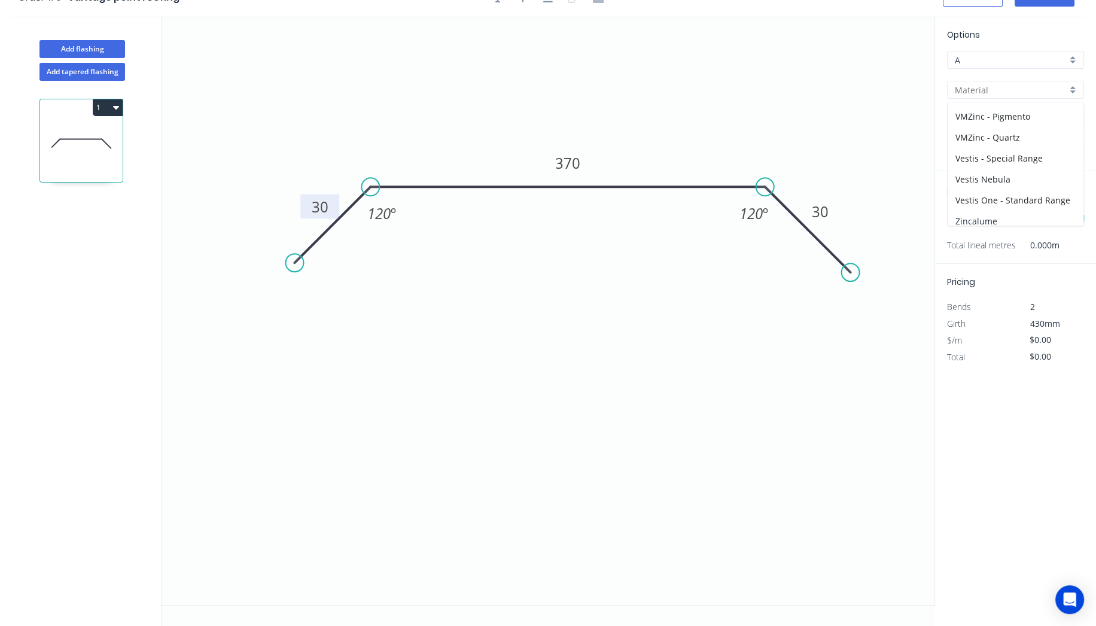
click at [996, 211] on div "Zincalume" at bounding box center [1016, 221] width 136 height 21
type input "Zincalume"
type input "$16.37"
click at [974, 154] on input "1.0" at bounding box center [1011, 150] width 112 height 13
click at [972, 166] on div "0.55" at bounding box center [1016, 172] width 136 height 21
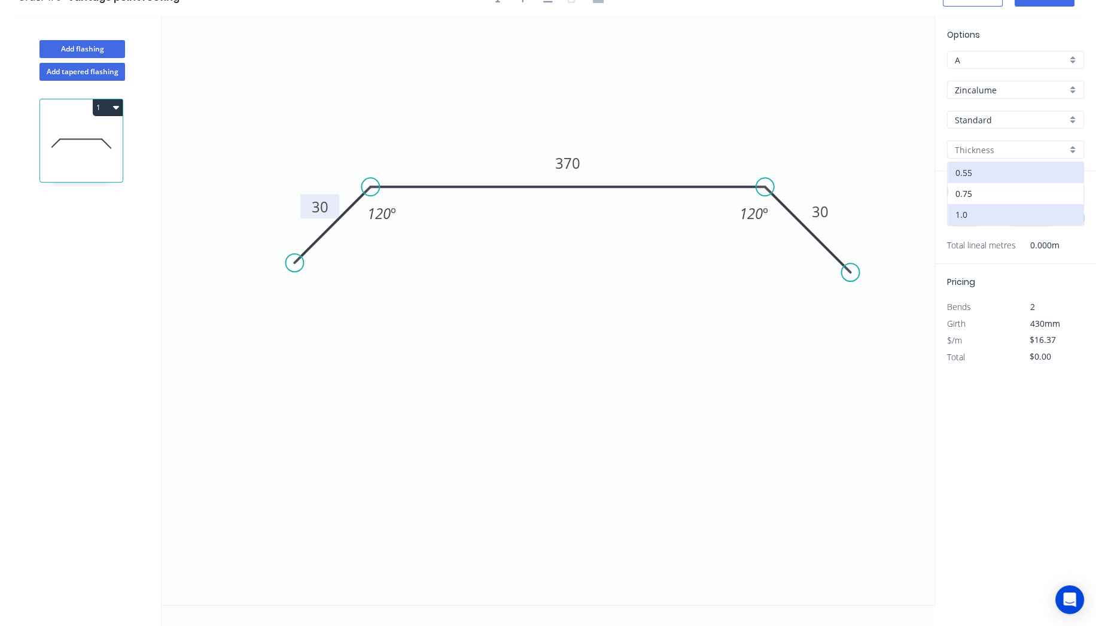
type input "0.55"
type input "$12.48"
drag, startPoint x: 854, startPoint y: 272, endPoint x: 850, endPoint y: 266, distance: 8.1
click at [850, 266] on circle at bounding box center [850, 271] width 18 height 18
click at [800, 376] on icon "0 30 370 30 120 º 120 º" at bounding box center [548, 310] width 773 height 589
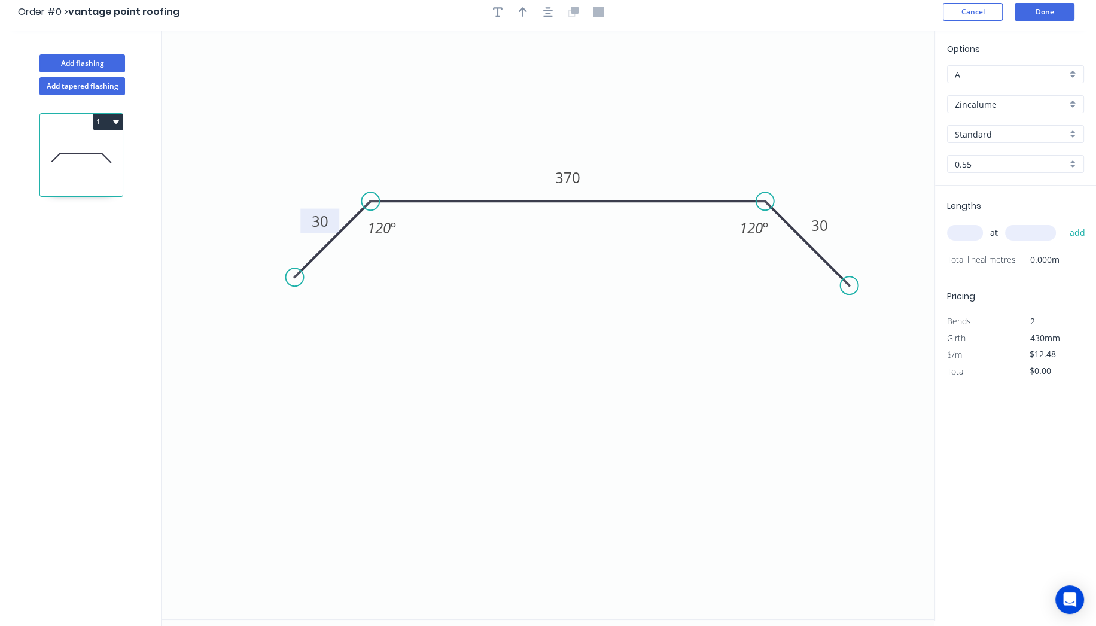
scroll to position [0, 0]
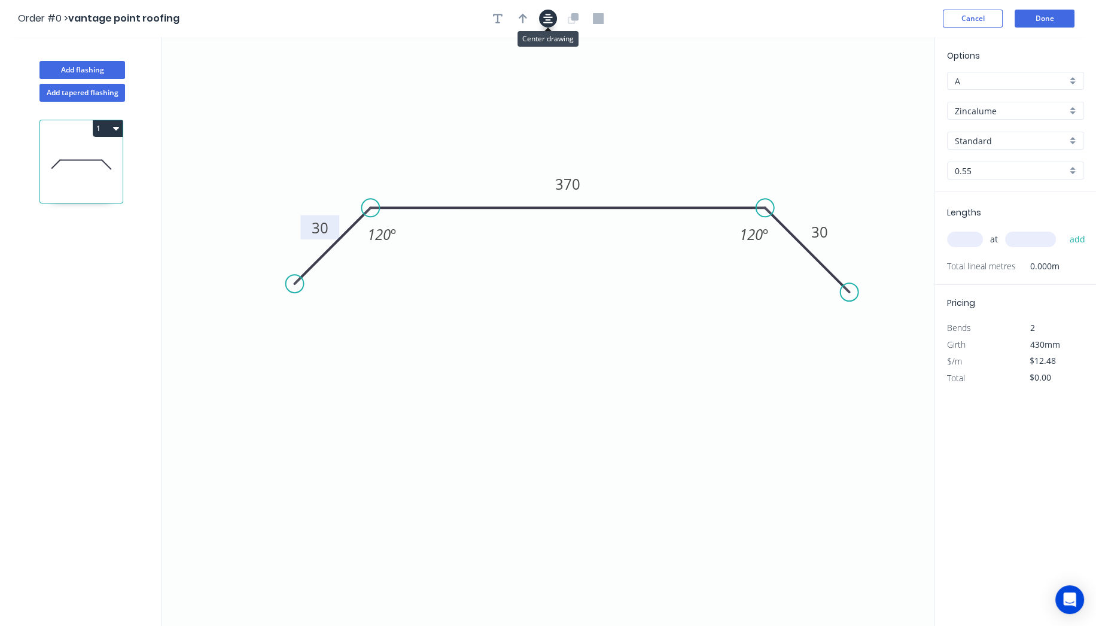
click at [544, 23] on icon "button" at bounding box center [548, 19] width 10 height 10
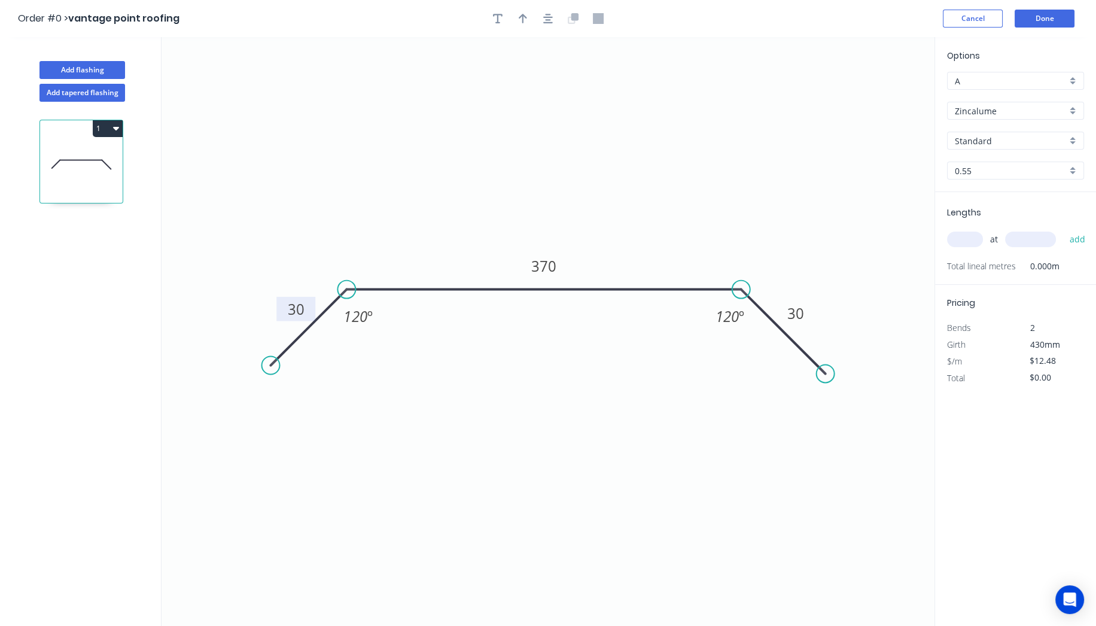
click at [967, 236] on input "text" at bounding box center [965, 240] width 36 height 16
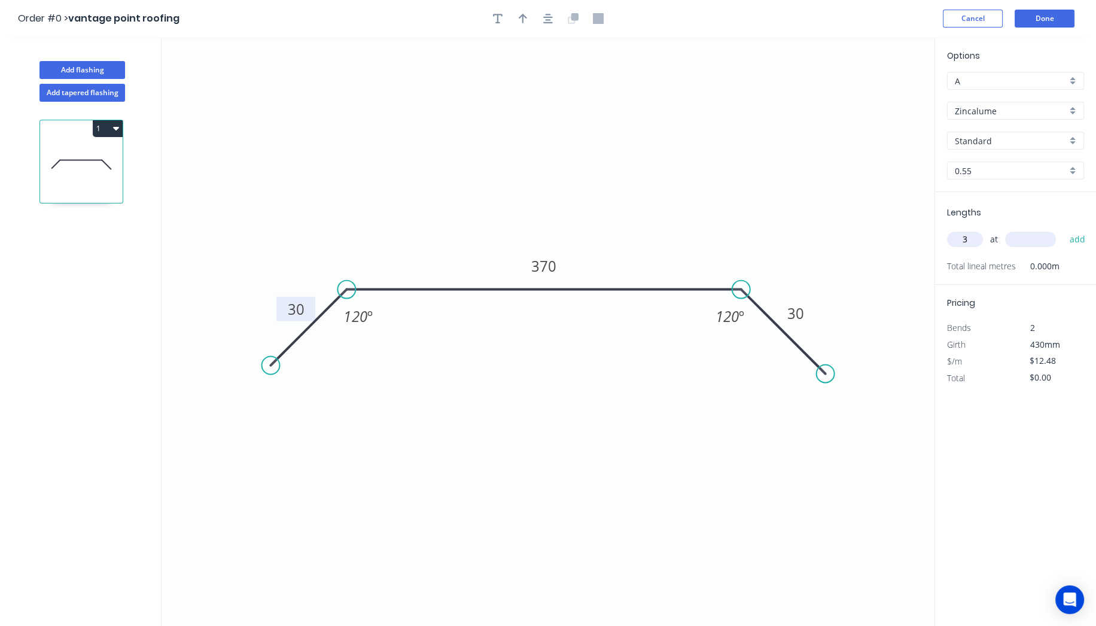
type input "3"
type input "5400"
click at [1063, 229] on button "add" at bounding box center [1077, 239] width 28 height 20
type input "$202.18"
type input "3"
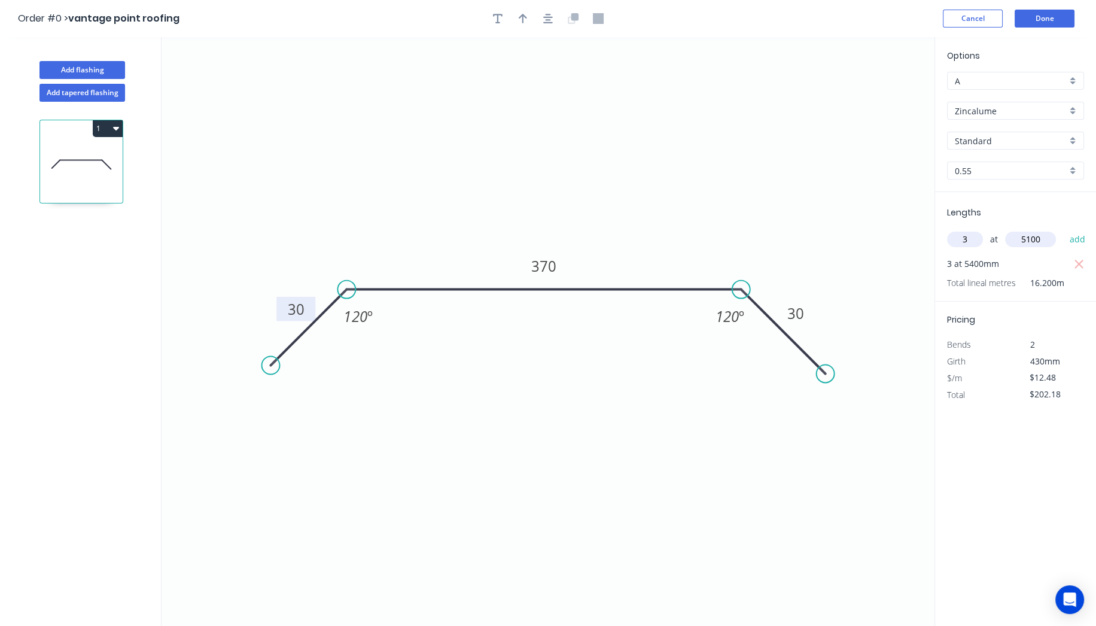
type input "5100"
click at [1063, 229] on button "add" at bounding box center [1077, 239] width 28 height 20
type input "$393.12"
click at [1053, 16] on button "Done" at bounding box center [1045, 19] width 60 height 18
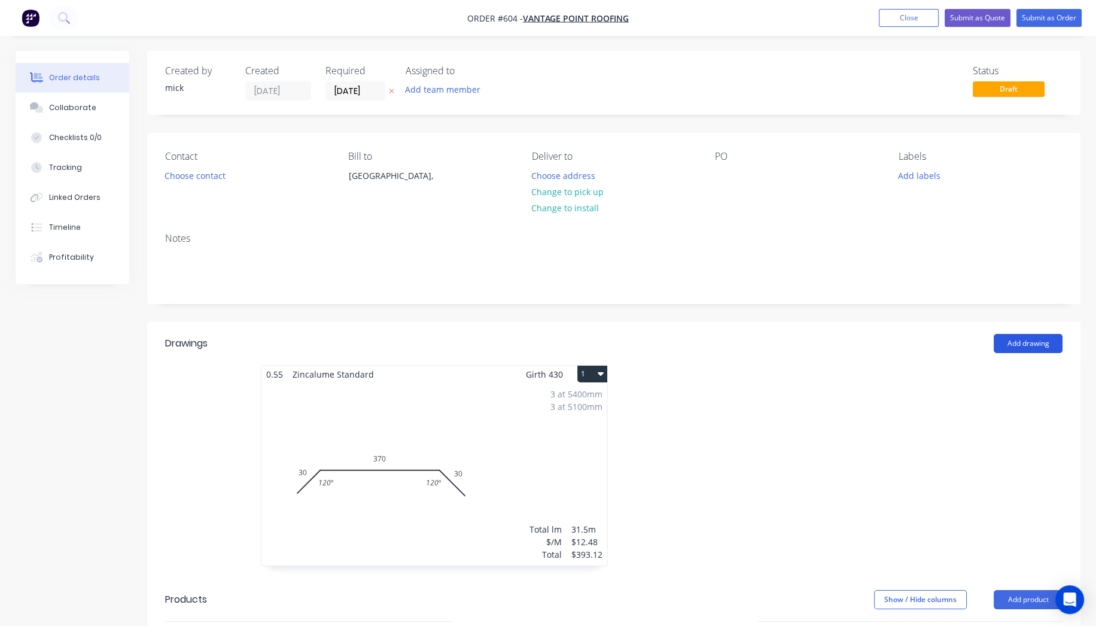
click at [1025, 337] on button "Add drawing" at bounding box center [1028, 343] width 69 height 19
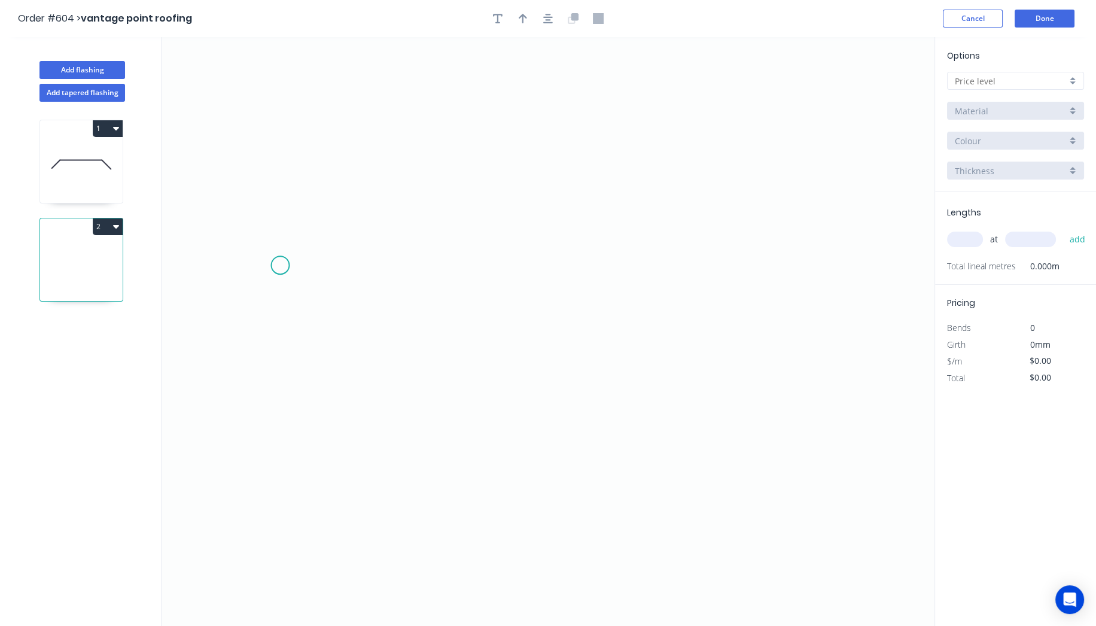
click at [283, 265] on icon "0" at bounding box center [548, 331] width 773 height 589
click at [381, 199] on icon "0" at bounding box center [548, 331] width 773 height 589
click at [747, 200] on icon "0 ?" at bounding box center [548, 331] width 773 height 589
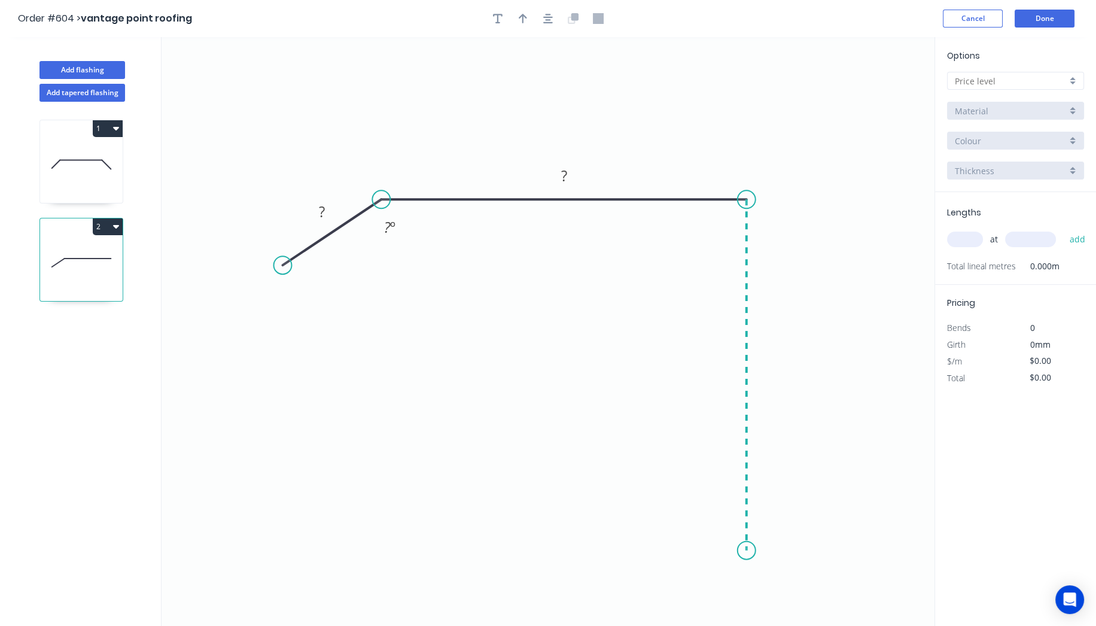
click at [745, 550] on icon "0 ? ? ? º" at bounding box center [548, 331] width 773 height 589
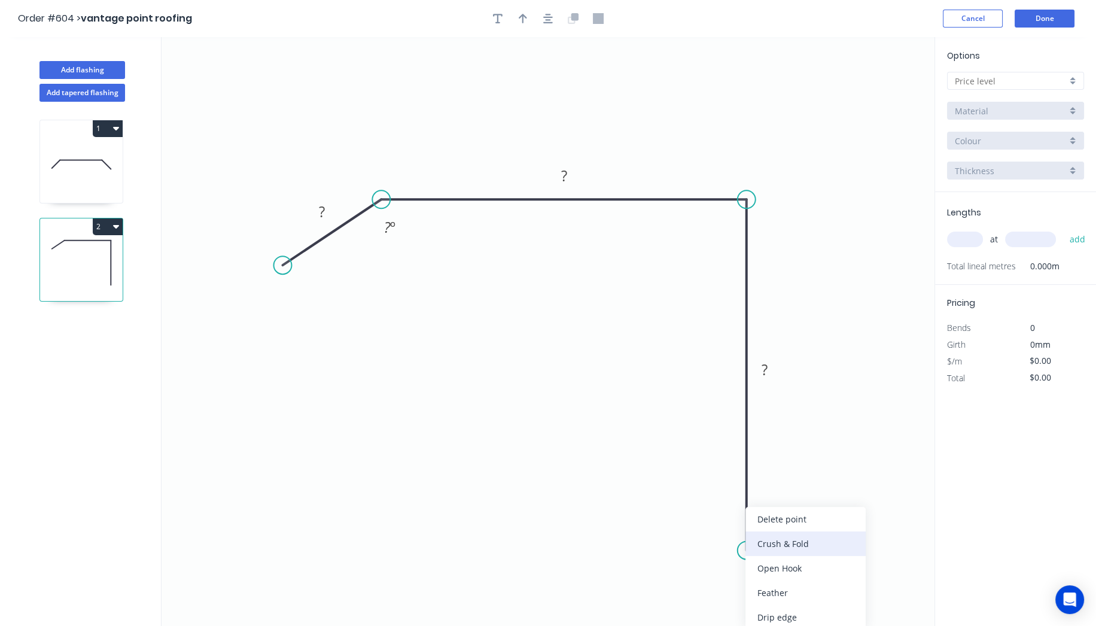
click at [768, 535] on div "Crush & Fold" at bounding box center [805, 543] width 120 height 25
click at [764, 579] on div "Flip bend" at bounding box center [805, 582] width 120 height 25
click at [331, 206] on rect at bounding box center [322, 212] width 24 height 17
drag, startPoint x: 456, startPoint y: 318, endPoint x: 535, endPoint y: 136, distance: 198.3
click at [456, 318] on icon "0 30 130 CF 10 80 120 º" at bounding box center [548, 331] width 773 height 589
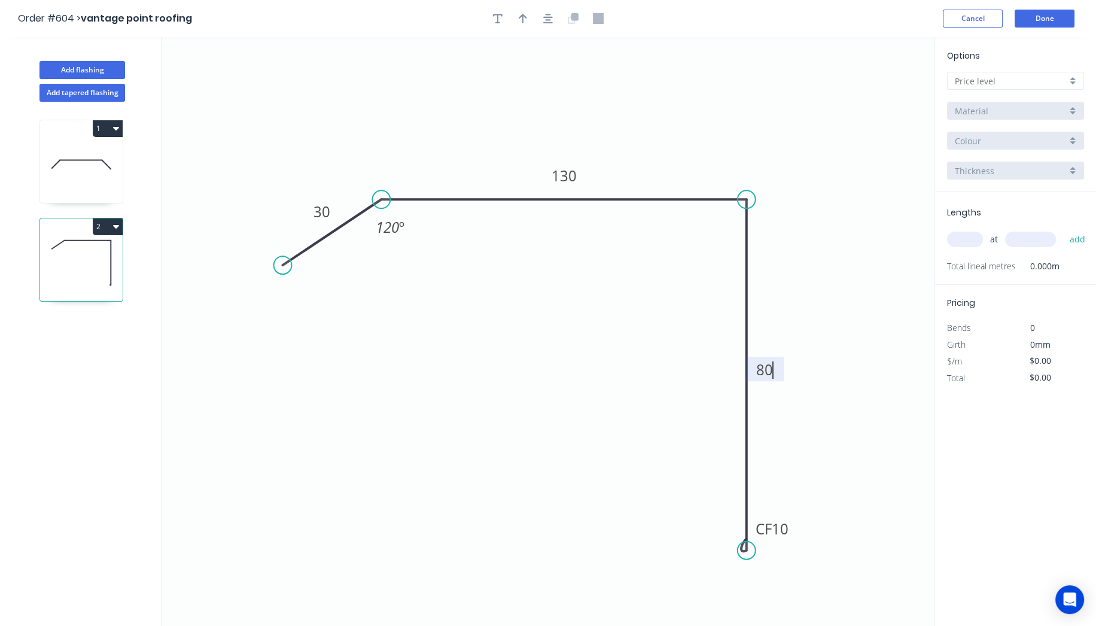
type input "$12.63"
click at [544, 19] on icon "button" at bounding box center [548, 18] width 10 height 11
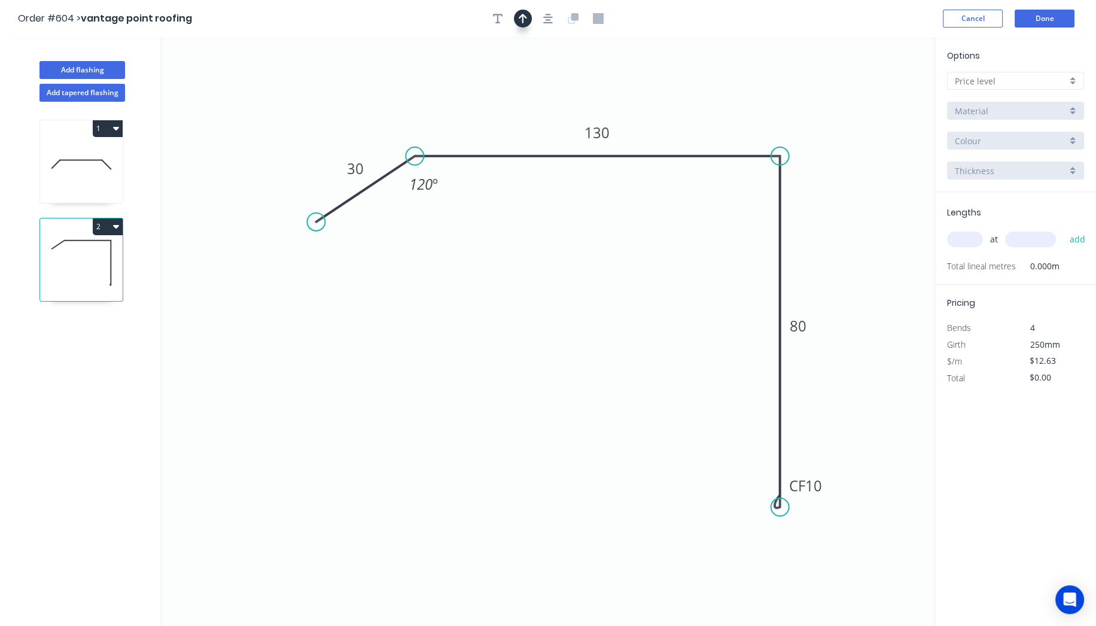
click at [525, 18] on icon "button" at bounding box center [523, 18] width 8 height 11
drag, startPoint x: 875, startPoint y: 93, endPoint x: 742, endPoint y: 101, distance: 133.0
click at [742, 101] on icon at bounding box center [741, 87] width 11 height 38
click at [1017, 81] on input "text" at bounding box center [1011, 81] width 112 height 13
click at [1001, 101] on div "A" at bounding box center [1016, 103] width 136 height 21
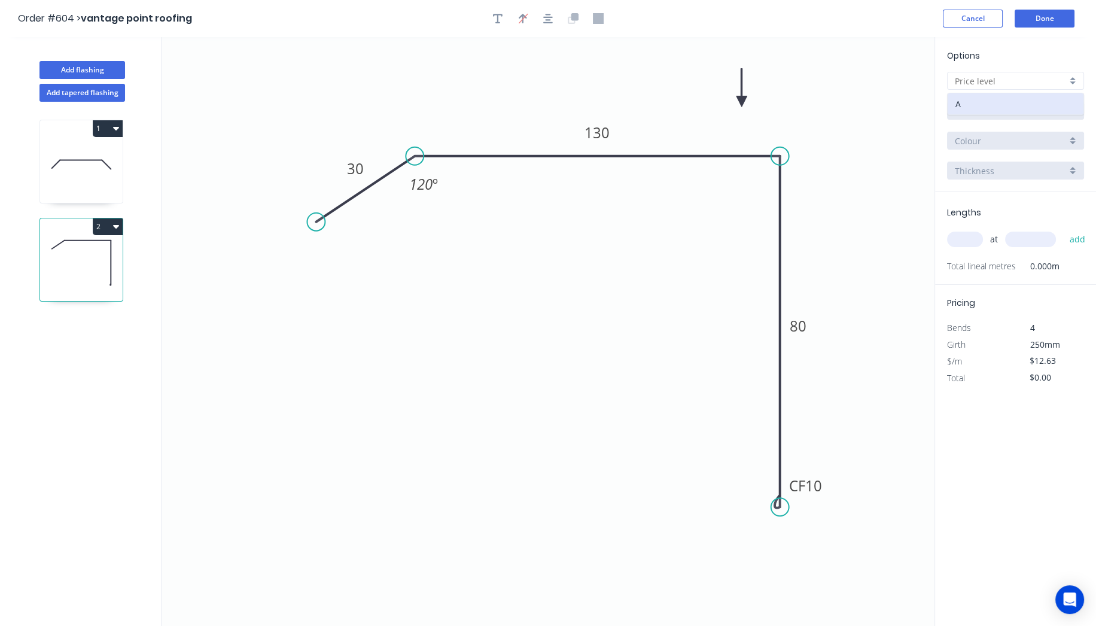
type input "A"
type input "$0.00"
click at [1018, 105] on input "Aluminium 5005 (Sheets)" at bounding box center [1011, 111] width 112 height 13
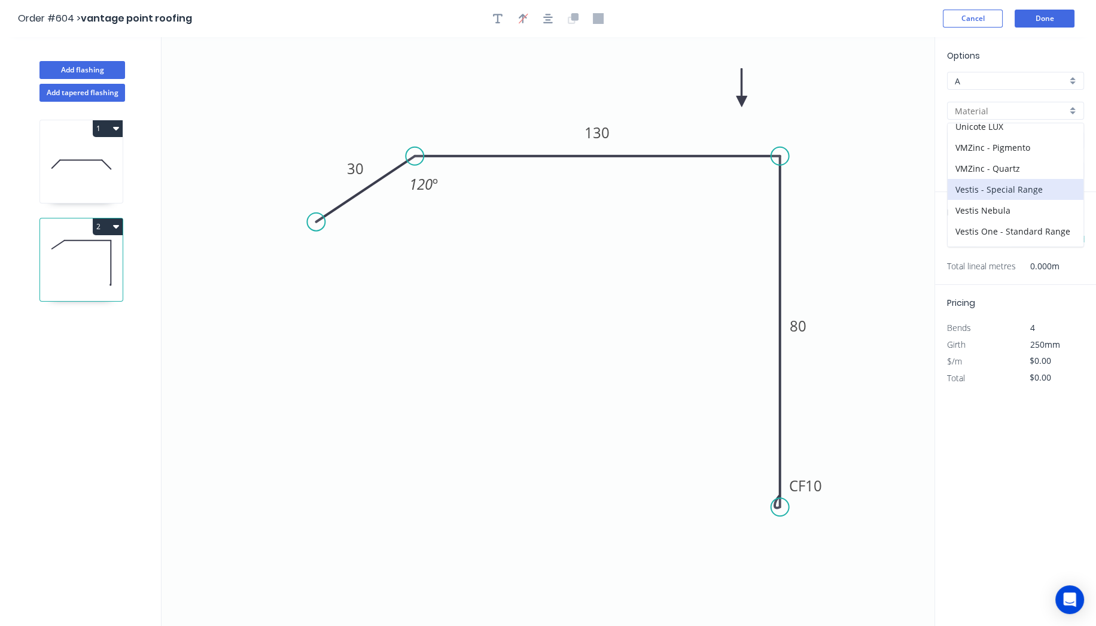
scroll to position [227, 0]
click at [999, 235] on div "Zincalume" at bounding box center [1016, 242] width 136 height 21
type input "Zincalume"
type input "$14.96"
click at [979, 176] on input "1.0" at bounding box center [1011, 171] width 112 height 13
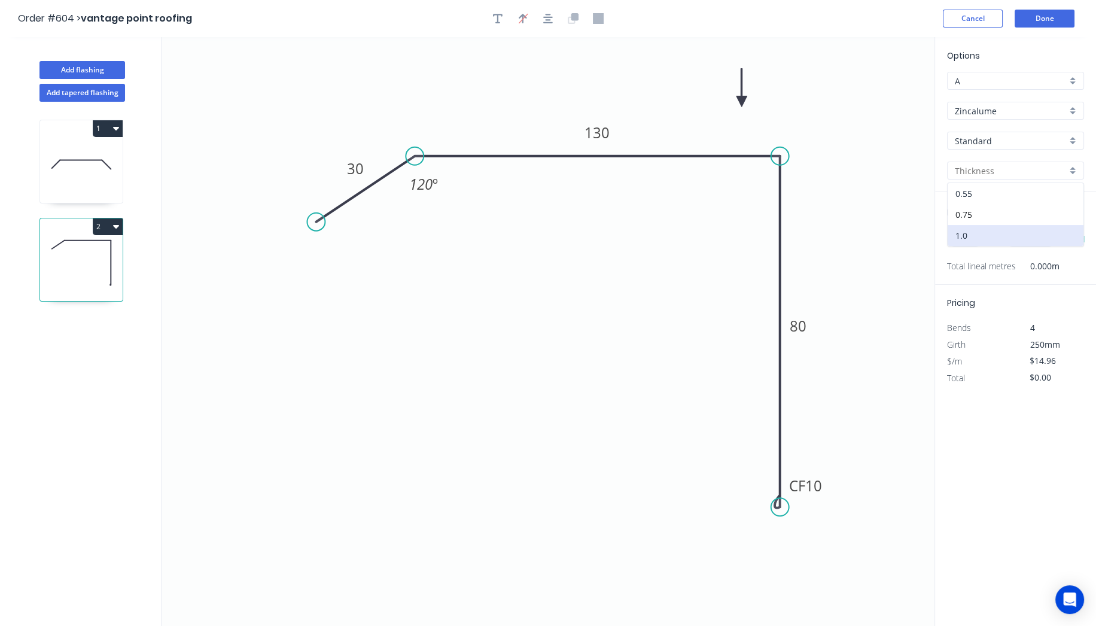
click at [978, 196] on div "0.55" at bounding box center [1016, 193] width 136 height 21
type input "0.55"
type input "$12.63"
click at [966, 238] on input "text" at bounding box center [965, 240] width 36 height 16
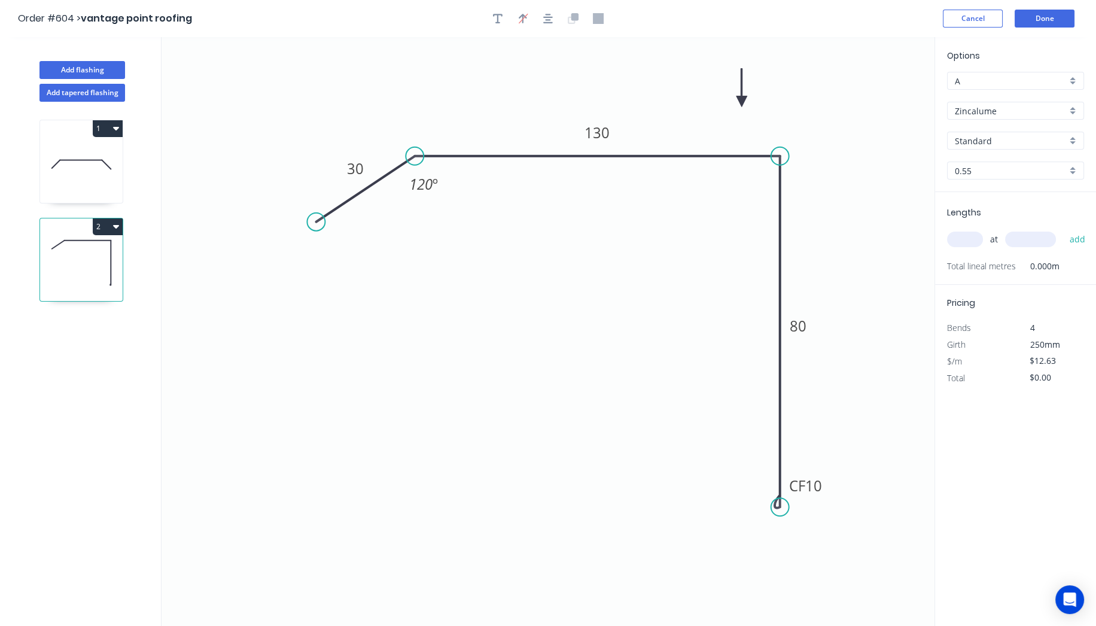
click at [966, 238] on input "text" at bounding box center [965, 240] width 36 height 16
type input "1"
type input "1200"
click at [1063, 229] on button "add" at bounding box center [1077, 239] width 28 height 20
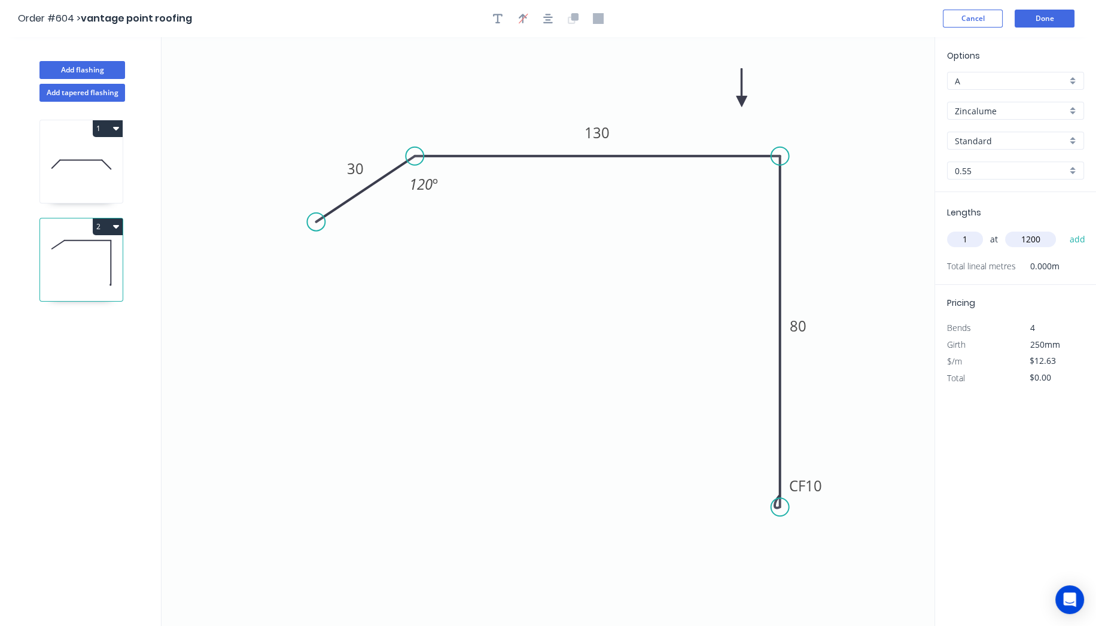
type input "$15.16"
type input "1"
type input "1450"
click at [1063, 229] on button "add" at bounding box center [1077, 239] width 28 height 20
type input "$33.47"
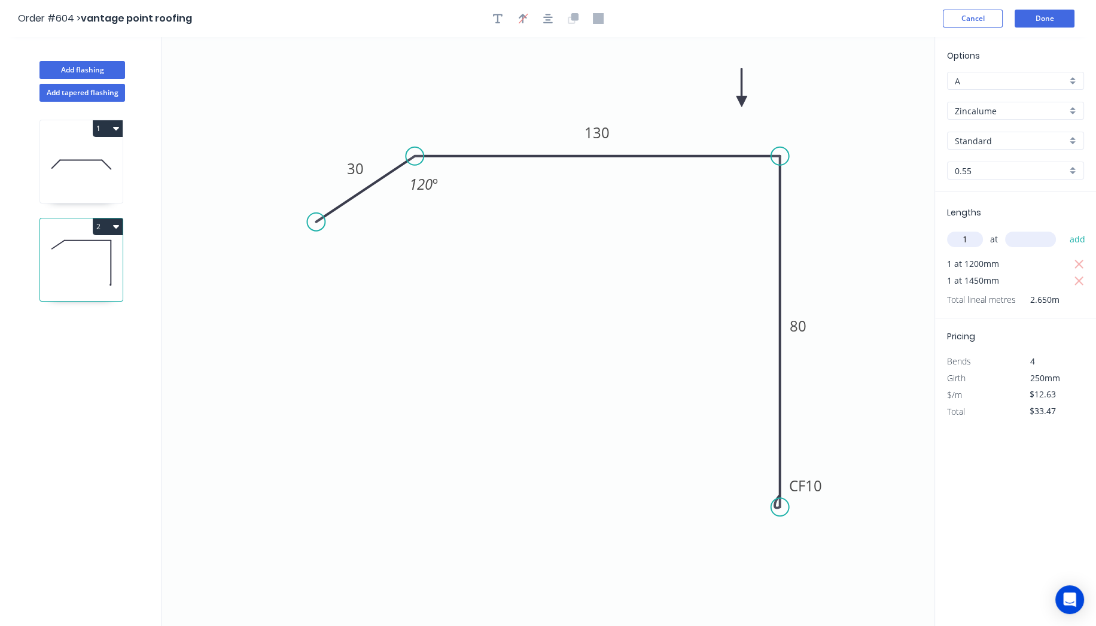
type input "1"
type input "1300"
click at [1063, 229] on button "add" at bounding box center [1077, 239] width 28 height 20
type input "$49.89"
type input "6"
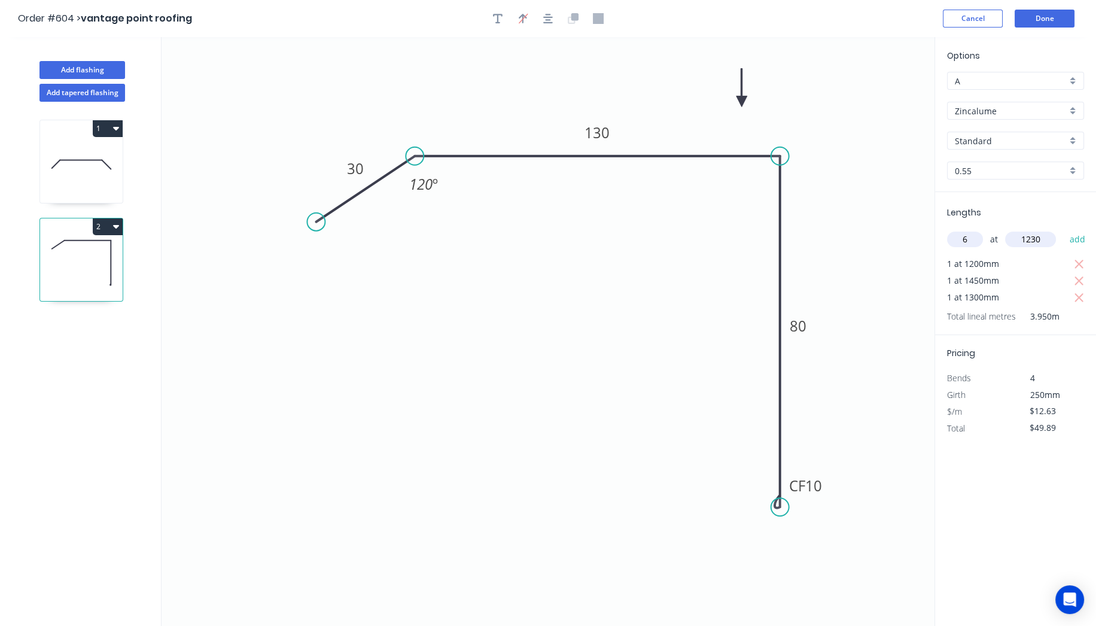
type input "1230"
click at [1063, 229] on button "add" at bounding box center [1077, 239] width 28 height 20
type input "$143.10"
type input "2"
type input "1220"
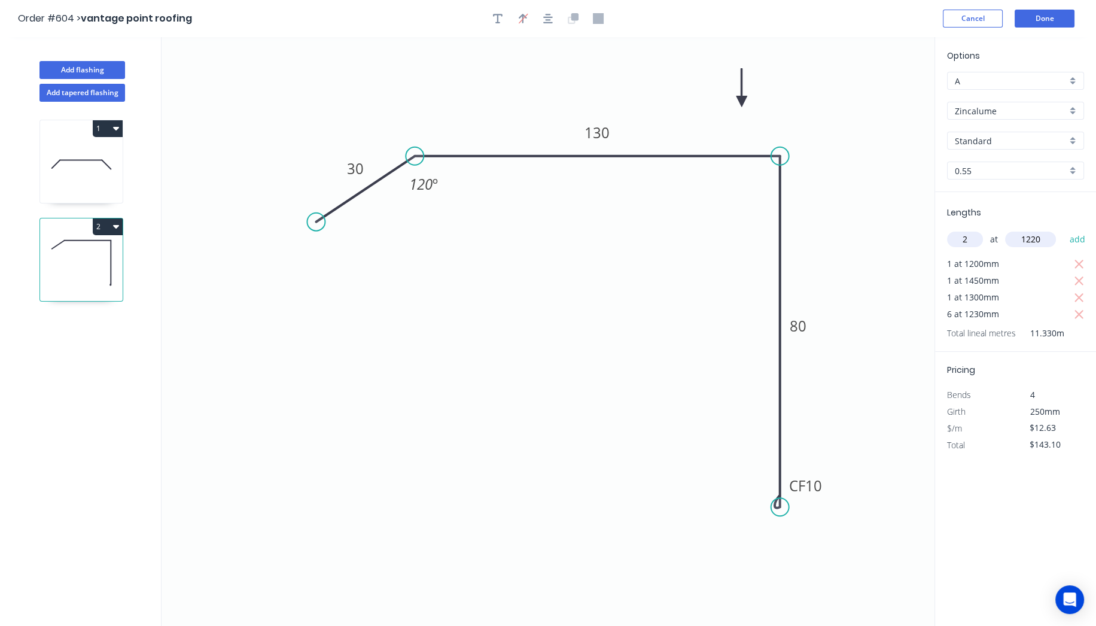
click at [1063, 229] on button "add" at bounding box center [1077, 239] width 28 height 20
type input "$173.92"
type input "1"
type input "1210"
click at [1063, 229] on button "add" at bounding box center [1077, 239] width 28 height 20
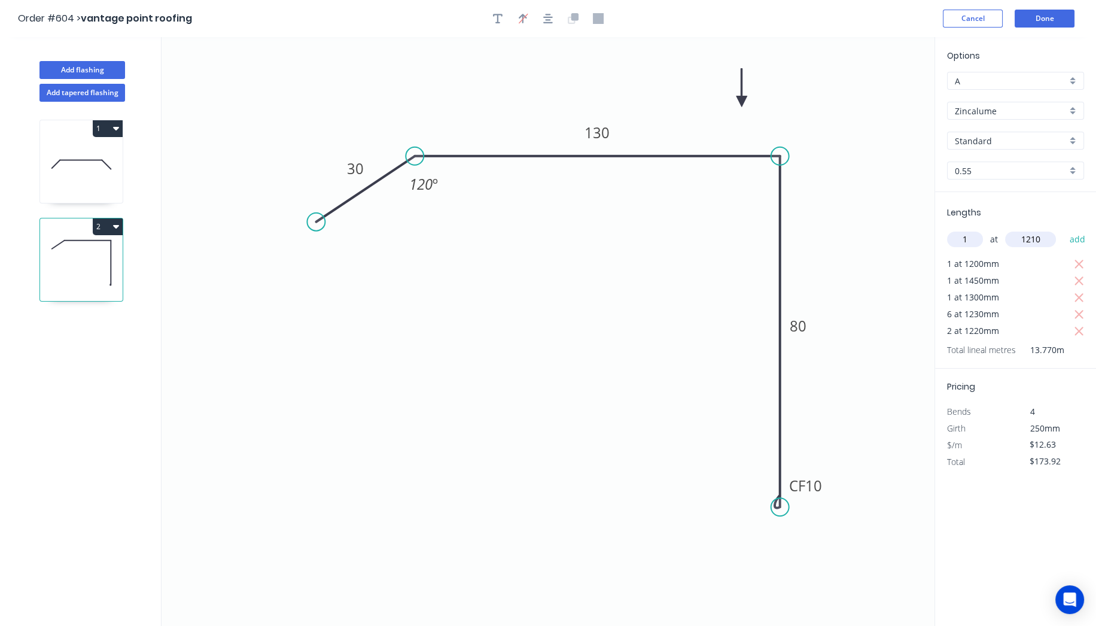
type input "$189.20"
type input "3"
type input "1250"
click at [1063, 229] on button "add" at bounding box center [1077, 239] width 28 height 20
type input "$236.56"
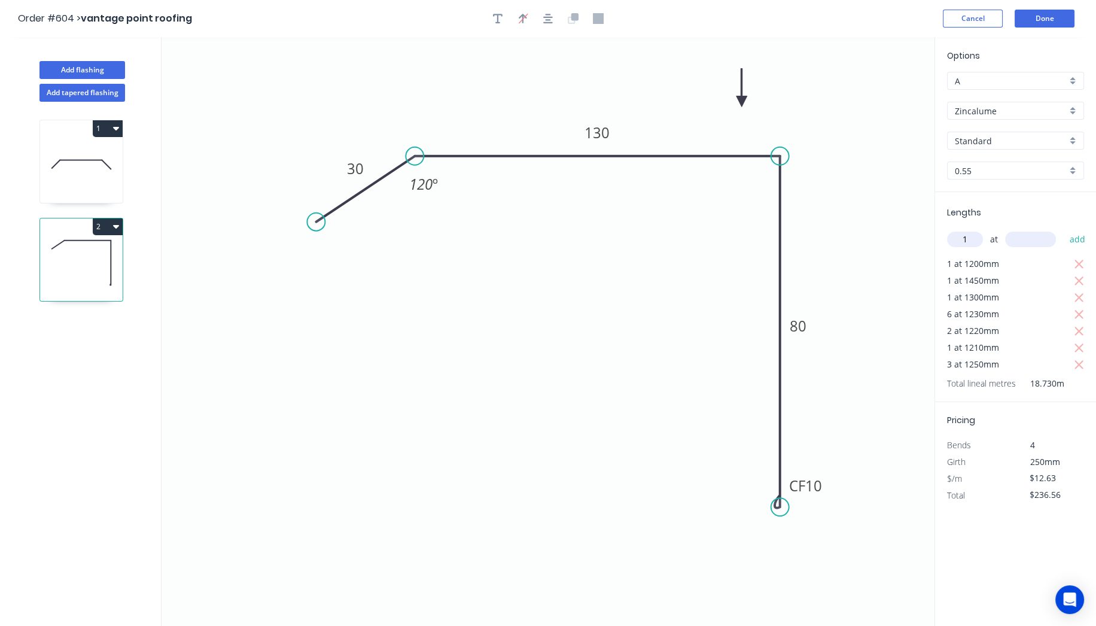
type input "1"
type input "950"
click at [1063, 229] on button "add" at bounding box center [1077, 239] width 28 height 20
type input "$248.56"
click at [1036, 15] on button "Done" at bounding box center [1045, 19] width 60 height 18
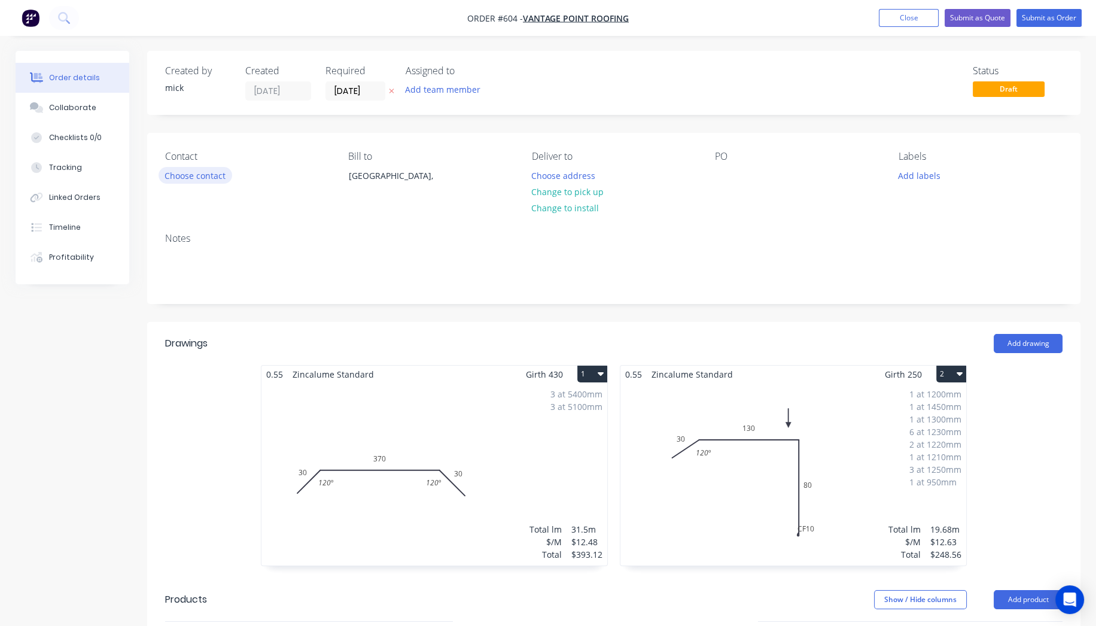
click at [206, 175] on button "Choose contact" at bounding box center [196, 175] width 74 height 16
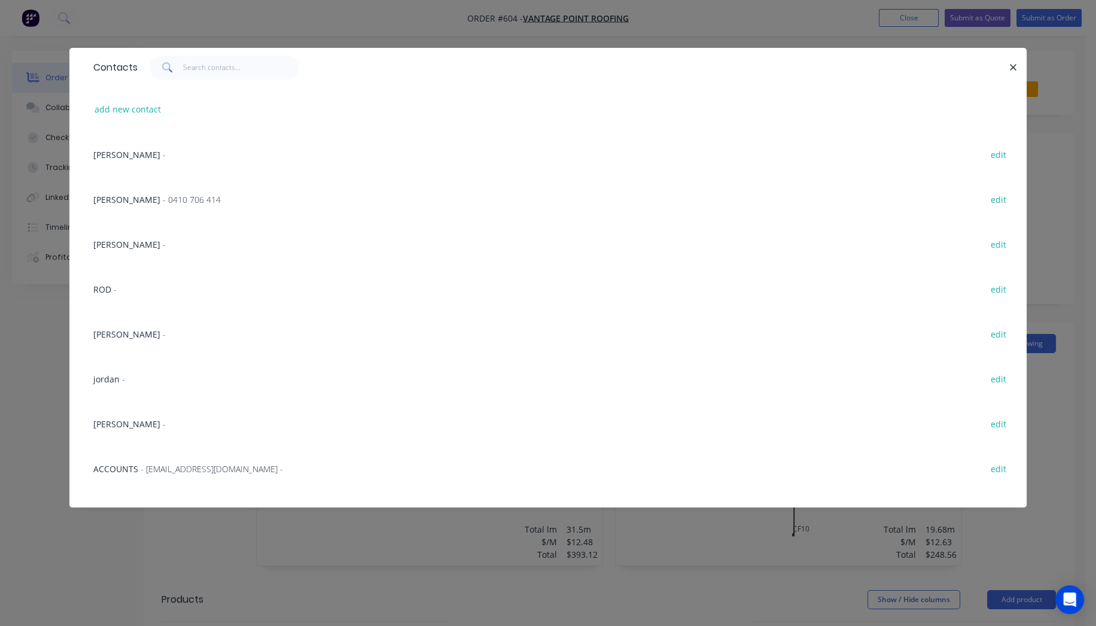
click at [106, 293] on span "ROD" at bounding box center [102, 289] width 18 height 11
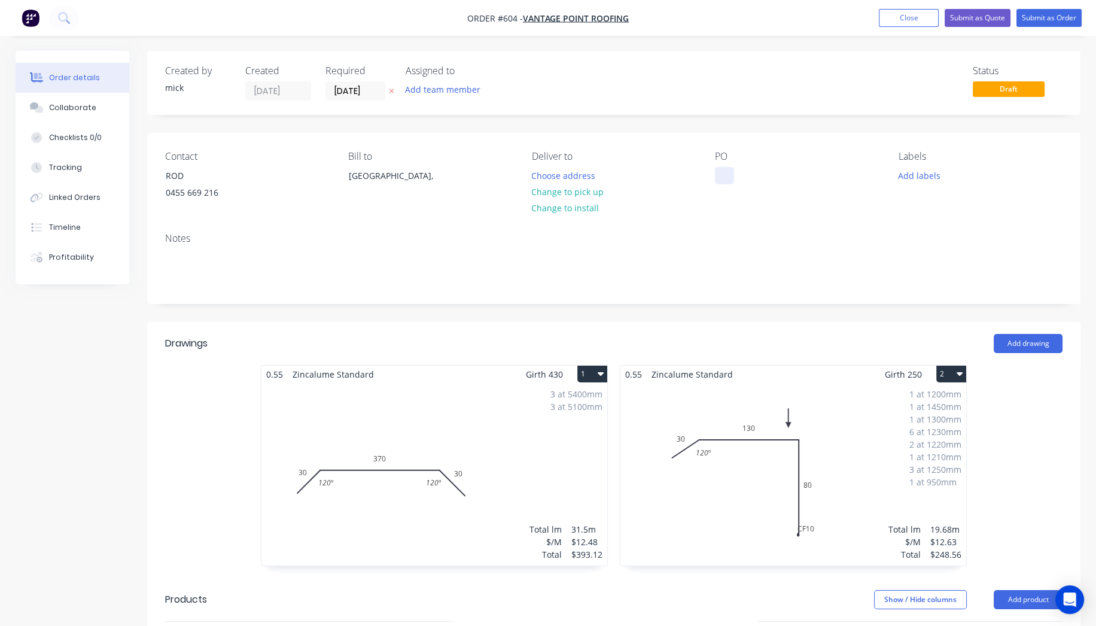
click at [729, 175] on div at bounding box center [724, 175] width 19 height 17
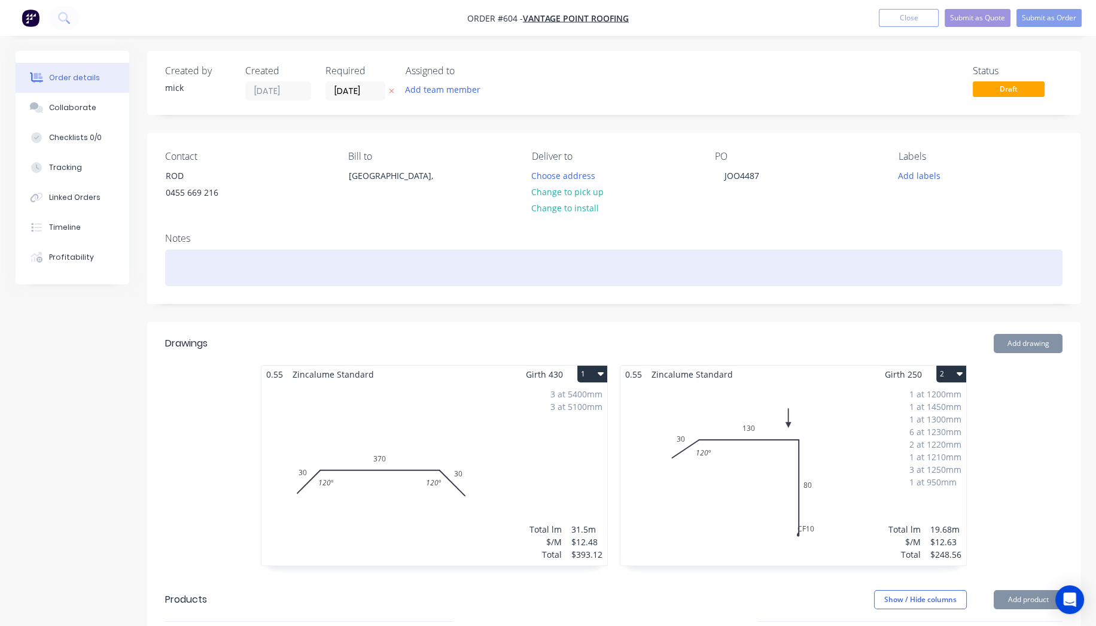
click at [795, 253] on div at bounding box center [613, 267] width 897 height 36
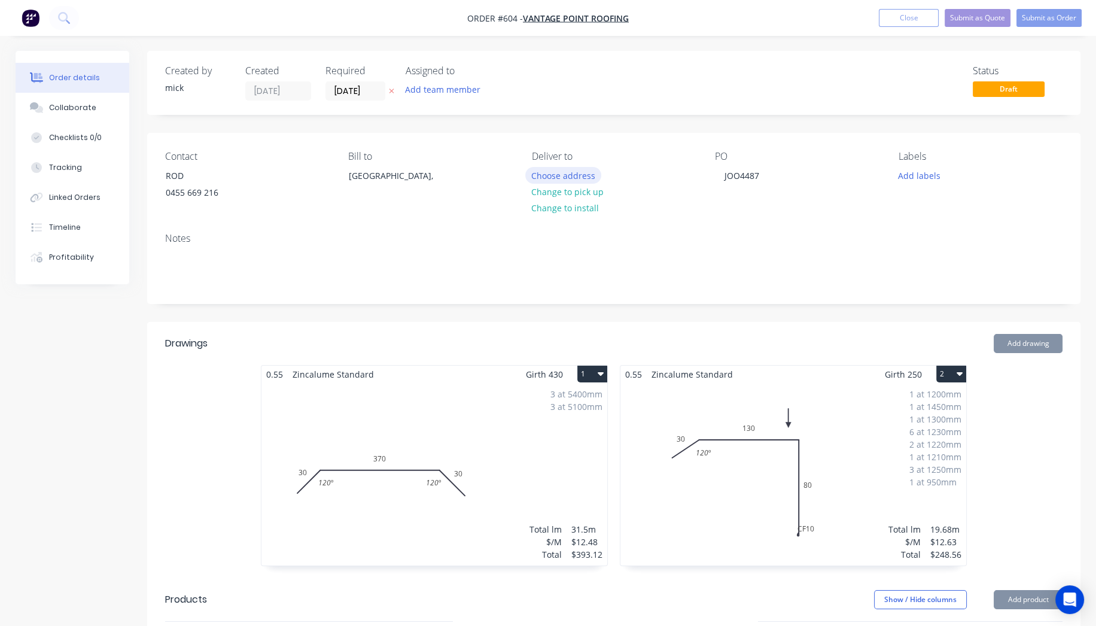
click at [561, 176] on button "Choose address" at bounding box center [563, 175] width 77 height 16
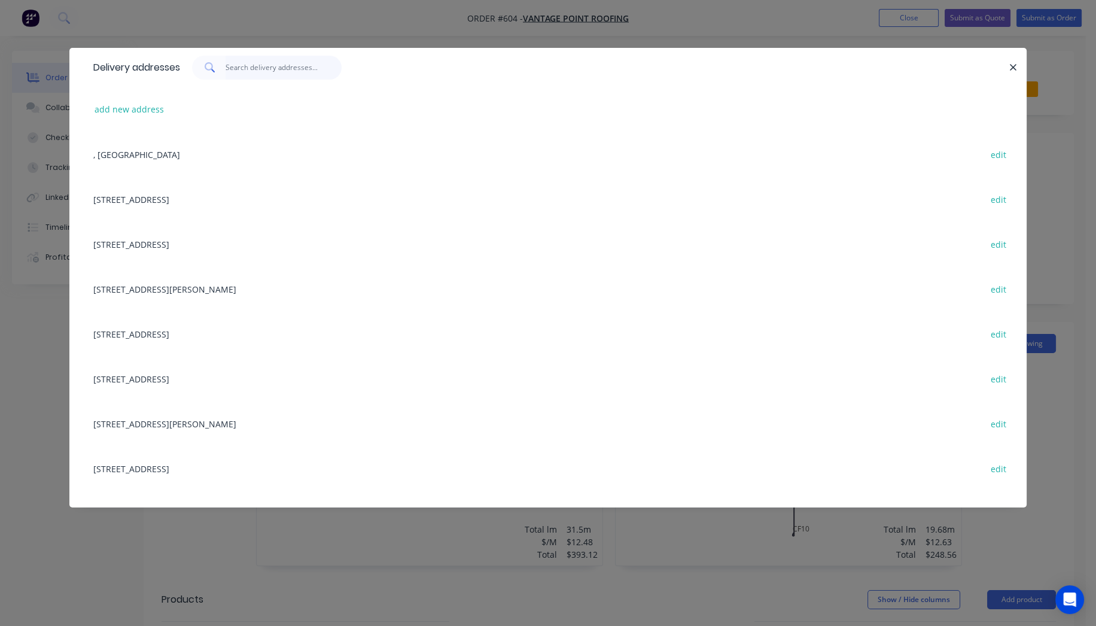
click at [245, 71] on input "text" at bounding box center [284, 68] width 117 height 24
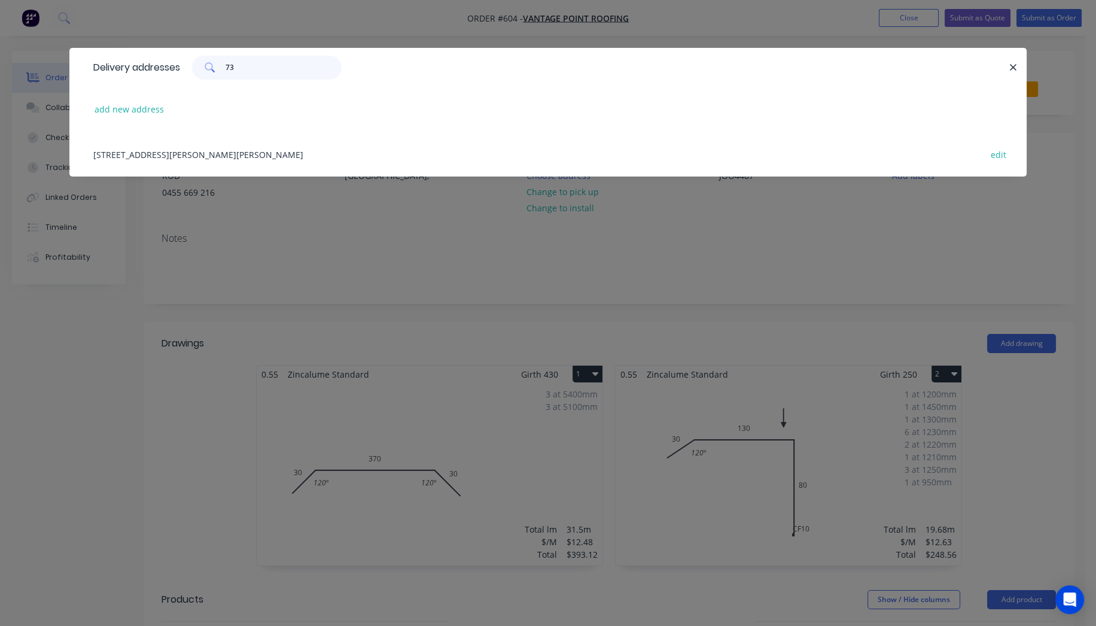
type input "7"
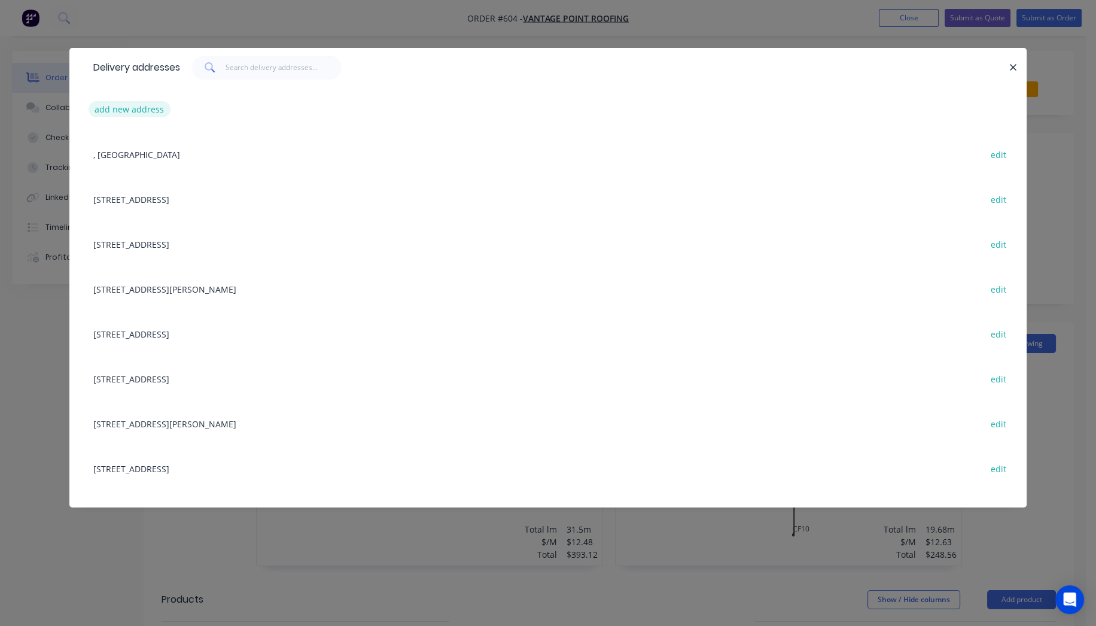
click at [120, 110] on button "add new address" at bounding box center [130, 109] width 82 height 16
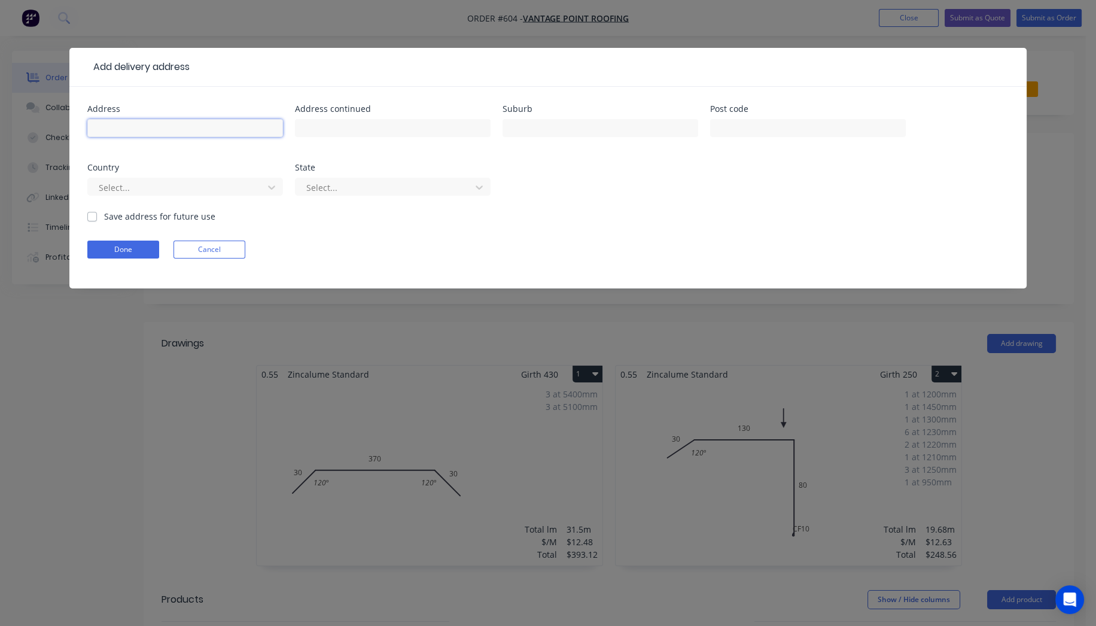
click at [131, 130] on input "text" at bounding box center [185, 128] width 196 height 18
type input "[STREET_ADDRESS]"
click at [145, 182] on div at bounding box center [178, 187] width 160 height 15
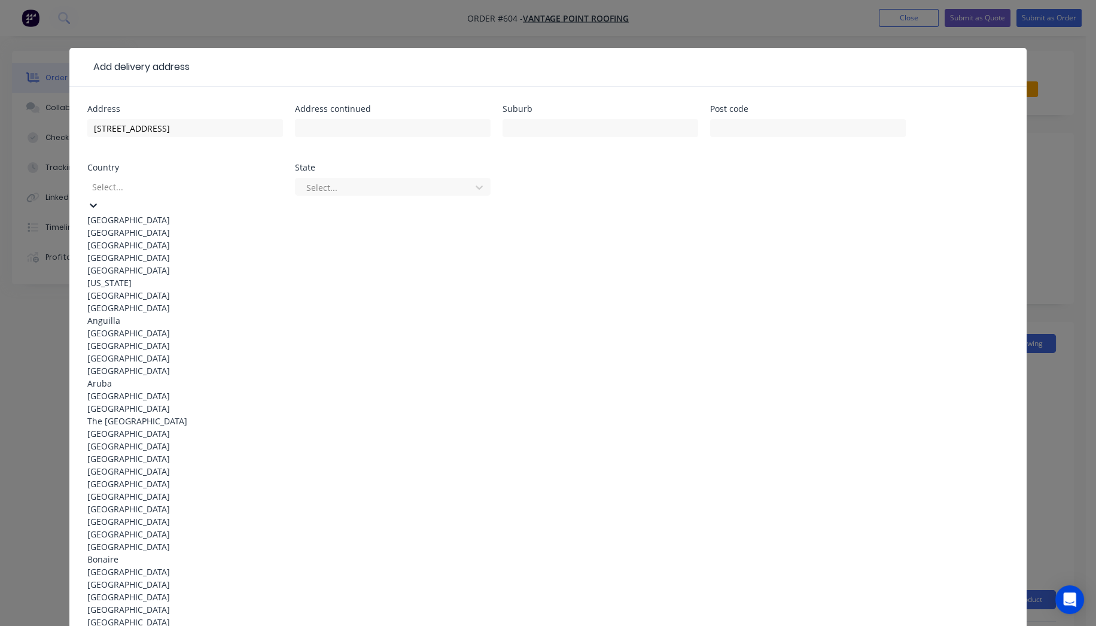
click at [142, 220] on div "[GEOGRAPHIC_DATA]" at bounding box center [185, 220] width 196 height 13
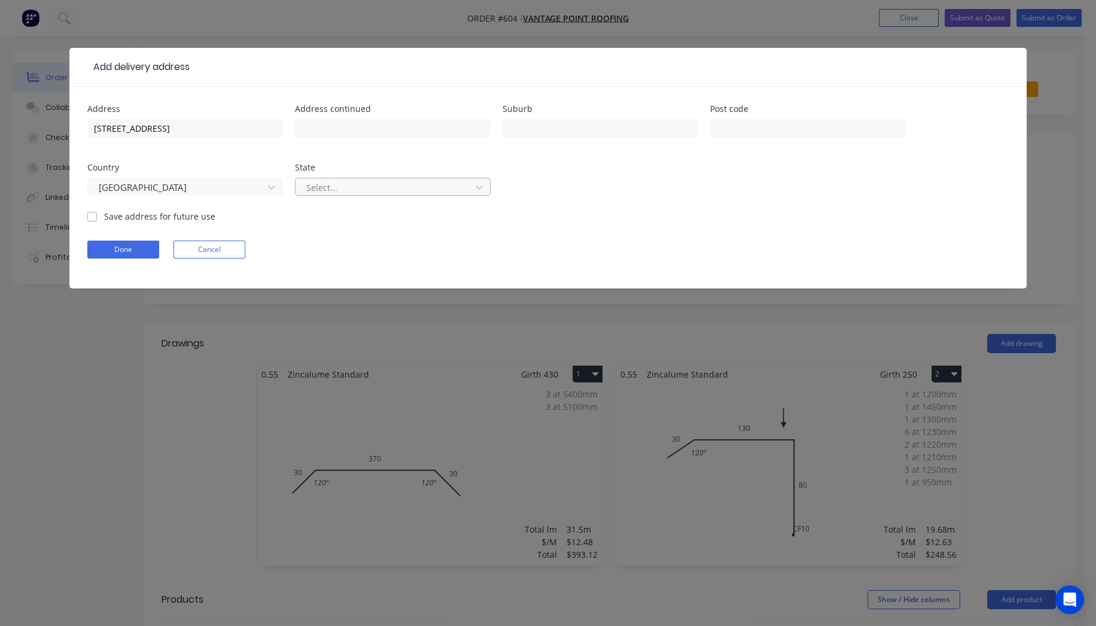
click at [383, 186] on div at bounding box center [385, 187] width 160 height 15
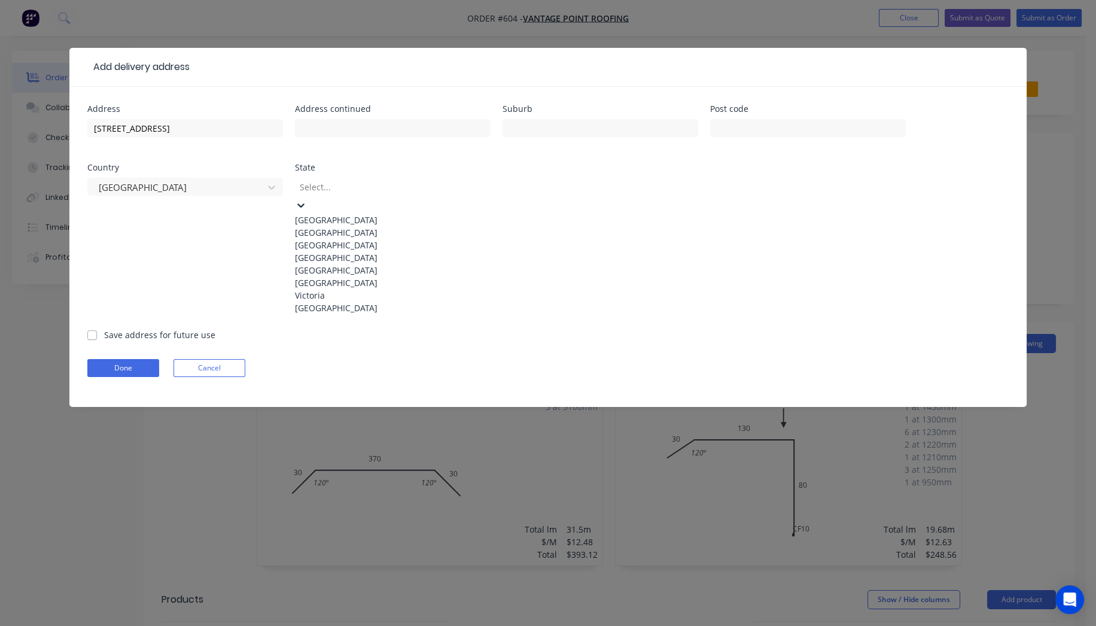
click at [346, 264] on div "[GEOGRAPHIC_DATA]" at bounding box center [393, 257] width 196 height 13
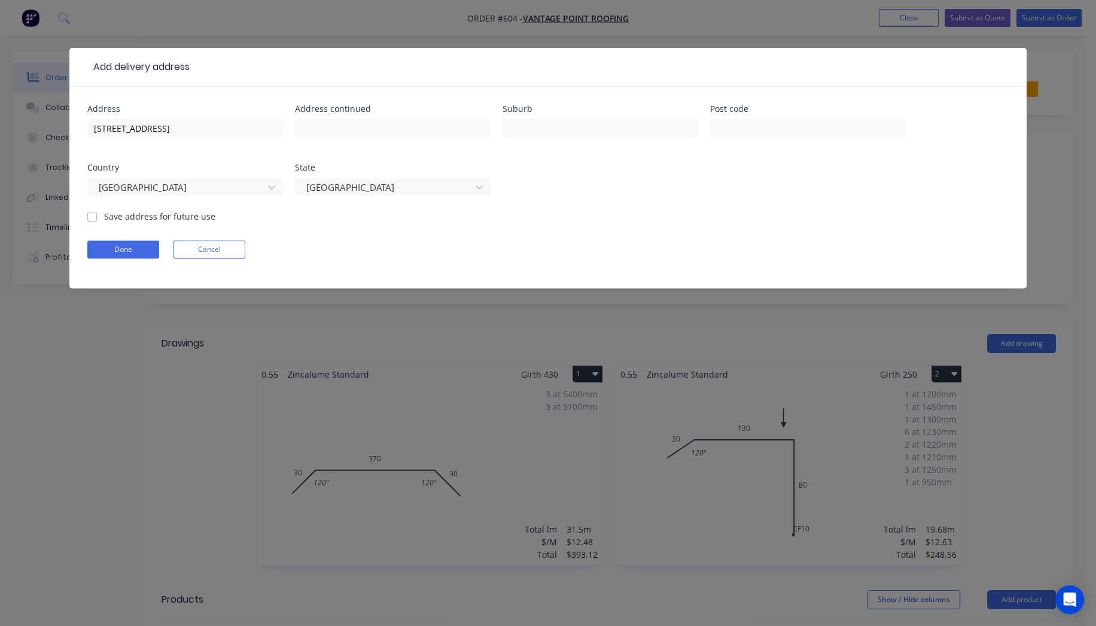
click at [97, 216] on div "Save address for future use" at bounding box center [151, 216] width 128 height 13
click at [104, 212] on label "Save address for future use" at bounding box center [159, 216] width 111 height 13
click at [92, 212] on input "Save address for future use" at bounding box center [92, 215] width 10 height 11
checkbox input "true"
click at [110, 249] on button "Done" at bounding box center [123, 250] width 72 height 18
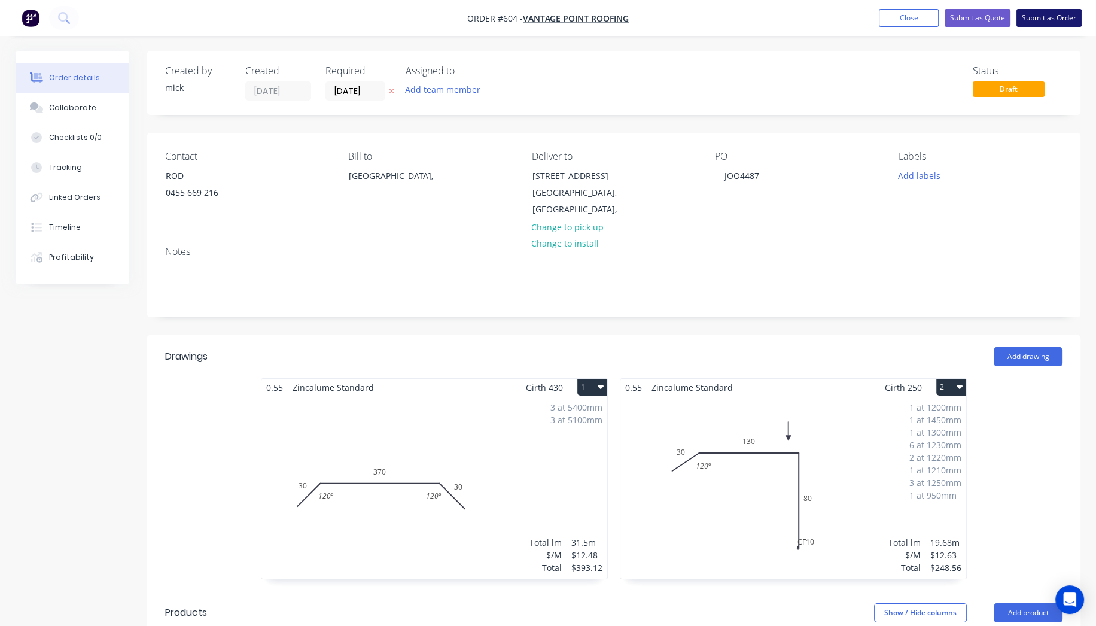
click at [1054, 18] on button "Submit as Order" at bounding box center [1048, 18] width 65 height 18
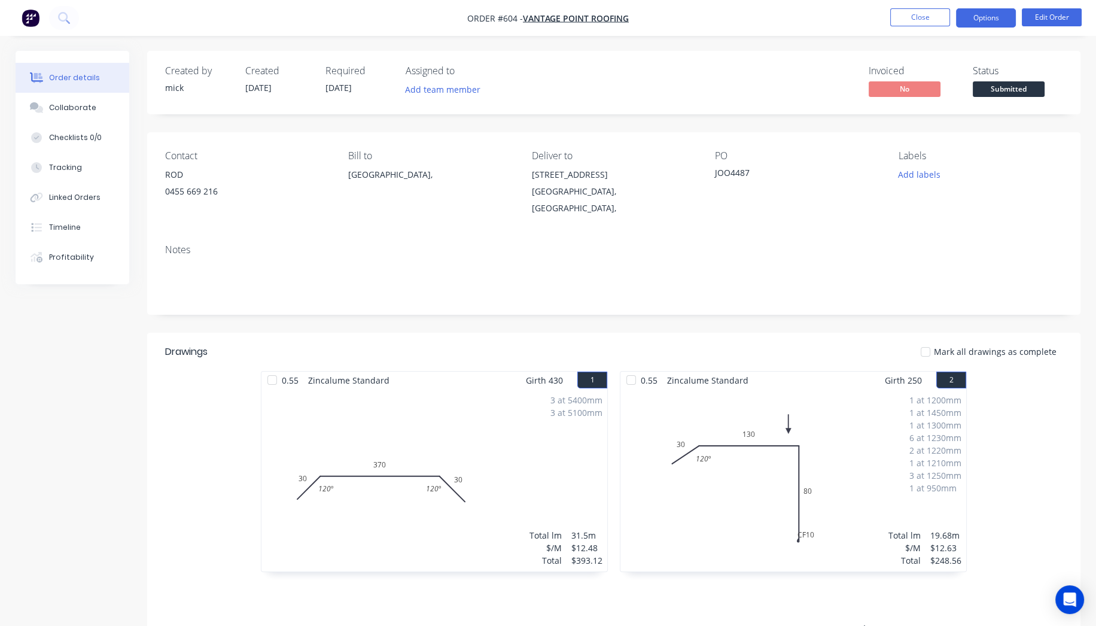
click at [985, 18] on button "Options" at bounding box center [986, 17] width 60 height 19
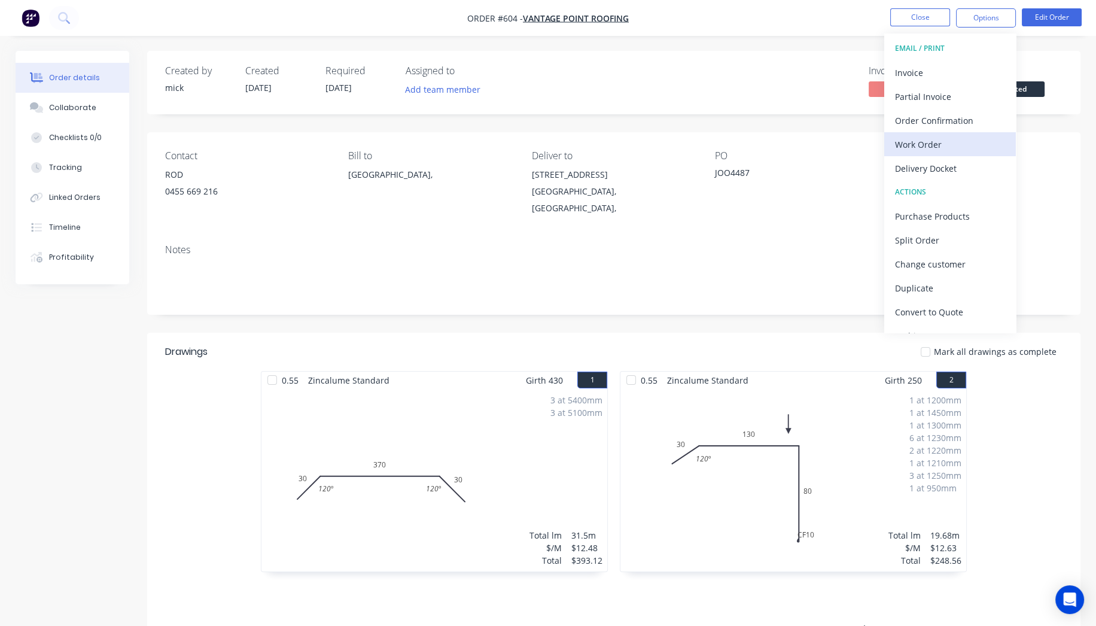
click at [945, 136] on div "Work Order" at bounding box center [950, 144] width 110 height 17
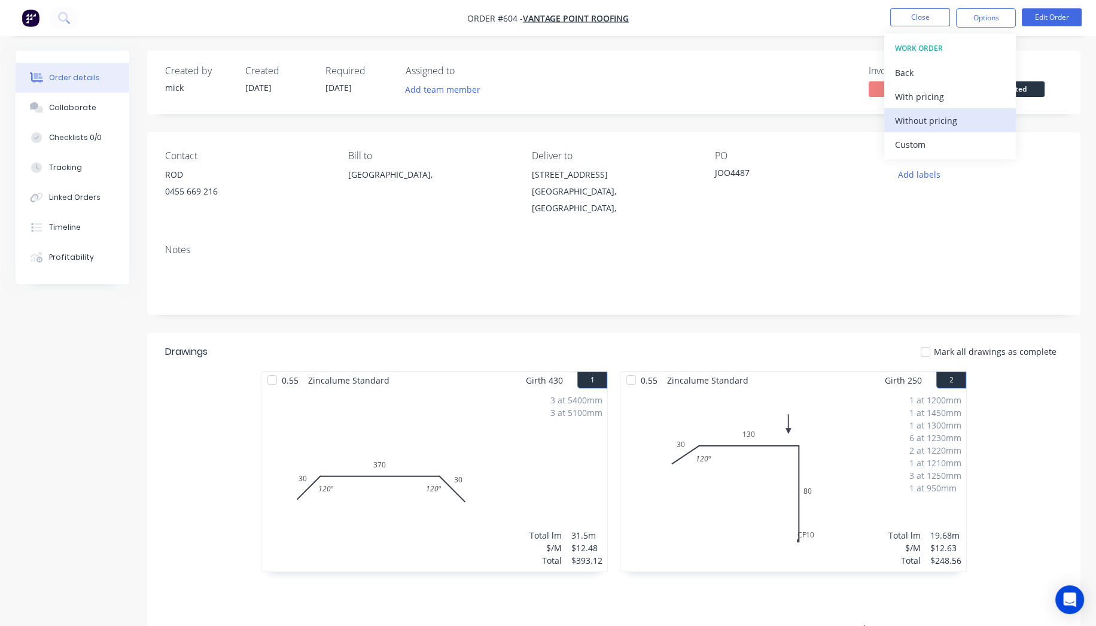
click at [934, 115] on div "Without pricing" at bounding box center [950, 120] width 110 height 17
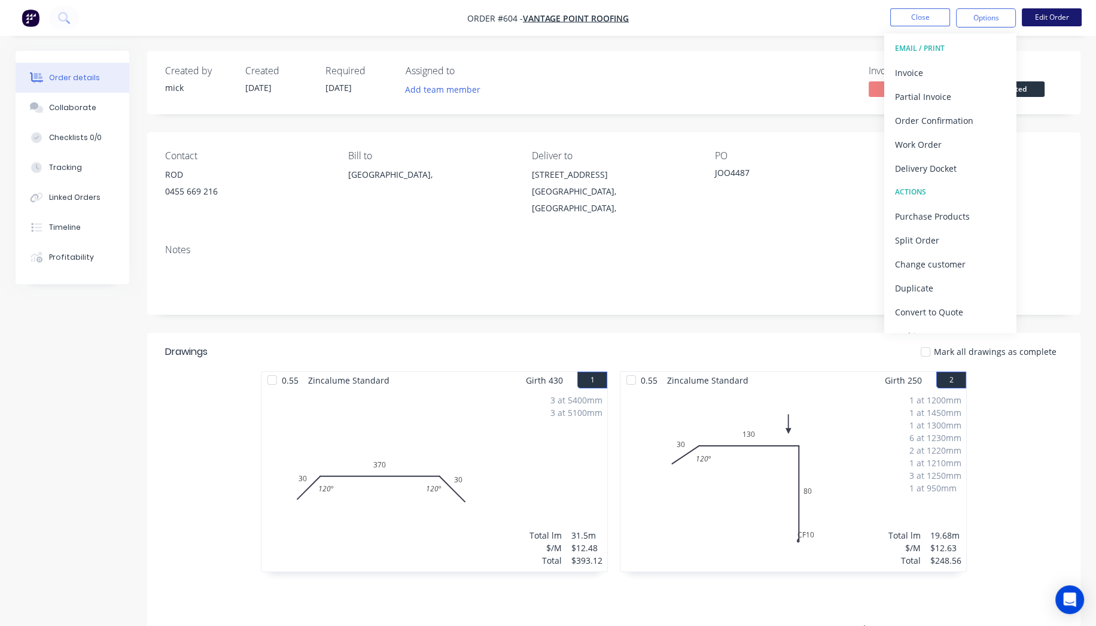
click at [1031, 14] on button "Edit Order" at bounding box center [1052, 17] width 60 height 18
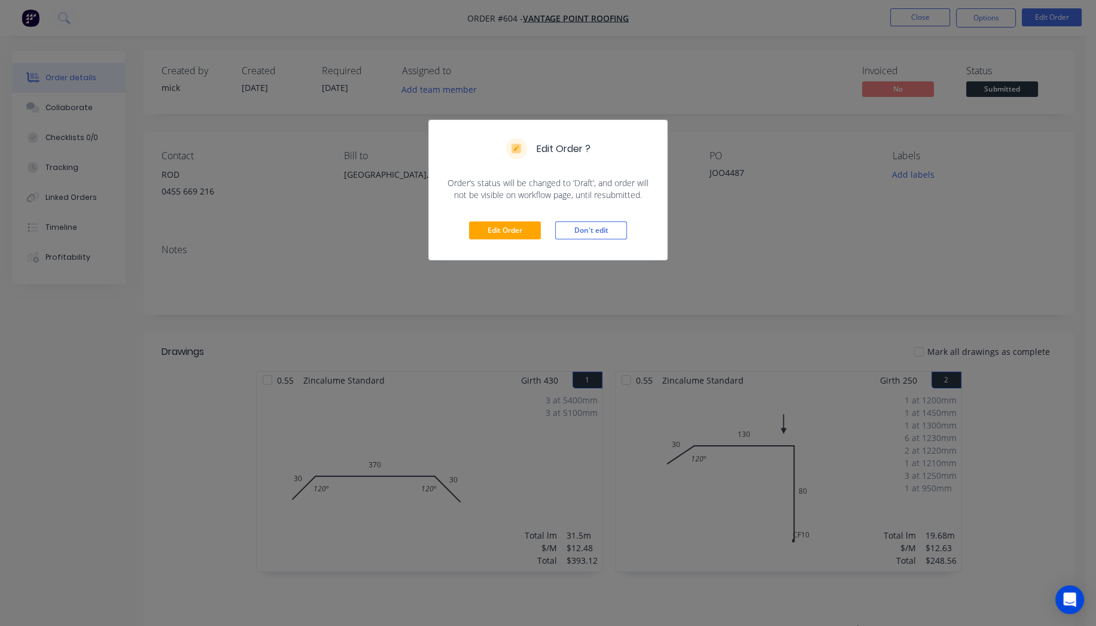
click at [509, 241] on div "Edit Order Don't edit" at bounding box center [548, 230] width 238 height 59
click at [507, 232] on button "Edit Order" at bounding box center [505, 230] width 72 height 18
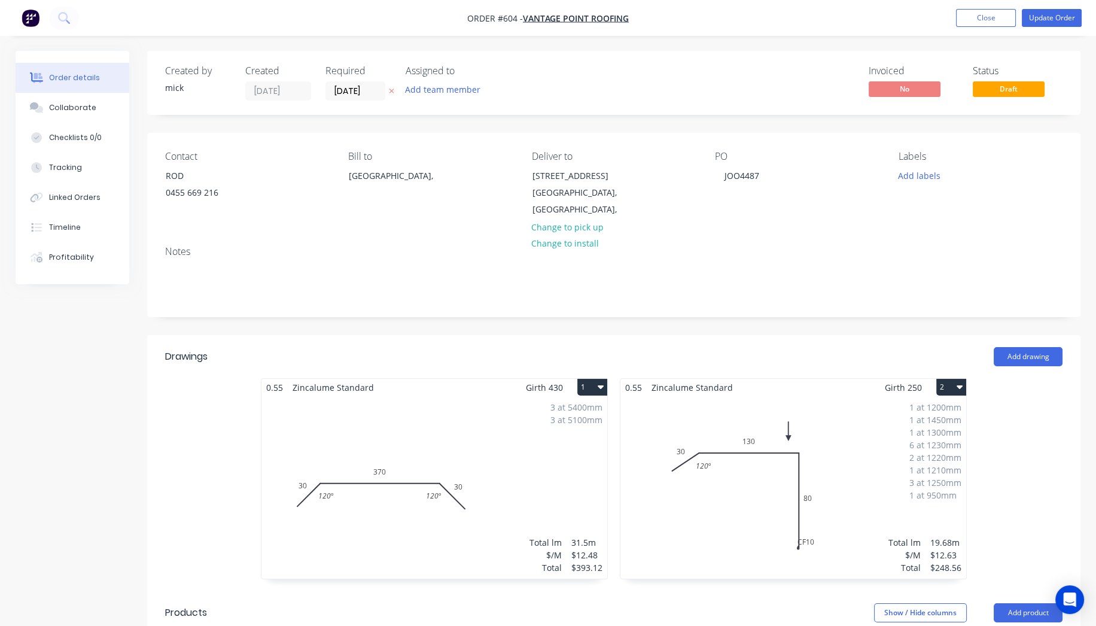
click at [356, 471] on div "3 at 5400mm 3 at 5100mm Total lm $/M Total 31.5m $12.48 $393.12" at bounding box center [434, 487] width 346 height 182
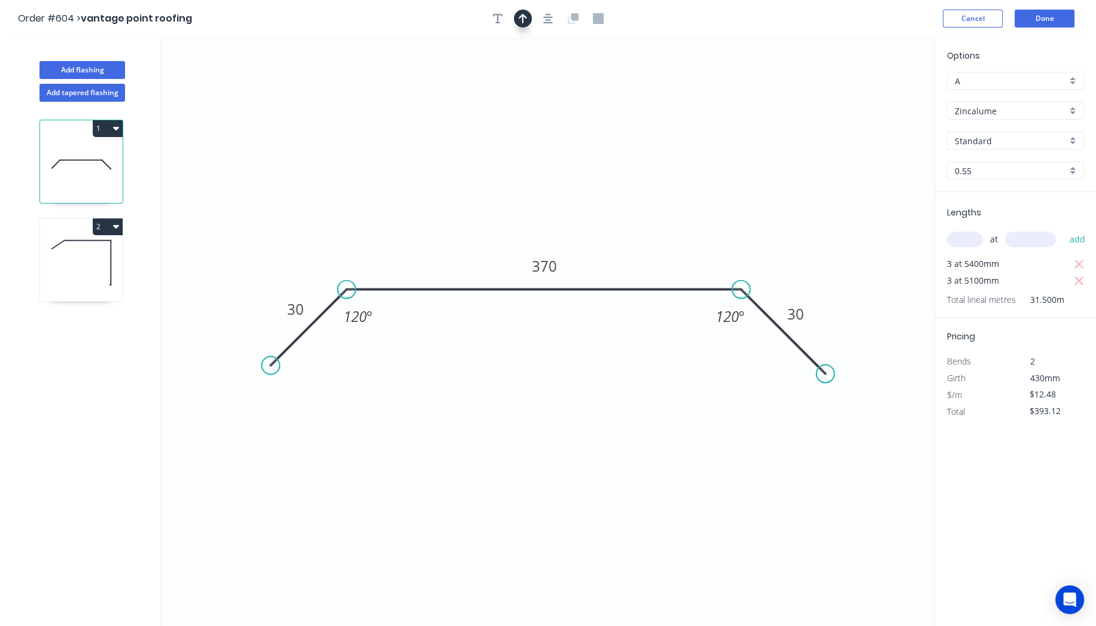
click at [522, 21] on icon "button" at bounding box center [523, 18] width 8 height 11
drag, startPoint x: 875, startPoint y: 95, endPoint x: 450, endPoint y: 237, distance: 447.4
click at [450, 237] on icon at bounding box center [450, 223] width 11 height 38
click at [1059, 18] on button "Done" at bounding box center [1045, 19] width 60 height 18
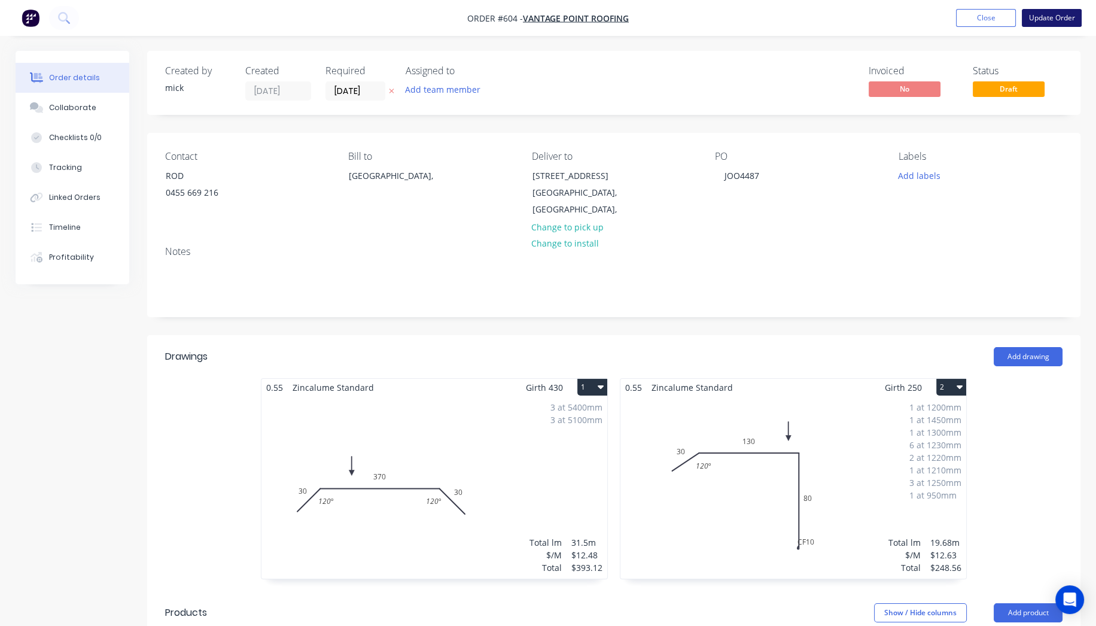
click at [1054, 17] on button "Update Order" at bounding box center [1052, 18] width 60 height 18
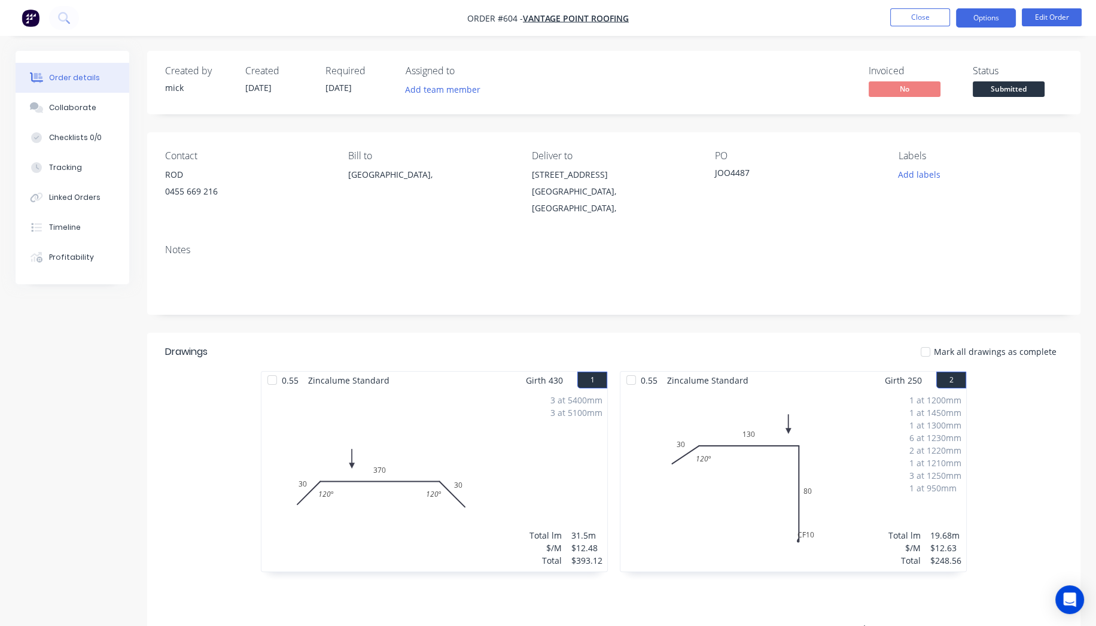
click at [982, 21] on button "Options" at bounding box center [986, 17] width 60 height 19
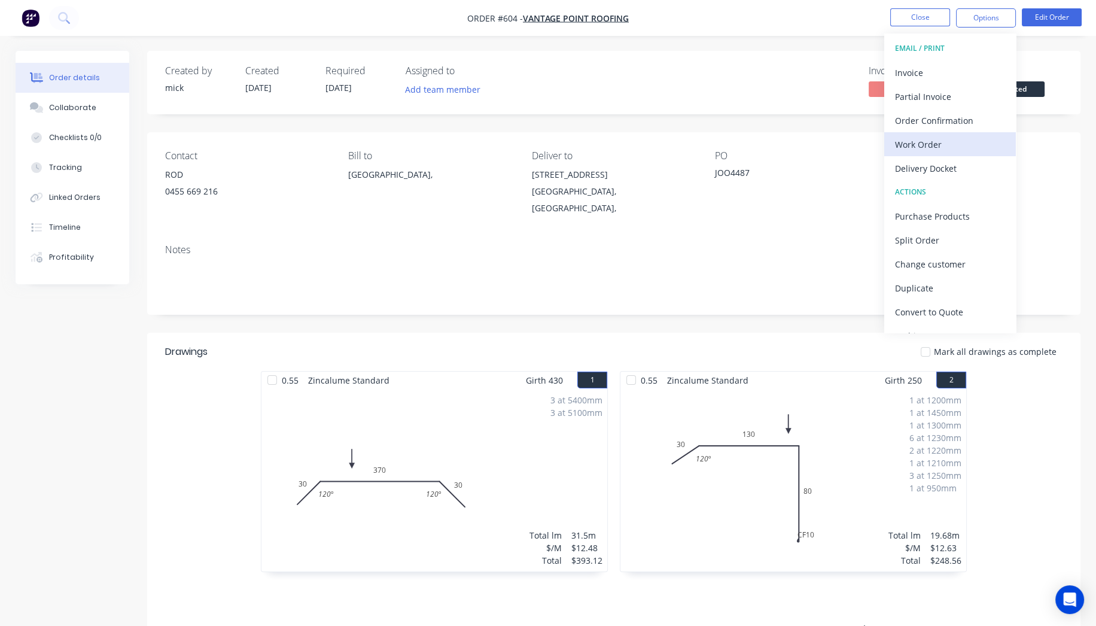
click at [940, 144] on div "Work Order" at bounding box center [950, 144] width 110 height 17
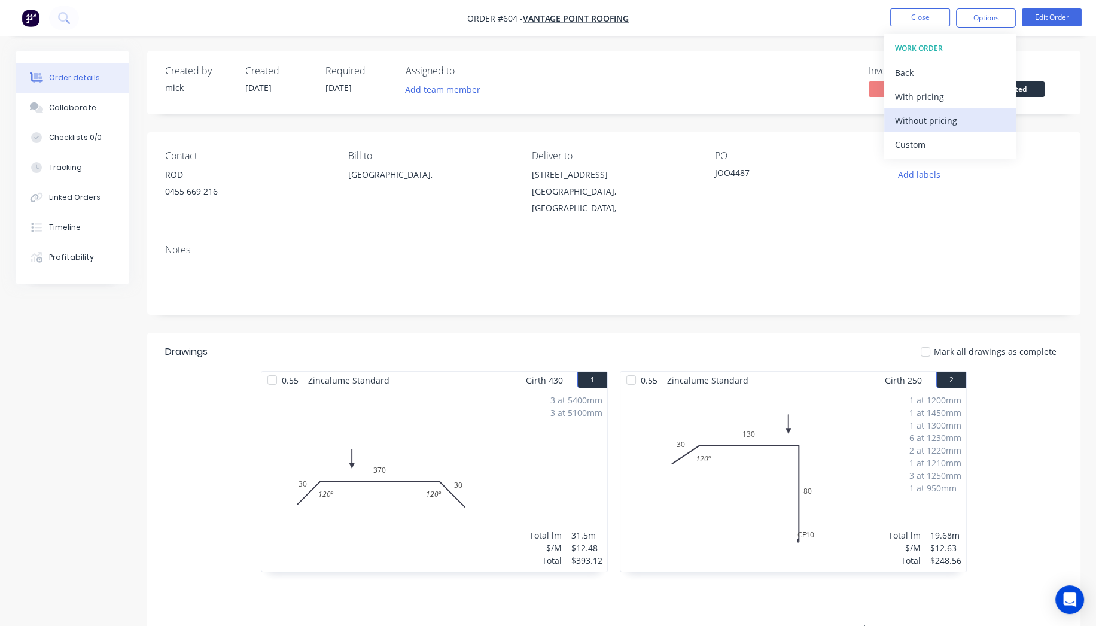
click at [938, 114] on div "Without pricing" at bounding box center [950, 120] width 110 height 17
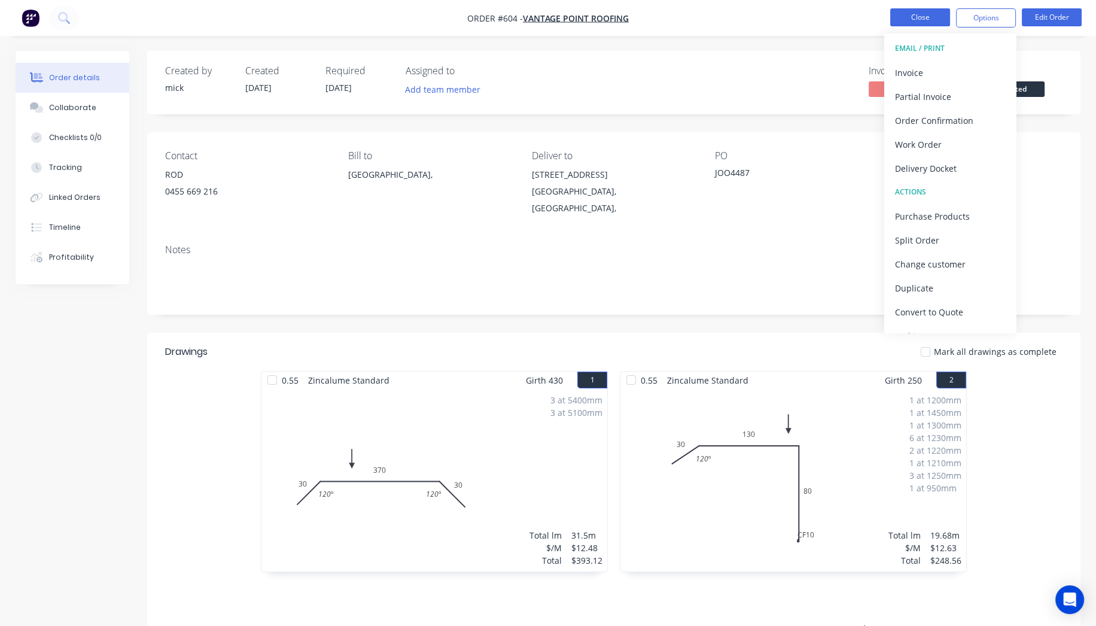
click at [906, 12] on button "Close" at bounding box center [920, 17] width 60 height 18
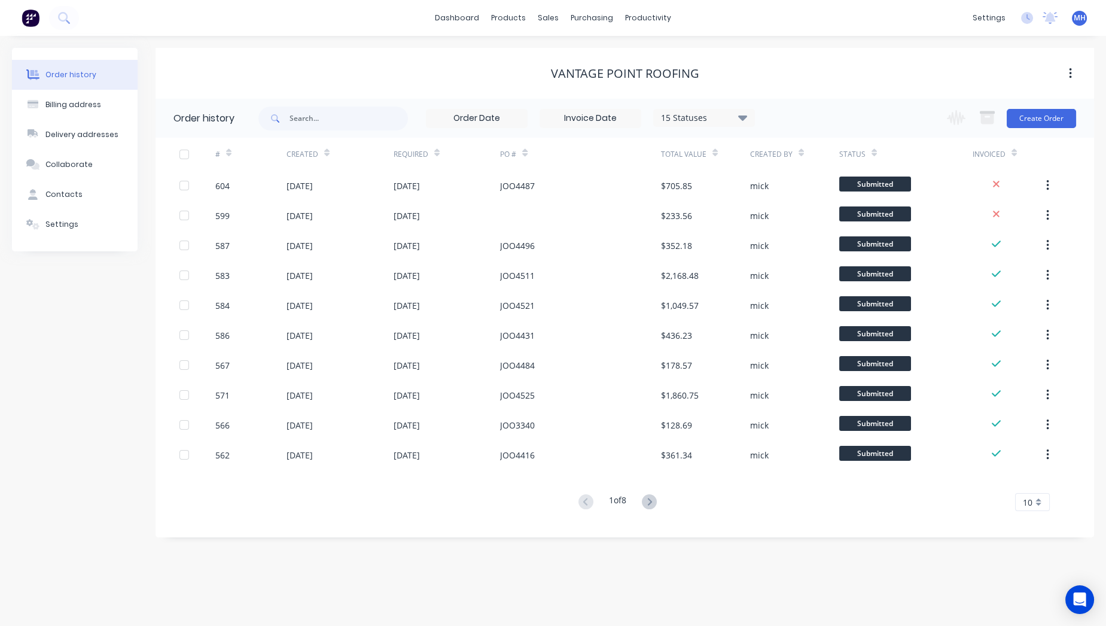
click at [31, 12] on img at bounding box center [31, 18] width 18 height 18
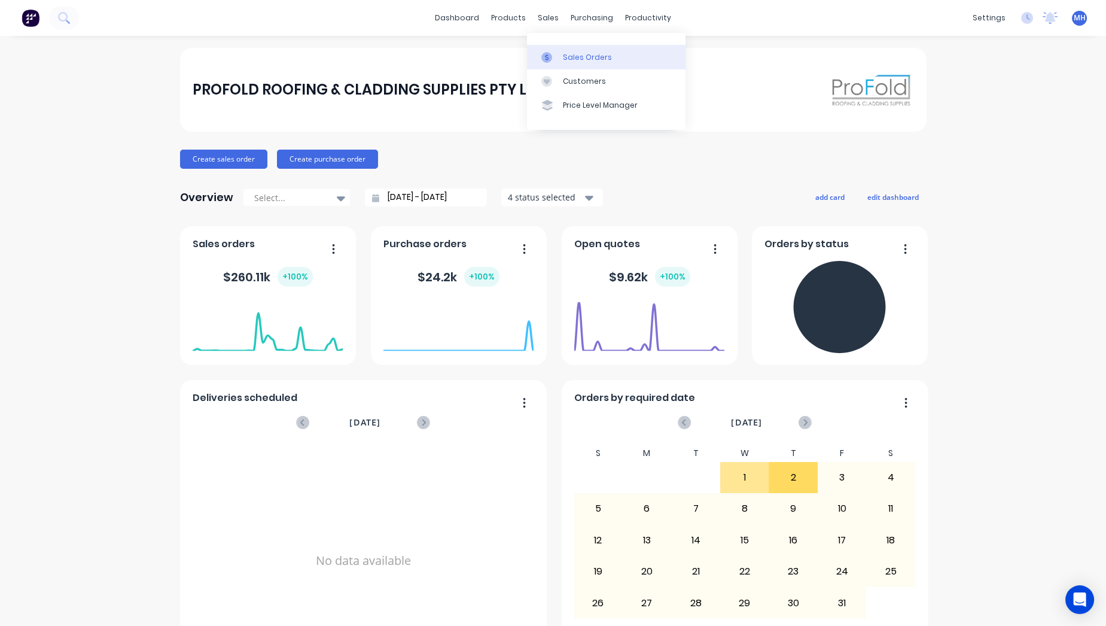
click at [562, 48] on link "Sales Orders" at bounding box center [606, 57] width 159 height 24
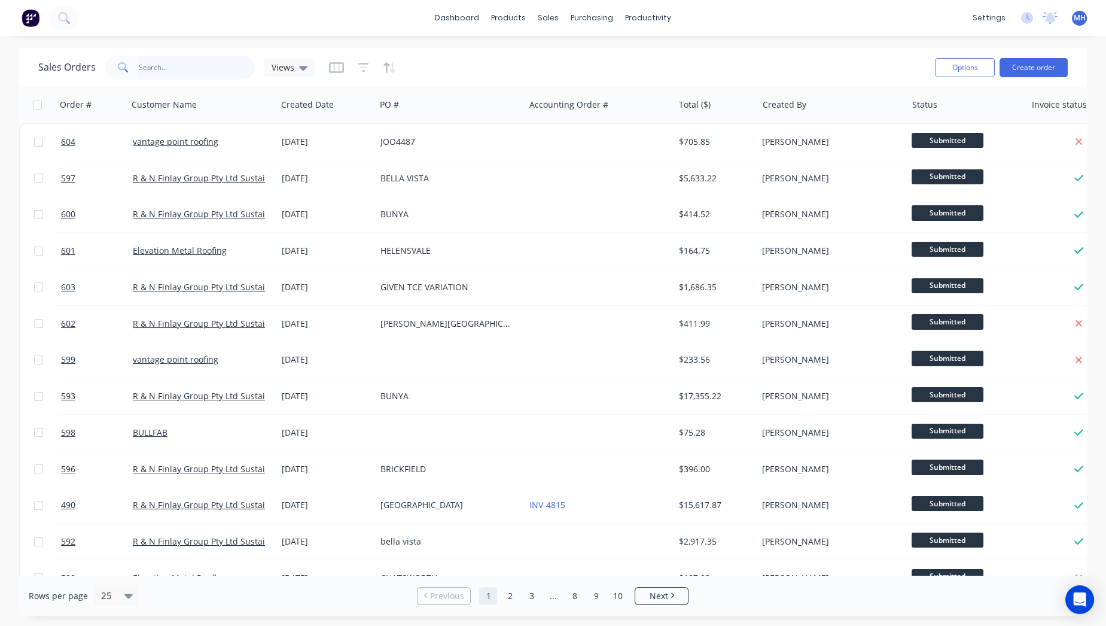
click at [165, 74] on input "text" at bounding box center [197, 68] width 117 height 24
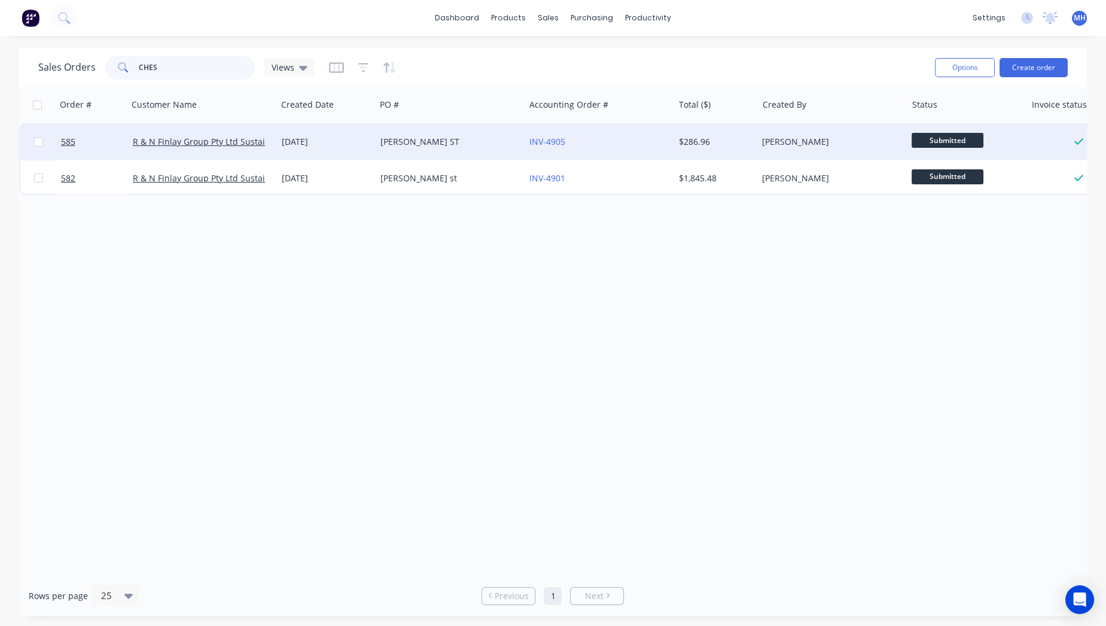
type input "CHES"
click at [434, 144] on div "[PERSON_NAME] ST" at bounding box center [446, 142] width 133 height 12
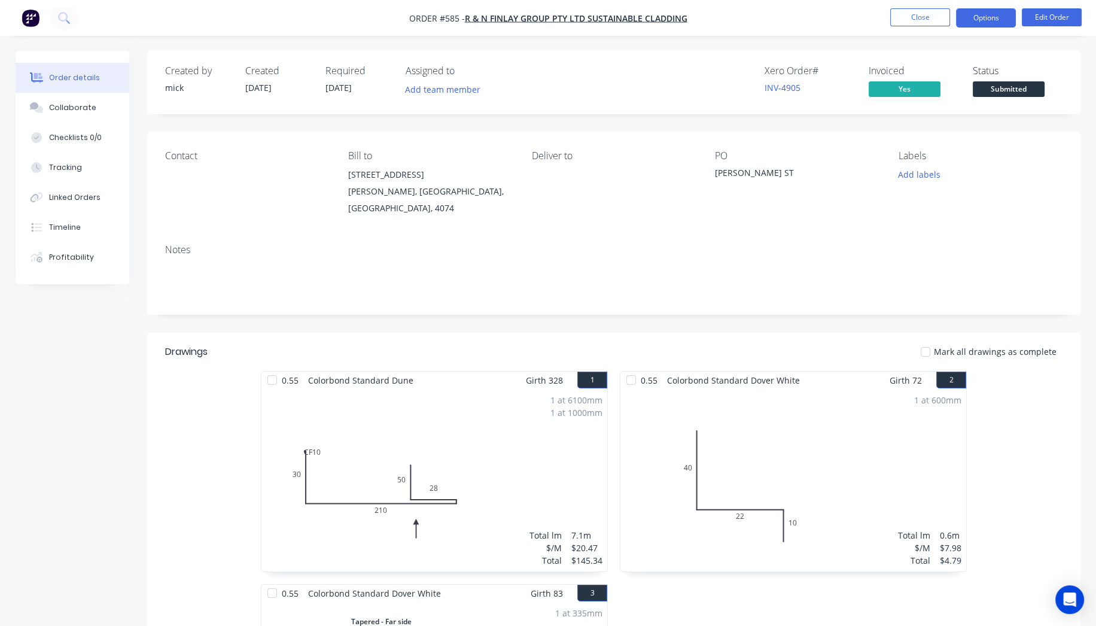
click at [984, 23] on button "Options" at bounding box center [986, 17] width 60 height 19
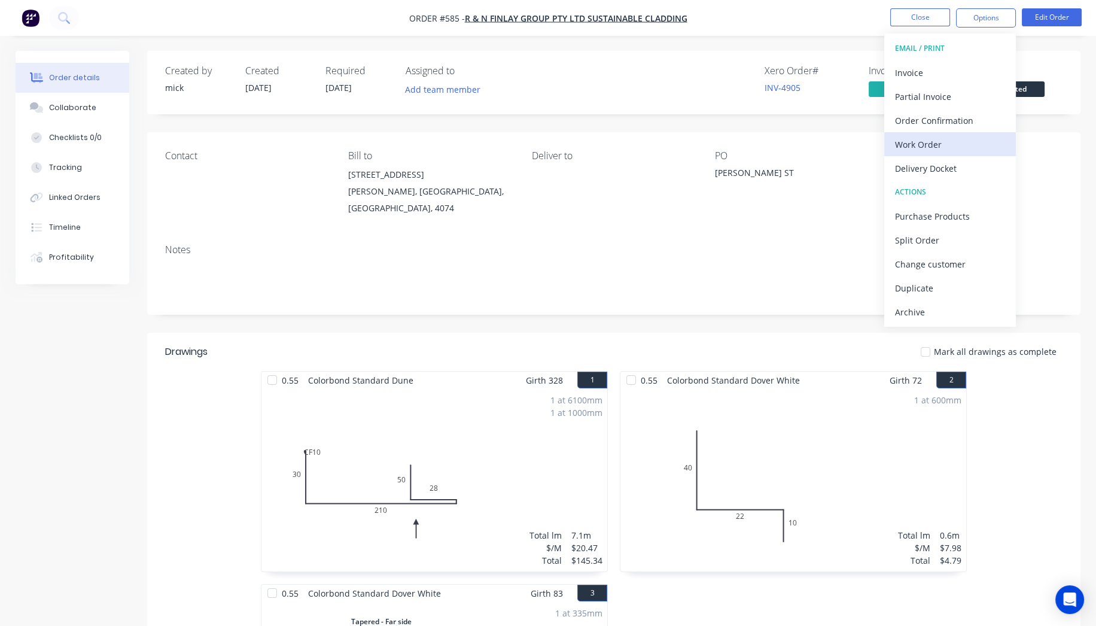
click at [940, 145] on div "Work Order" at bounding box center [950, 144] width 110 height 17
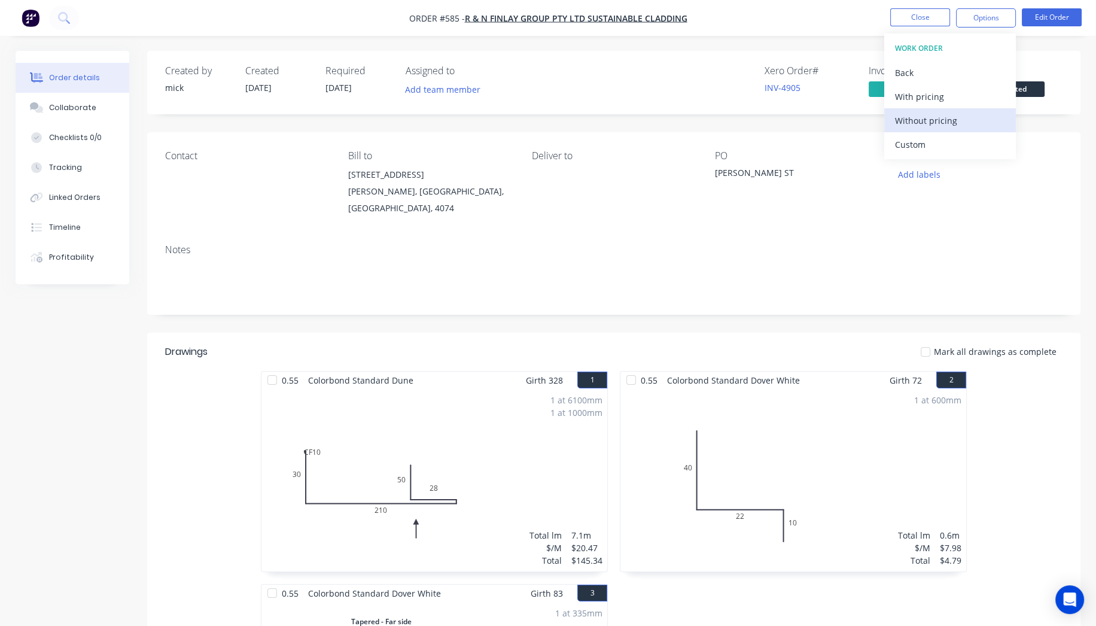
click at [936, 121] on div "Without pricing" at bounding box center [950, 120] width 110 height 17
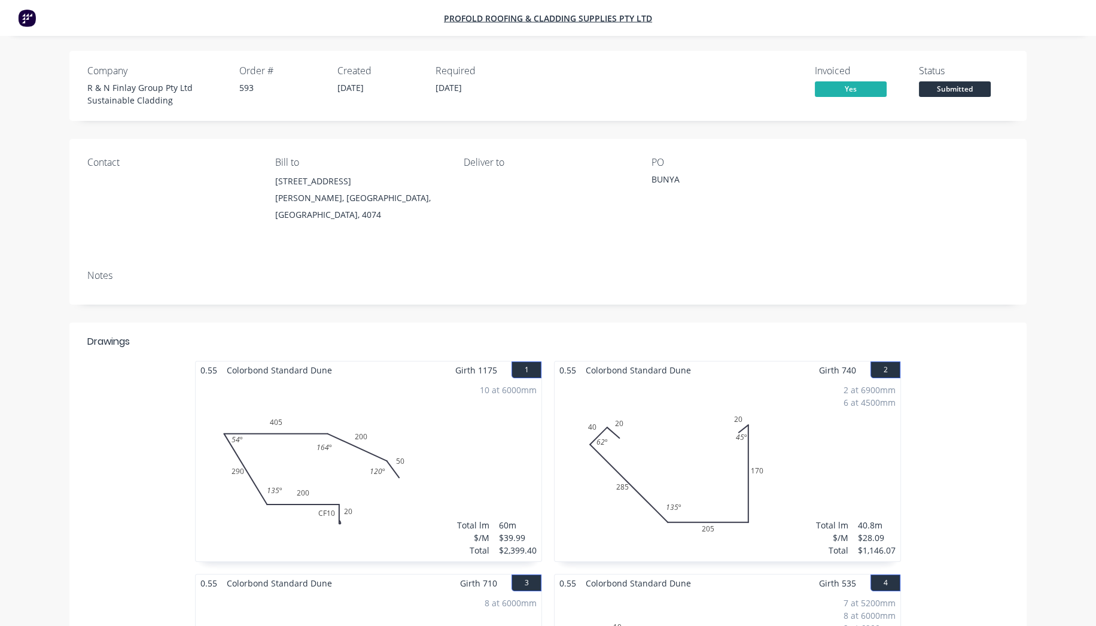
click at [34, 23] on img at bounding box center [27, 18] width 18 height 18
click at [25, 16] on img at bounding box center [27, 18] width 18 height 18
drag, startPoint x: 25, startPoint y: 16, endPoint x: 93, endPoint y: 12, distance: 68.3
click at [26, 16] on img at bounding box center [27, 18] width 18 height 18
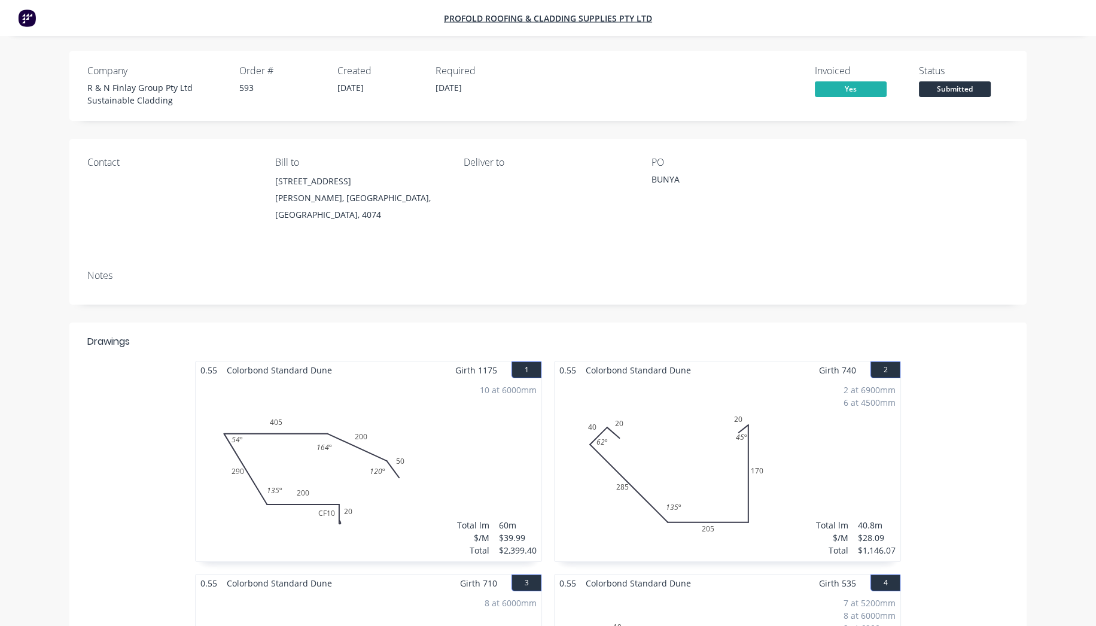
click at [29, 16] on img at bounding box center [27, 18] width 18 height 18
click at [28, 16] on img at bounding box center [27, 18] width 18 height 18
drag, startPoint x: 28, startPoint y: 16, endPoint x: 37, endPoint y: 4, distance: 15.0
click at [28, 16] on img at bounding box center [27, 18] width 18 height 18
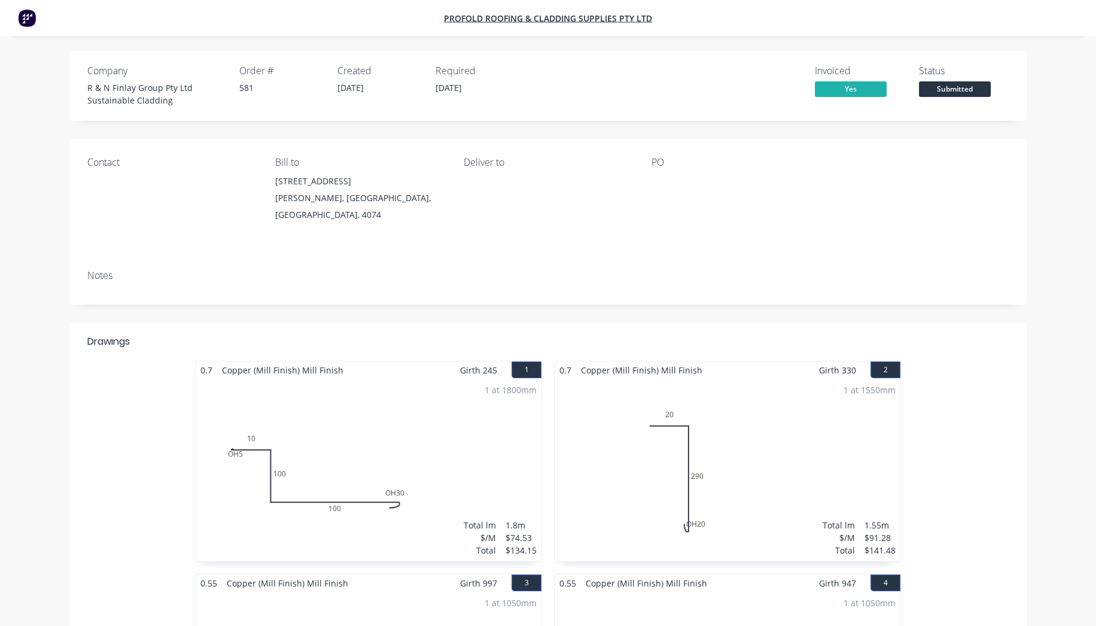
click at [31, 21] on img at bounding box center [27, 18] width 18 height 18
